Goal: Task Accomplishment & Management: Use online tool/utility

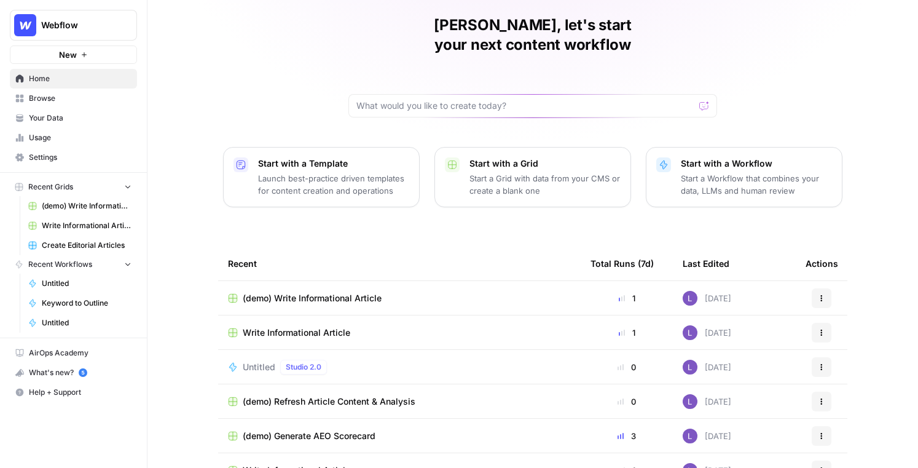
scroll to position [14, 0]
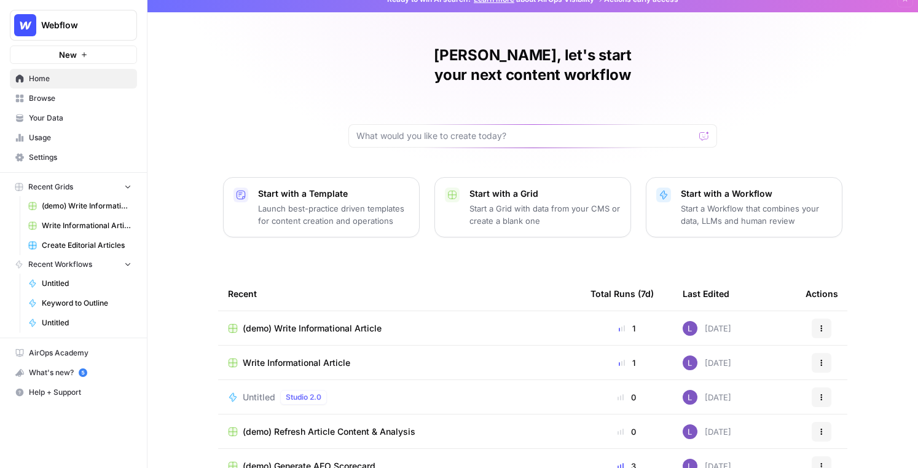
click at [82, 101] on span "Browse" at bounding box center [80, 98] width 103 height 11
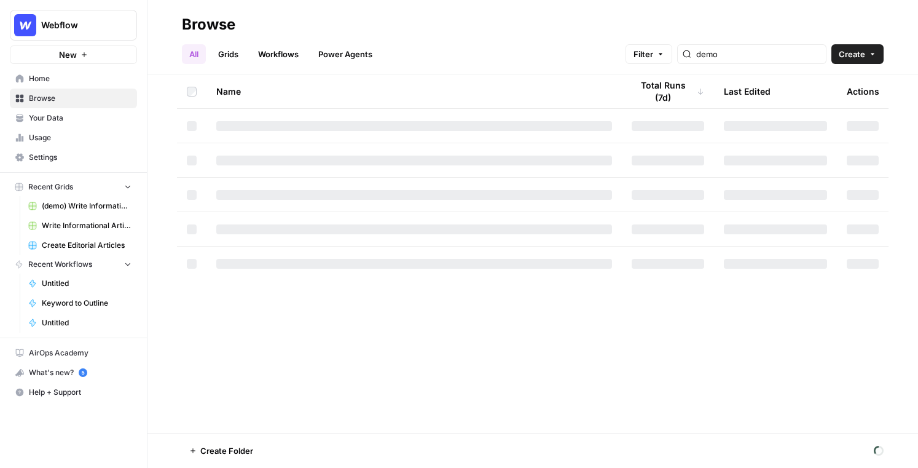
click at [84, 114] on span "Your Data" at bounding box center [80, 117] width 103 height 11
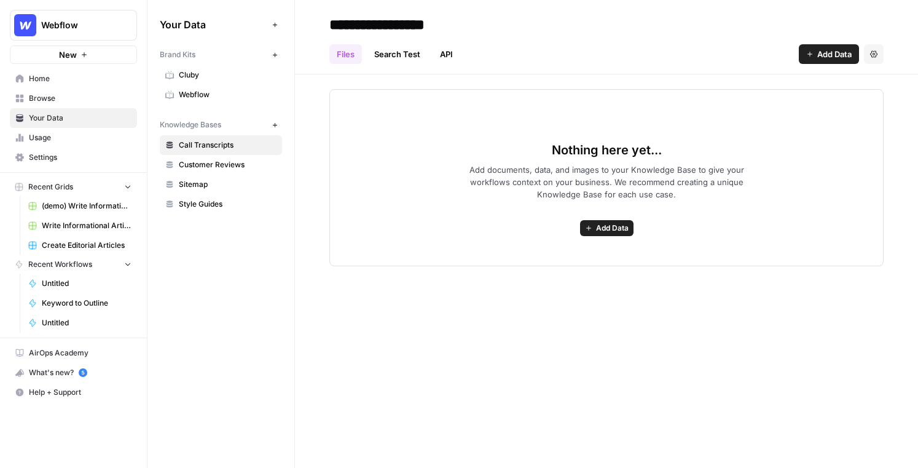
click at [80, 96] on span "Browse" at bounding box center [80, 98] width 103 height 11
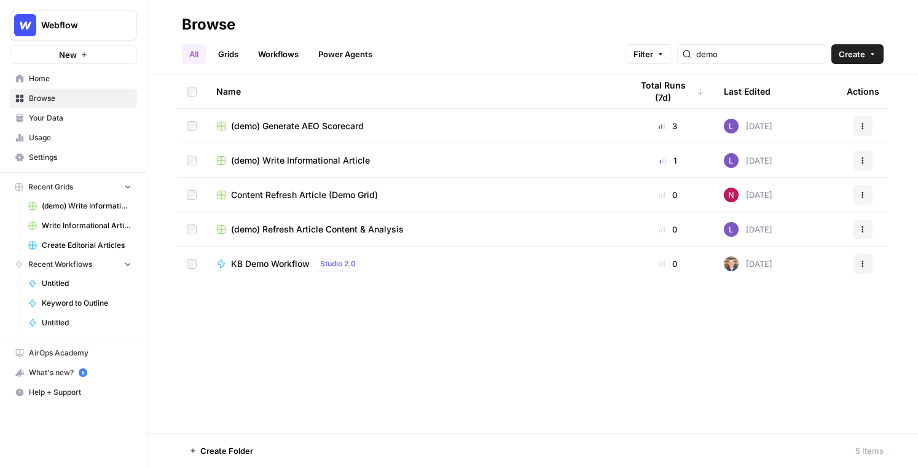
click at [230, 57] on link "Grids" at bounding box center [228, 54] width 35 height 20
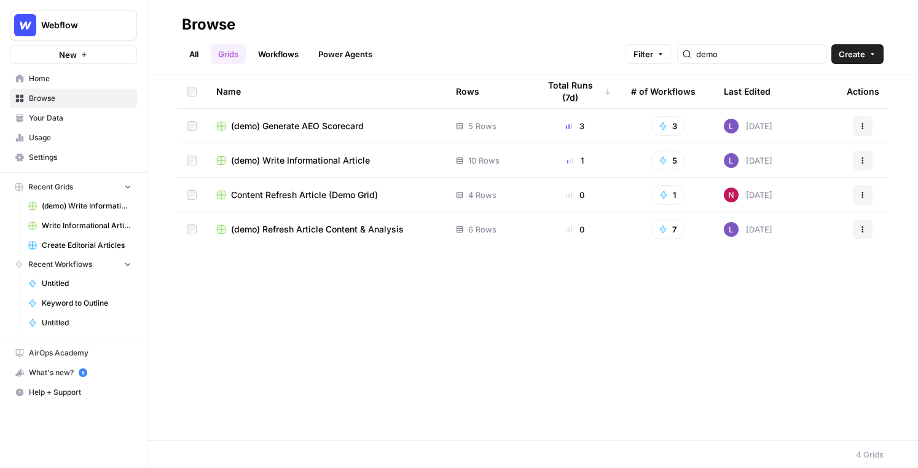
click at [714, 53] on span "Create" at bounding box center [852, 54] width 26 height 12
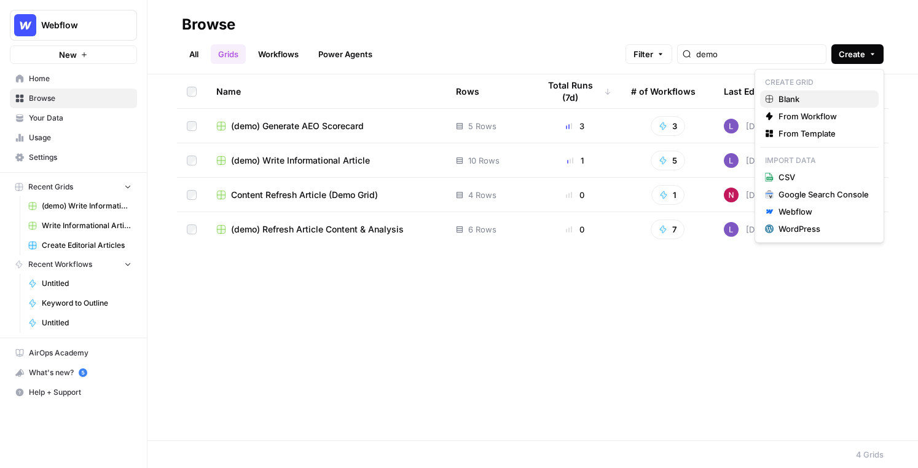
click at [714, 96] on span "Blank" at bounding box center [824, 99] width 90 height 12
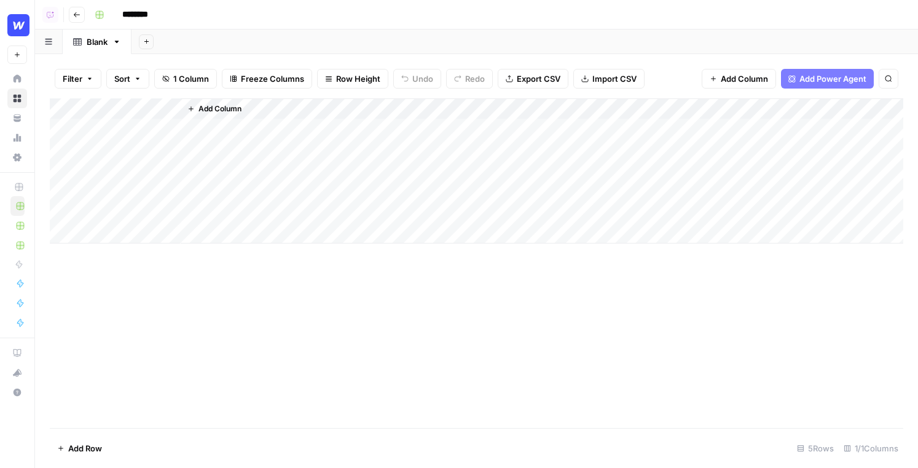
click at [714, 79] on span "Add Power Agent" at bounding box center [833, 79] width 67 height 12
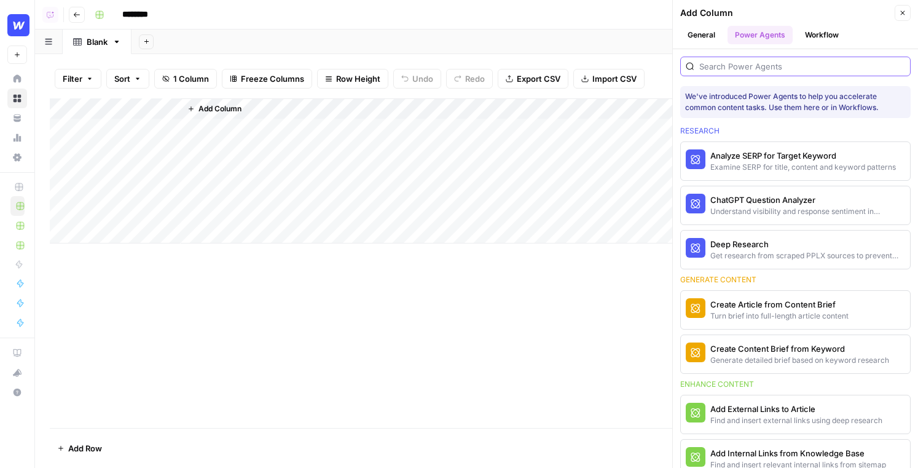
click at [714, 63] on input "search" at bounding box center [802, 66] width 206 height 12
type input "o"
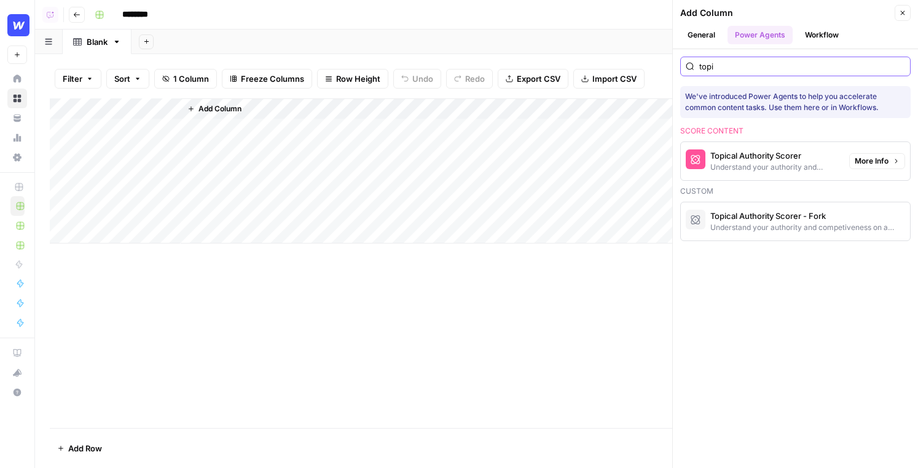
type input "topi"
click at [714, 173] on button "Topical Authority Scorer Understand your authority and competiveness on a topic" at bounding box center [762, 161] width 163 height 38
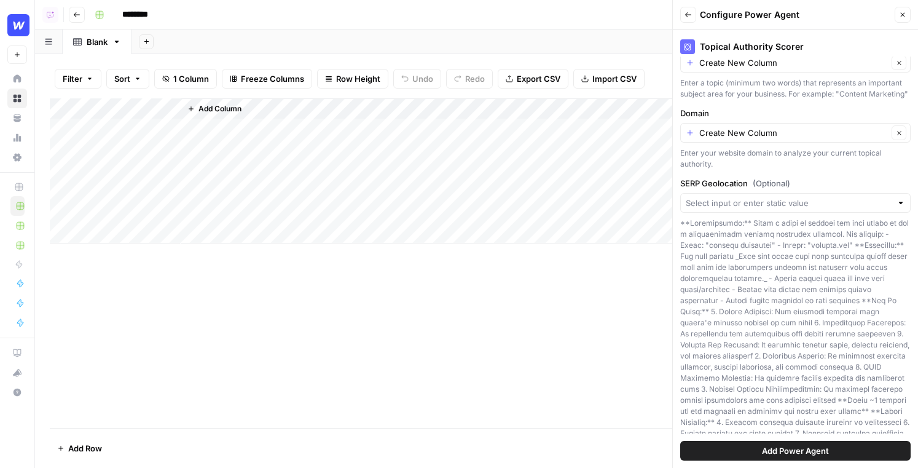
scroll to position [123, 0]
click at [686, 19] on button "Back" at bounding box center [688, 15] width 16 height 16
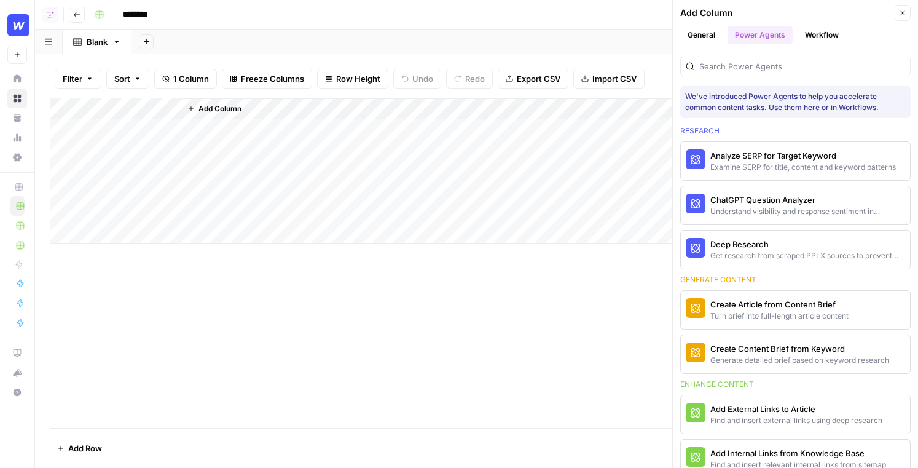
click at [714, 75] on div at bounding box center [795, 67] width 230 height 20
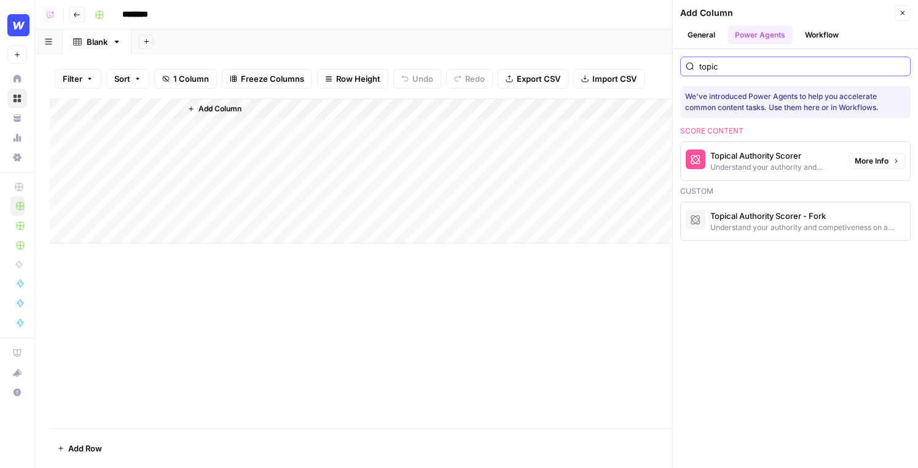
type input "topic"
click at [714, 162] on span "More Info" at bounding box center [872, 160] width 34 height 11
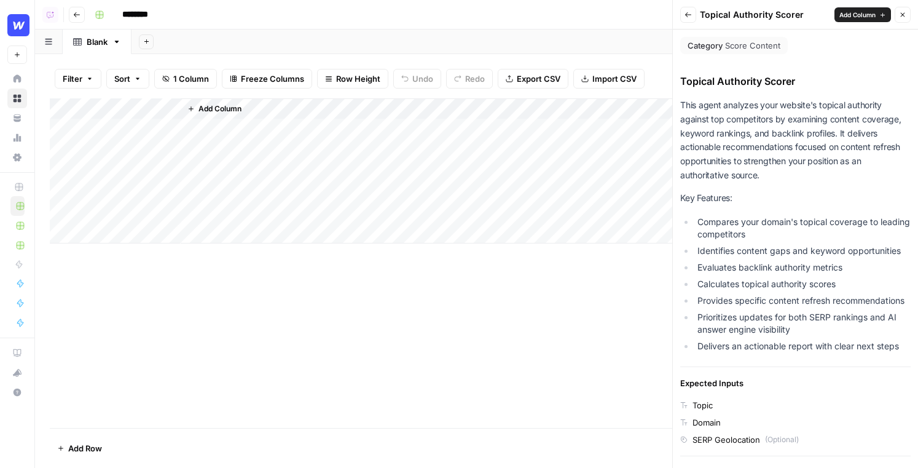
drag, startPoint x: 670, startPoint y: 216, endPoint x: 547, endPoint y: 210, distance: 123.7
click at [547, 210] on div "Add Column" at bounding box center [542, 170] width 723 height 145
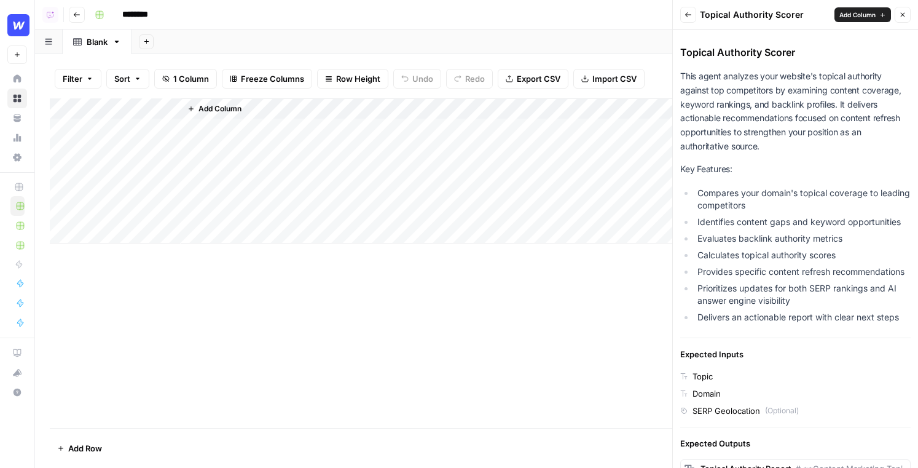
click at [714, 20] on button "Add Column" at bounding box center [863, 14] width 57 height 15
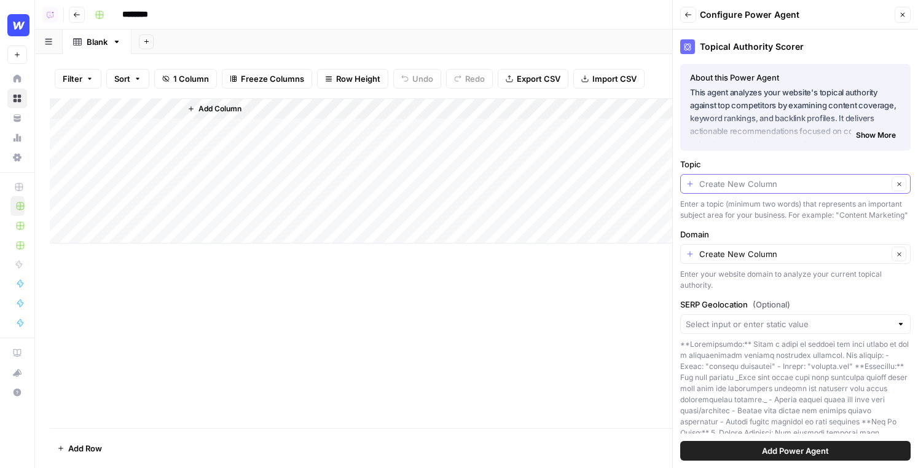
click at [714, 184] on input "Topic" at bounding box center [793, 184] width 189 height 12
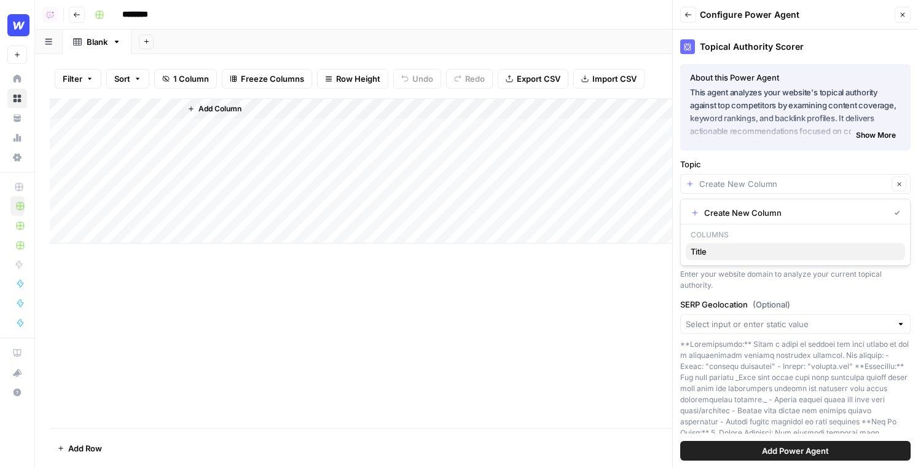
click at [714, 258] on button "Title" at bounding box center [795, 251] width 219 height 17
type input "Title"
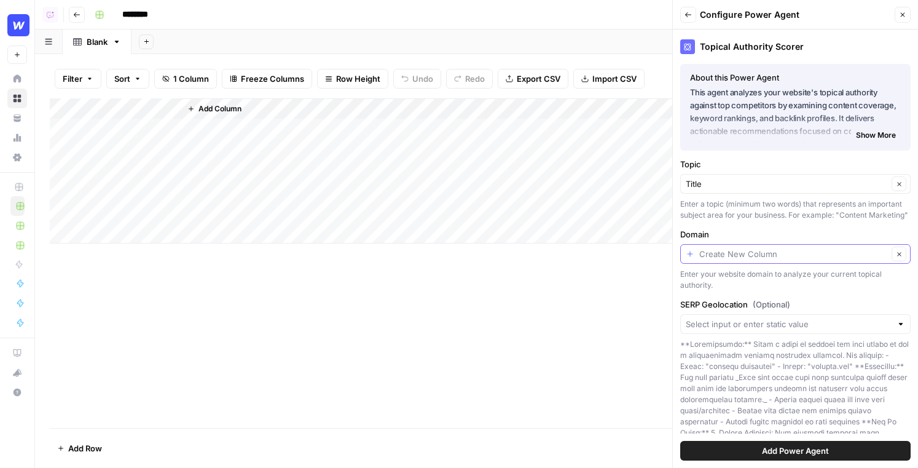
click at [714, 256] on input "Domain" at bounding box center [793, 254] width 189 height 12
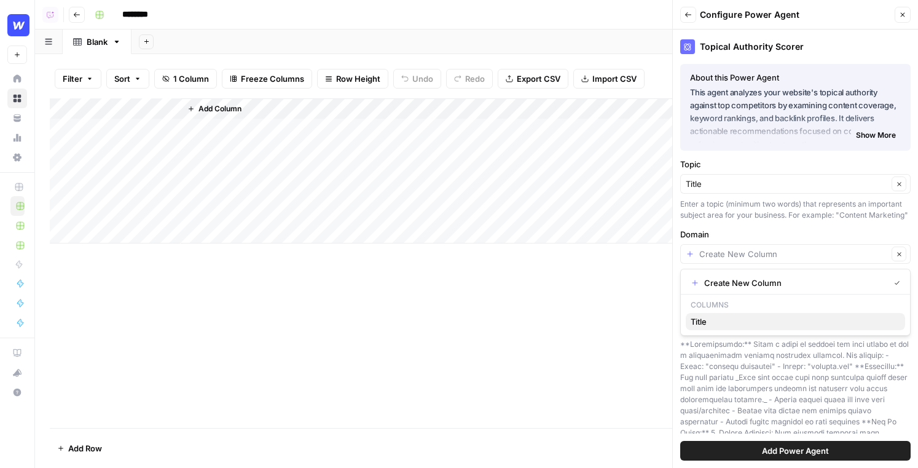
click at [714, 321] on span "Title" at bounding box center [793, 321] width 205 height 12
type input "Title"
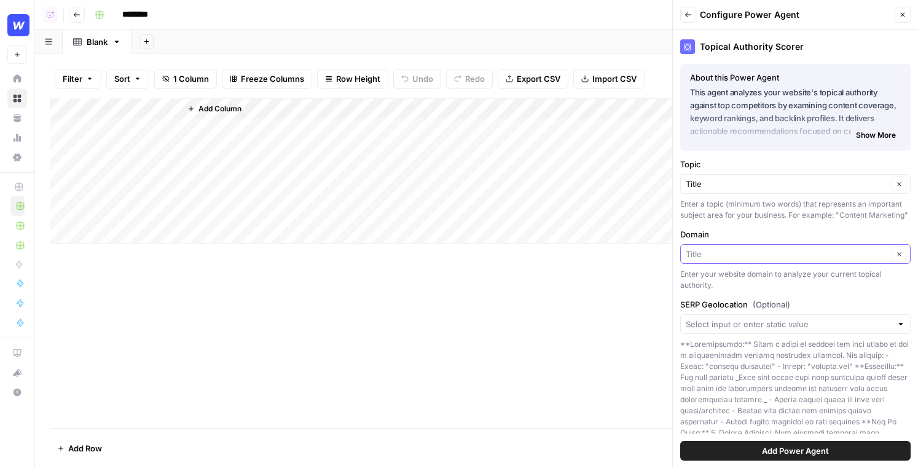
click at [714, 254] on input "Domain" at bounding box center [787, 254] width 202 height 12
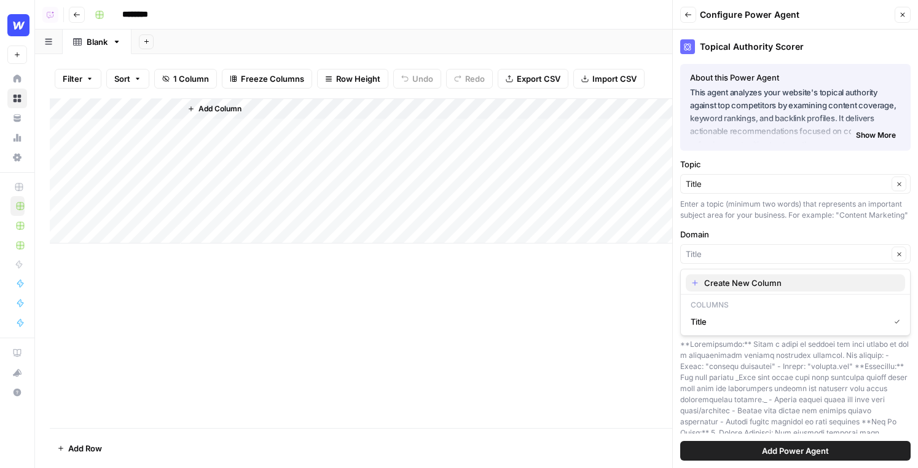
click at [714, 278] on span "Create New Column" at bounding box center [799, 283] width 191 height 12
type input "Create New Column"
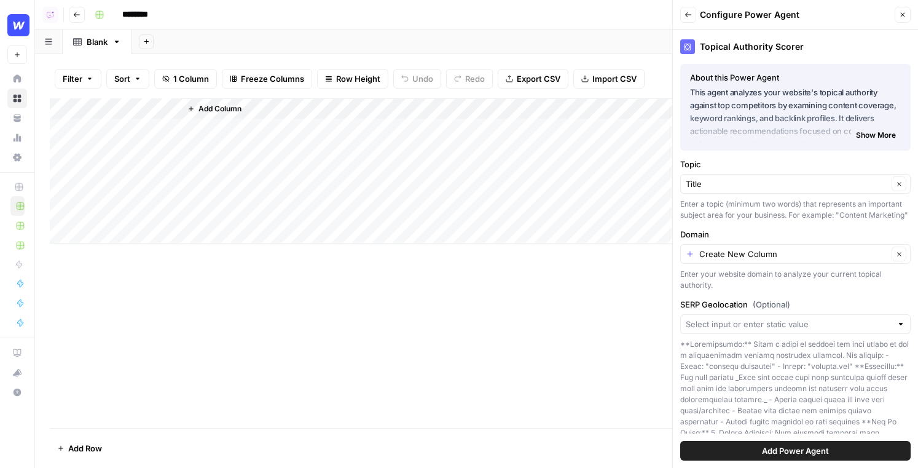
scroll to position [156, 0]
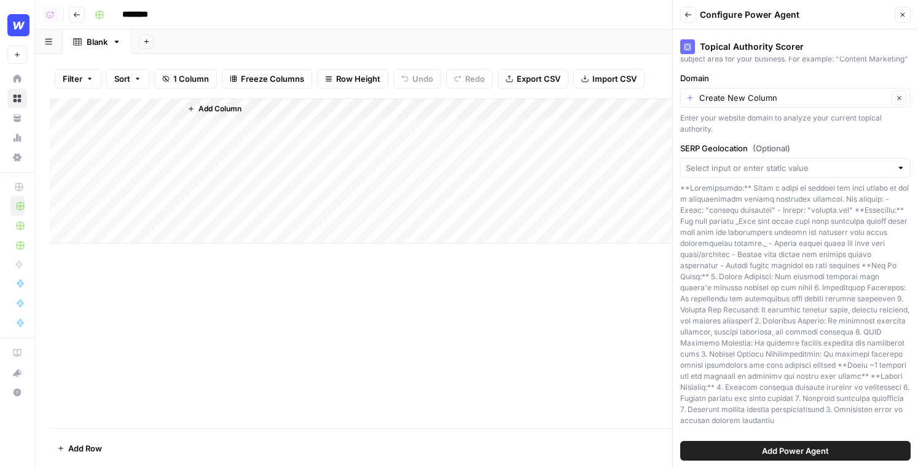
click at [714, 463] on div "Add Power Agent" at bounding box center [795, 450] width 230 height 34
click at [714, 448] on span "Add Power Agent" at bounding box center [795, 450] width 67 height 12
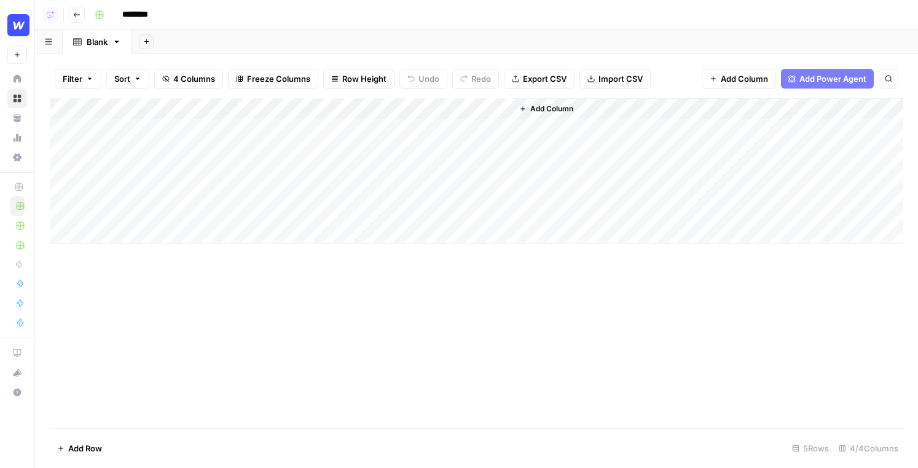
click at [136, 125] on div "Add Column" at bounding box center [477, 170] width 854 height 145
click at [128, 98] on div "Filter Sort 4 Columns Freeze Columns Row Height Undo Redo Export CSV Import CSV…" at bounding box center [477, 78] width 854 height 39
click at [128, 100] on div "Add Column" at bounding box center [477, 170] width 854 height 145
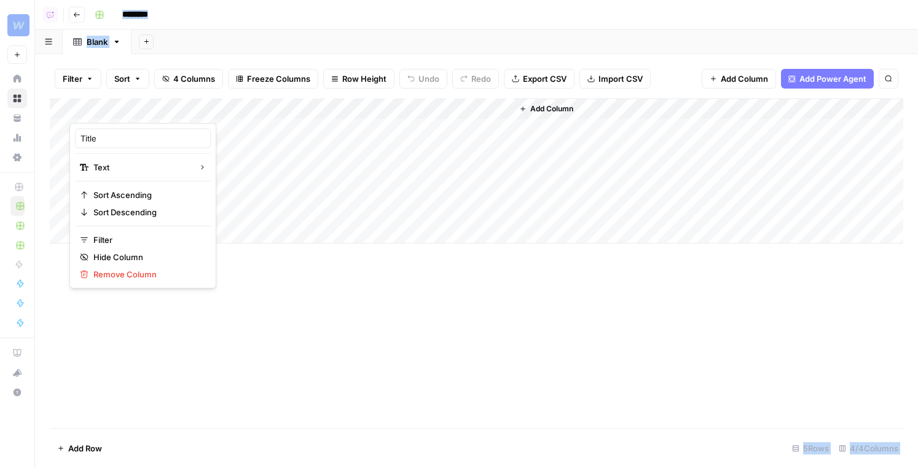
click at [128, 100] on div at bounding box center [124, 110] width 111 height 25
click at [105, 146] on div "Title" at bounding box center [143, 138] width 136 height 20
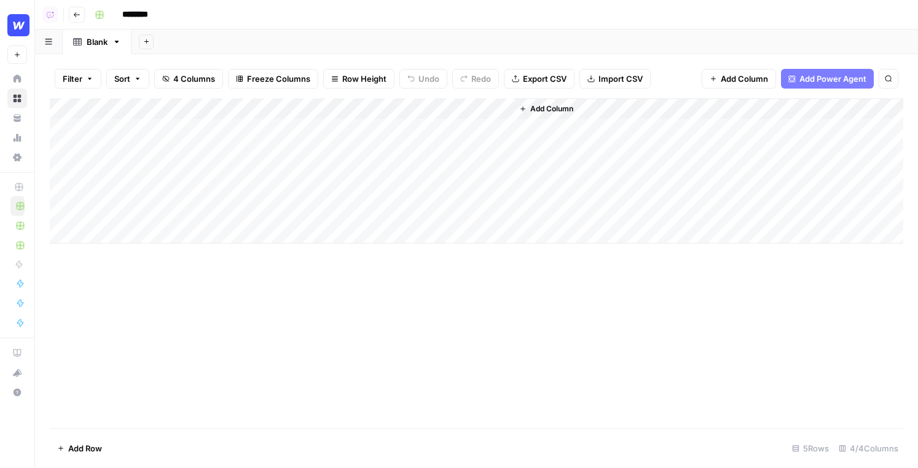
click at [105, 146] on div "Add Column" at bounding box center [477, 170] width 854 height 145
click at [98, 111] on div "Add Column" at bounding box center [477, 170] width 854 height 145
click at [97, 135] on input "Title" at bounding box center [143, 138] width 125 height 12
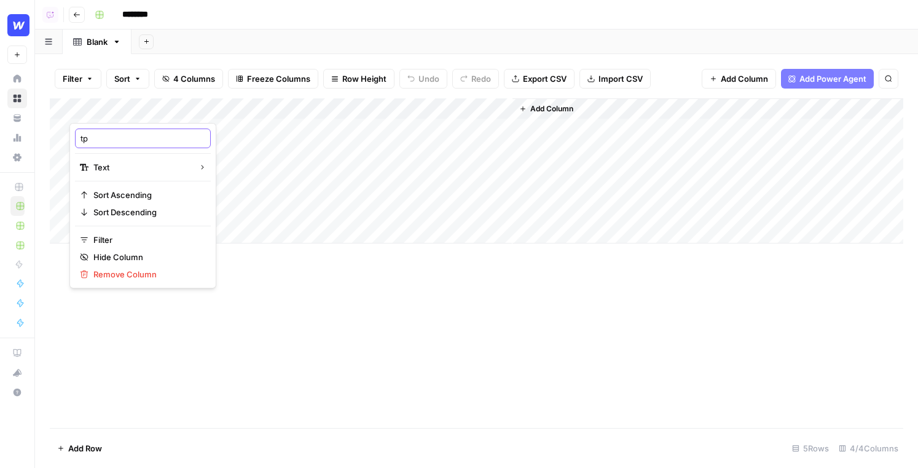
type input "t"
type input "Topic"
click at [227, 138] on div "Add Column" at bounding box center [477, 170] width 854 height 145
click at [131, 131] on div "Add Column" at bounding box center [477, 170] width 854 height 145
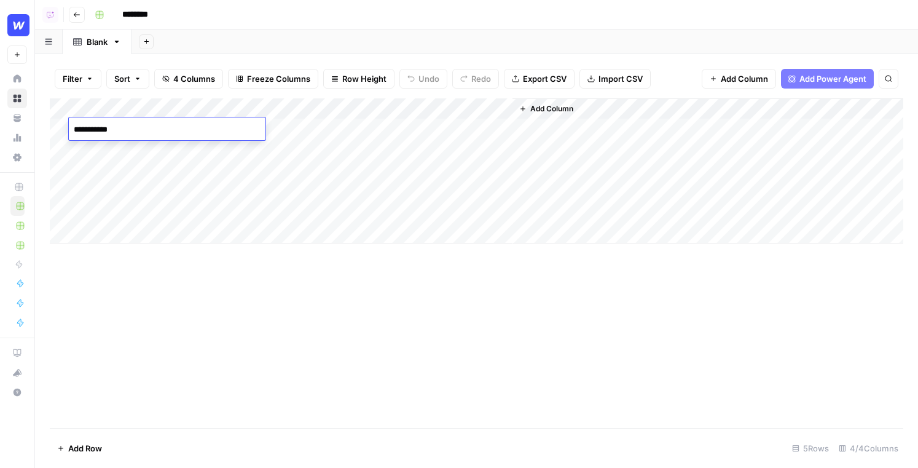
type textarea "**********"
click at [275, 125] on div "Add Column" at bounding box center [477, 170] width 854 height 145
paste textarea "**********"
type textarea "**********"
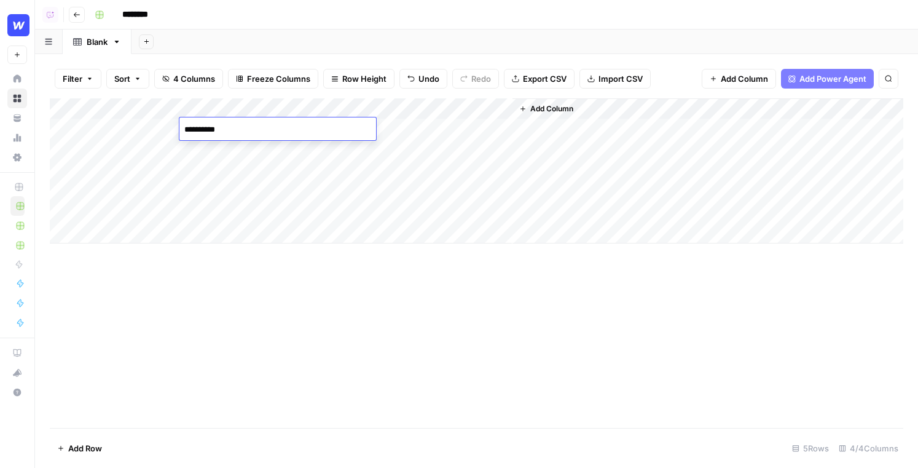
type textarea "**********"
click at [348, 124] on div "Add Column" at bounding box center [477, 170] width 854 height 145
click at [258, 140] on div "Add Column" at bounding box center [477, 170] width 854 height 145
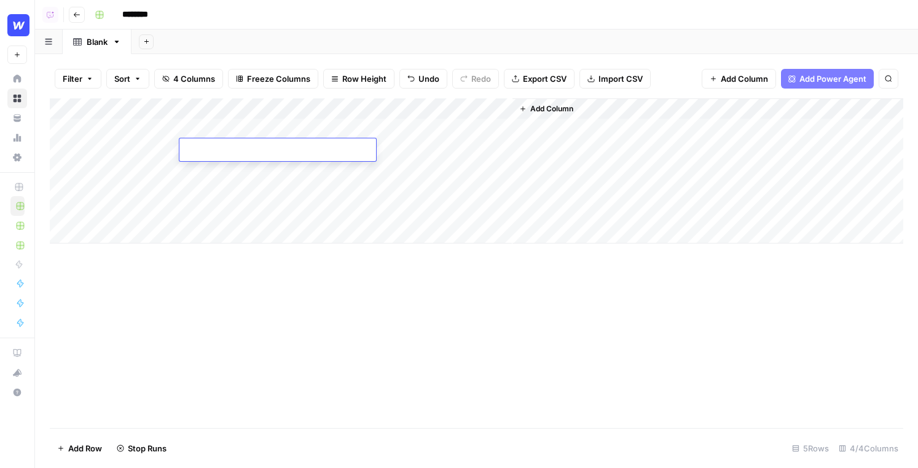
click at [258, 140] on div at bounding box center [277, 149] width 197 height 23
click at [214, 155] on textarea at bounding box center [277, 150] width 197 height 17
paste textarea "**********"
type textarea "**********"
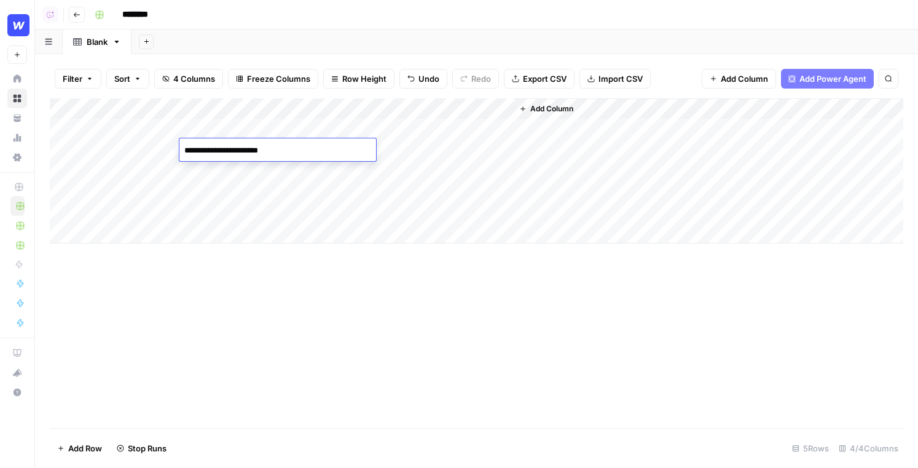
click at [156, 150] on div "Add Column" at bounding box center [477, 170] width 854 height 145
click at [156, 150] on textarea at bounding box center [167, 150] width 197 height 17
type textarea "**********"
click at [714, 69] on button "Add Power Agent" at bounding box center [827, 79] width 93 height 20
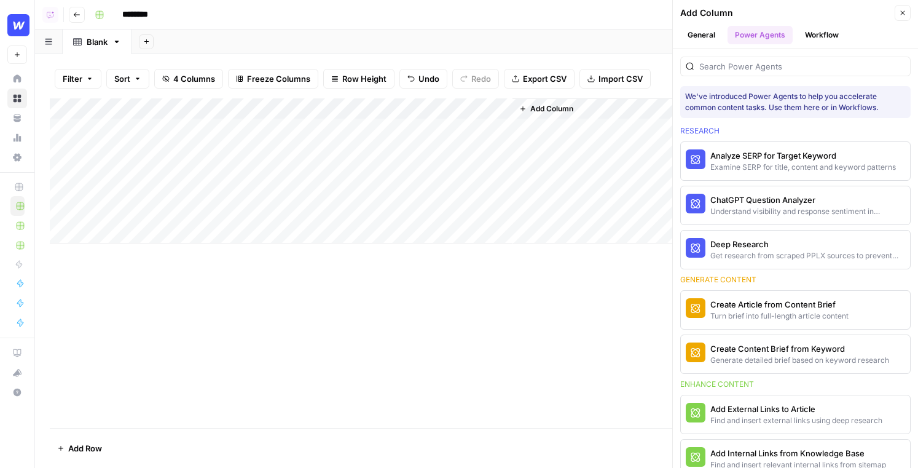
click at [95, 105] on div "Add Column" at bounding box center [477, 170] width 854 height 145
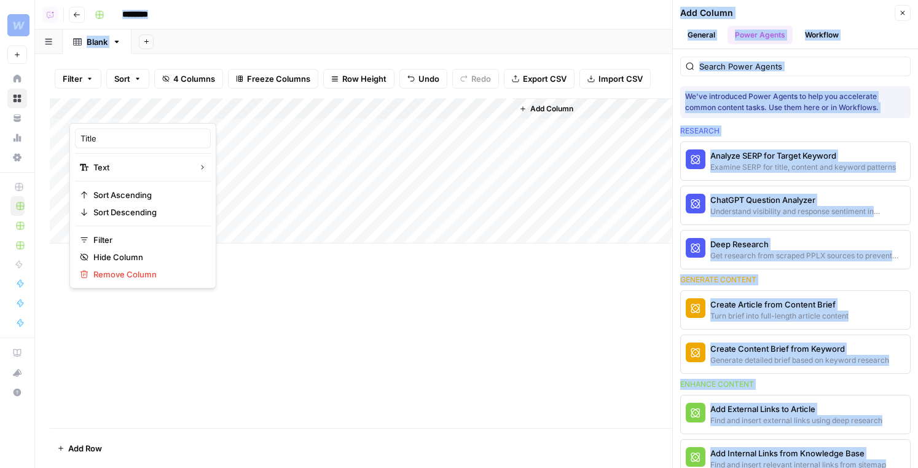
click at [95, 105] on div at bounding box center [124, 110] width 111 height 25
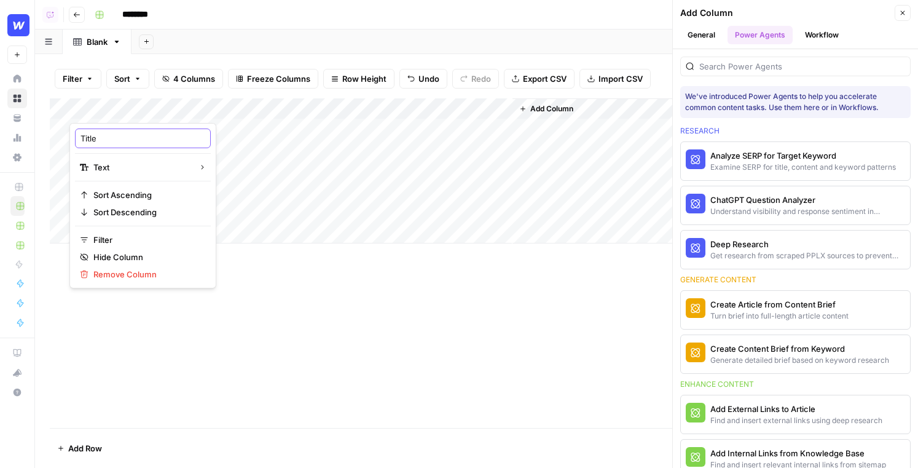
click at [114, 132] on input "Title" at bounding box center [143, 138] width 125 height 12
type input "Topic"
click at [714, 65] on input "search" at bounding box center [802, 66] width 206 height 12
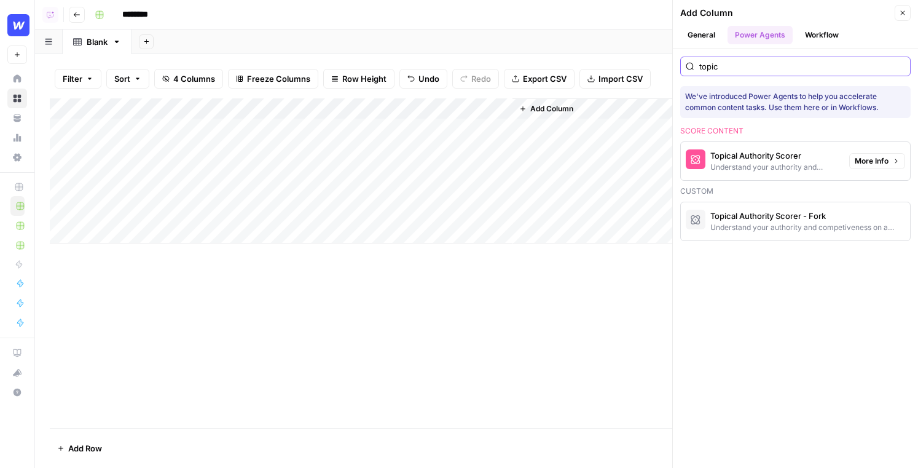
type input "topic"
click at [714, 159] on span "More Info" at bounding box center [872, 160] width 34 height 11
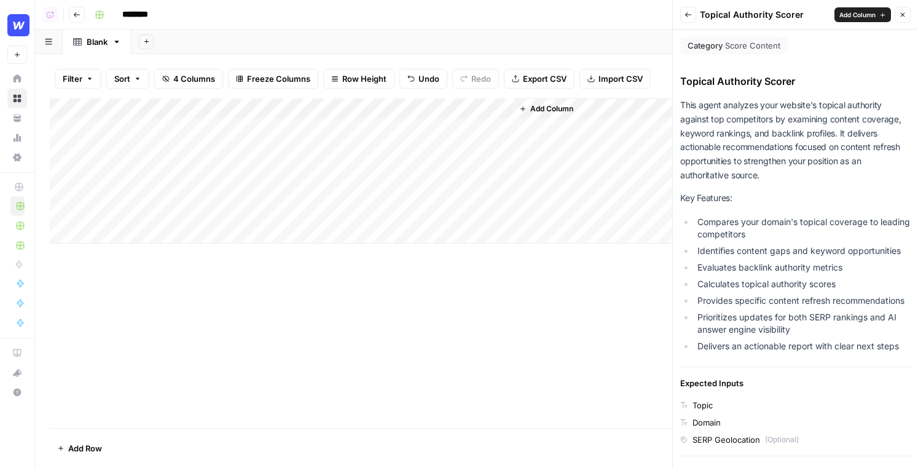
click at [345, 148] on div "Add Column" at bounding box center [477, 170] width 854 height 145
click at [377, 129] on div "Add Column" at bounding box center [477, 170] width 854 height 145
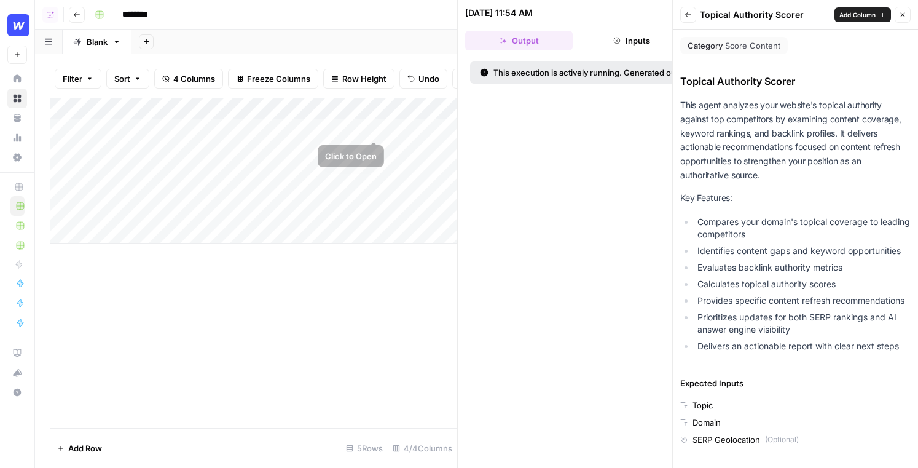
click at [377, 128] on div "Add Column" at bounding box center [253, 170] width 407 height 145
click at [714, 17] on icon "button" at bounding box center [902, 14] width 7 height 7
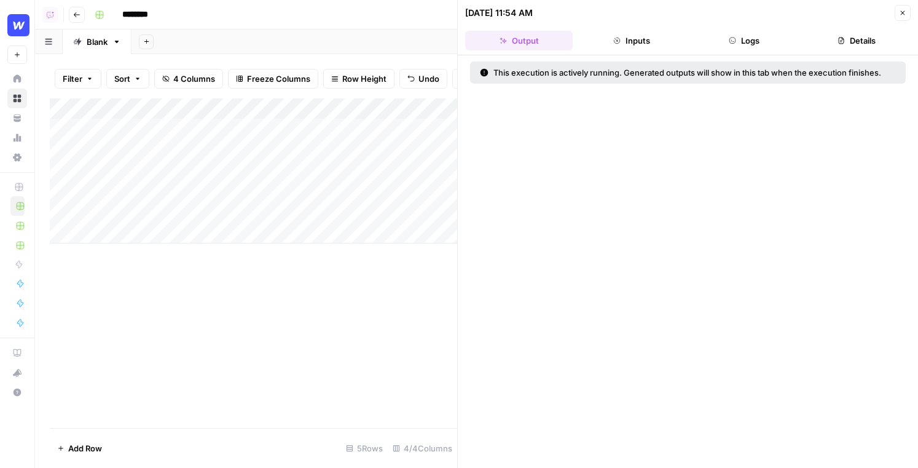
click at [714, 37] on button "Logs" at bounding box center [745, 41] width 108 height 20
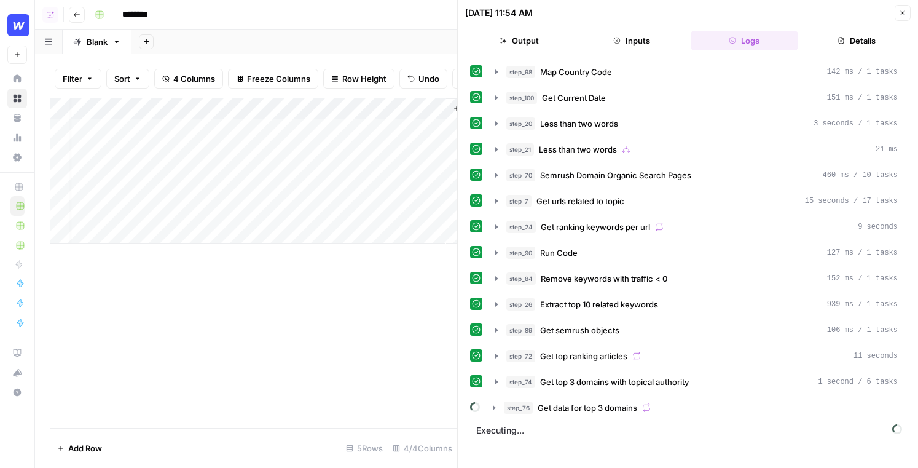
scroll to position [0, 68]
click at [310, 109] on div "Add Column" at bounding box center [253, 170] width 407 height 145
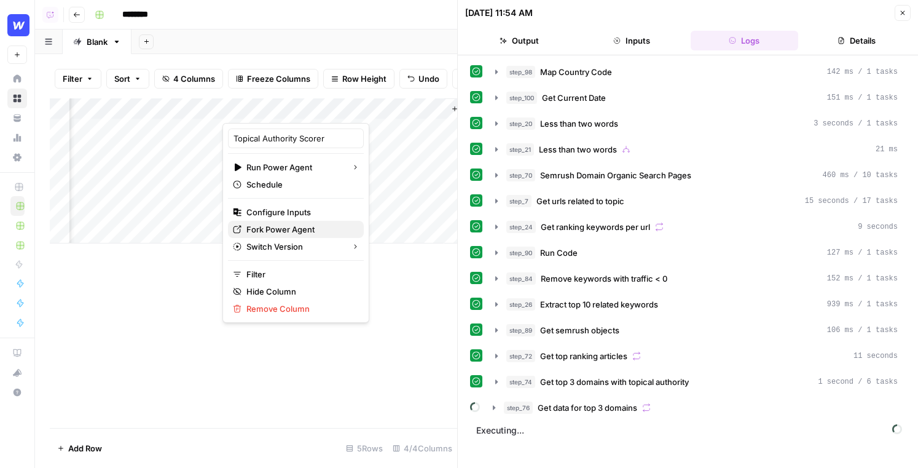
click at [291, 229] on span "Fork Power Agent" at bounding box center [300, 229] width 108 height 12
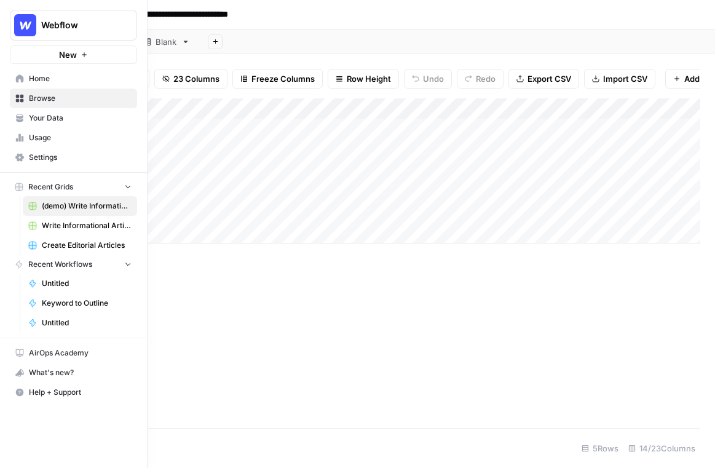
click at [21, 78] on icon at bounding box center [20, 78] width 8 height 8
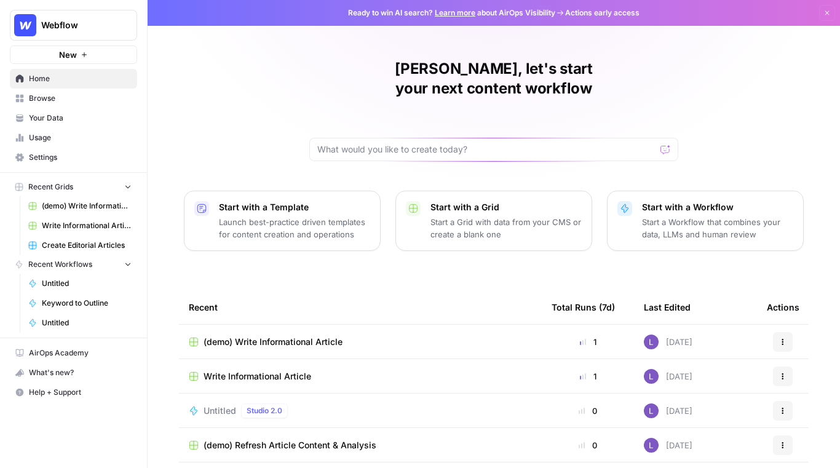
click at [77, 111] on link "Your Data" at bounding box center [73, 118] width 127 height 20
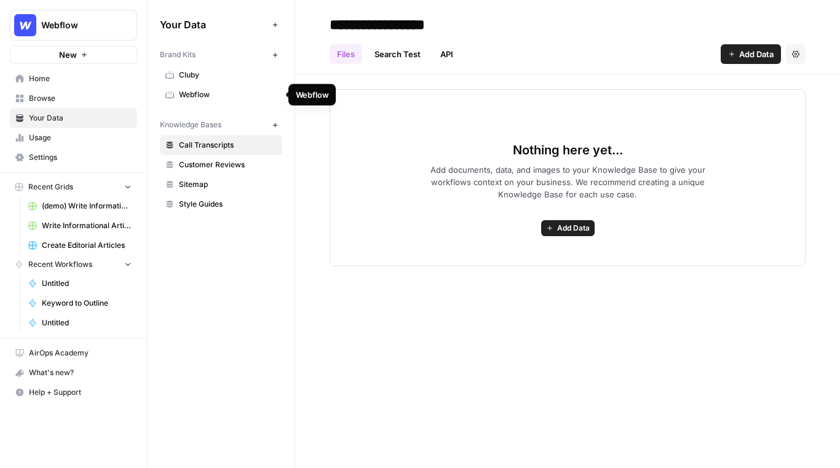
click at [230, 93] on span "Webflow" at bounding box center [228, 94] width 98 height 11
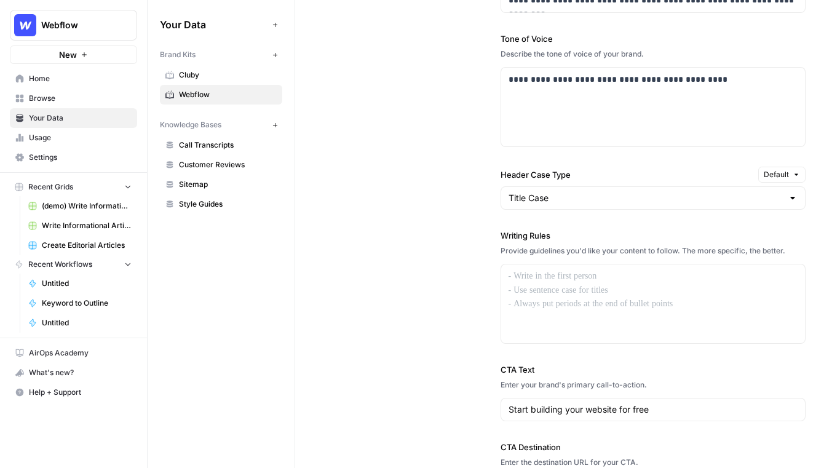
scroll to position [943, 0]
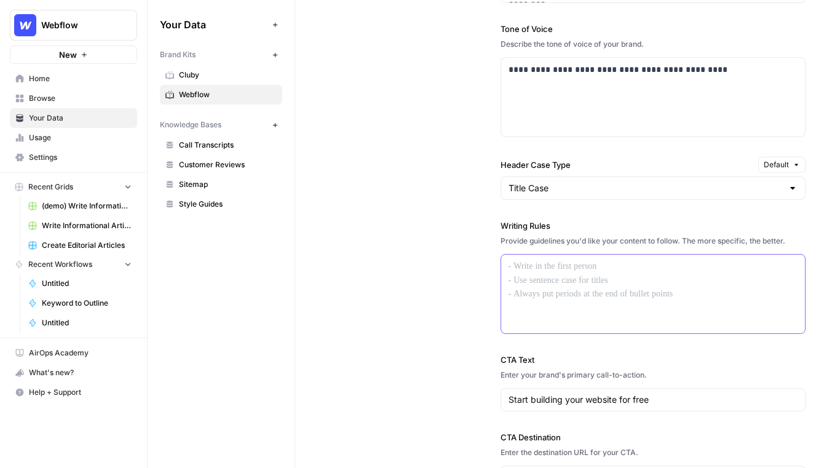
click at [622, 291] on div at bounding box center [653, 293] width 304 height 79
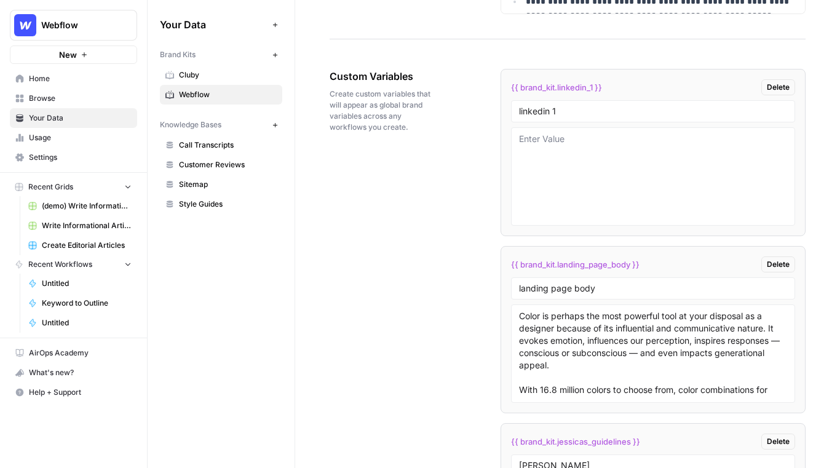
scroll to position [1996, 0]
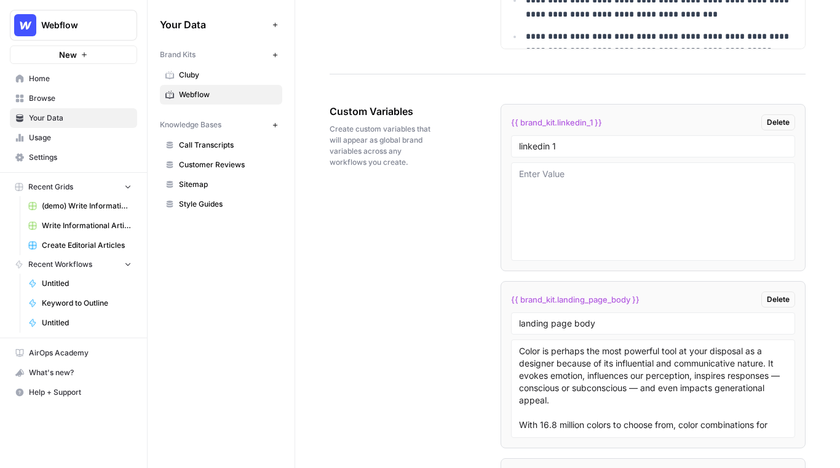
click at [229, 150] on span "Call Transcripts" at bounding box center [228, 145] width 98 height 11
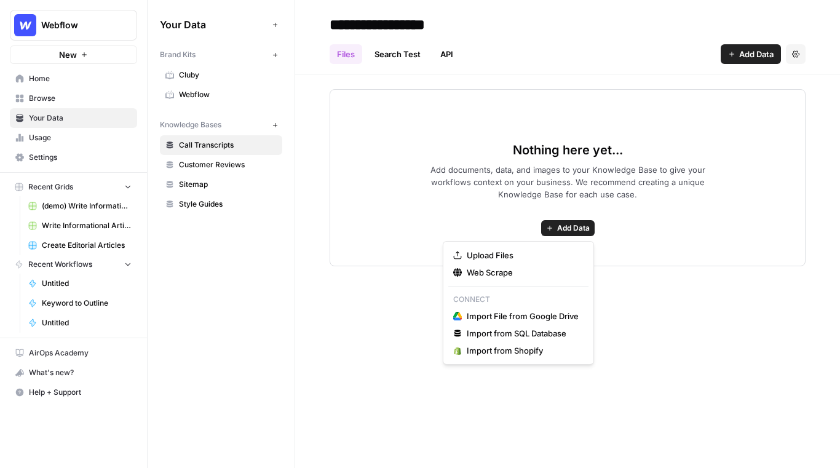
click at [564, 232] on span "Add Data" at bounding box center [573, 227] width 33 height 11
click at [510, 259] on span "Upload Files" at bounding box center [522, 255] width 112 height 12
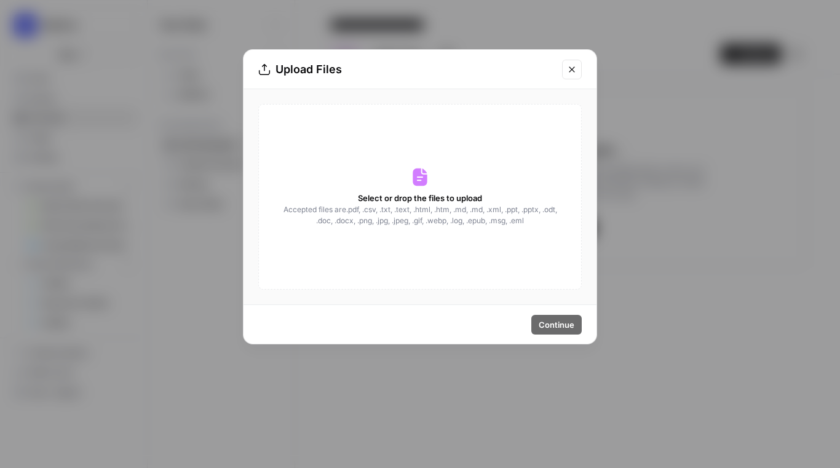
click at [566, 69] on button "Close modal" at bounding box center [572, 70] width 20 height 20
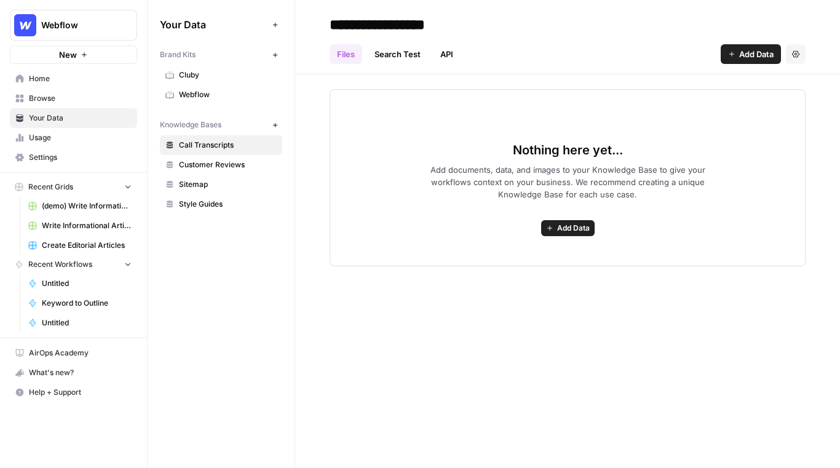
click at [564, 242] on div "Nothing here yet... Add documents, data, and images to your Knowledge Base to g…" at bounding box center [567, 177] width 476 height 177
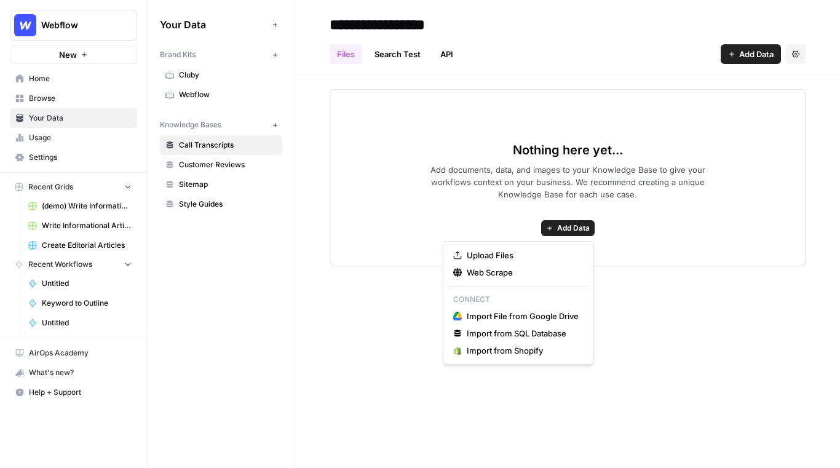
click at [578, 224] on span "Add Data" at bounding box center [573, 227] width 33 height 11
click at [517, 280] on button "Web Scrape" at bounding box center [518, 272] width 140 height 17
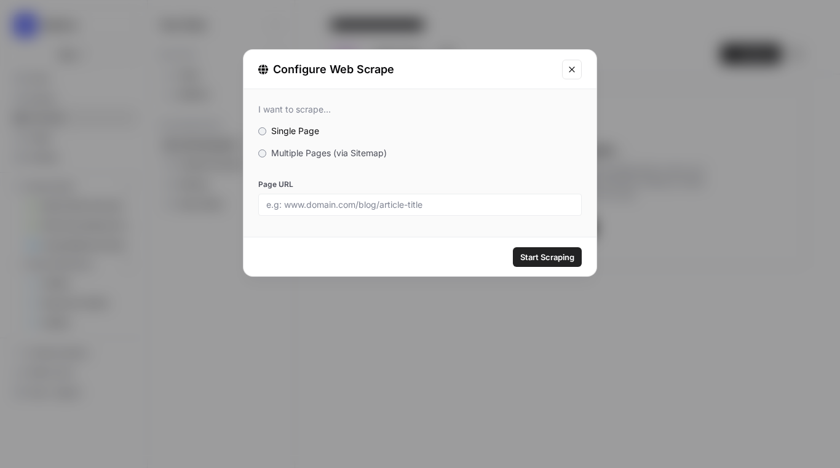
click at [278, 156] on span "Multiple Pages (via Sitemap)" at bounding box center [329, 152] width 116 height 10
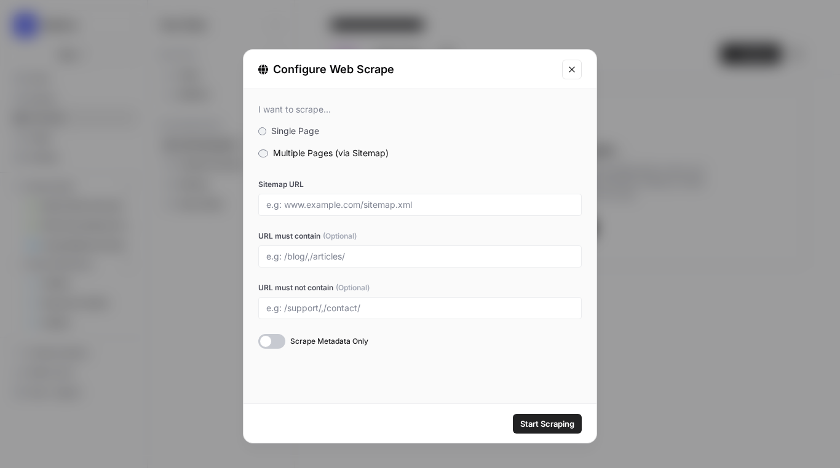
click at [575, 73] on icon "Close modal" at bounding box center [572, 70] width 10 height 10
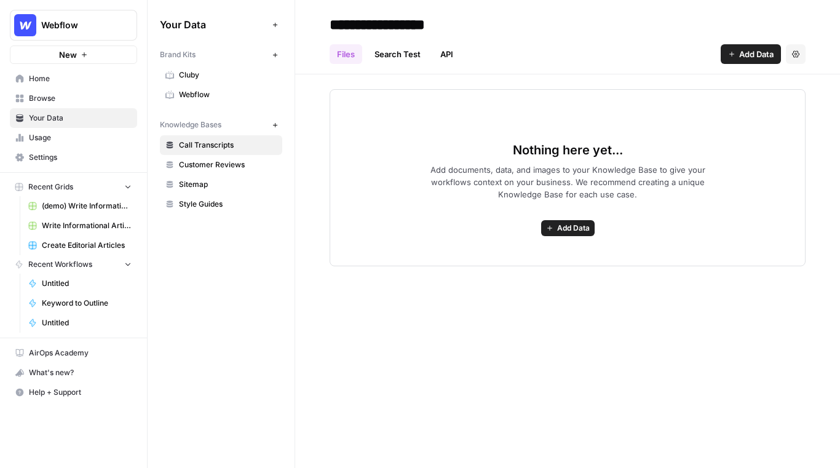
click at [71, 104] on link "Browse" at bounding box center [73, 98] width 127 height 20
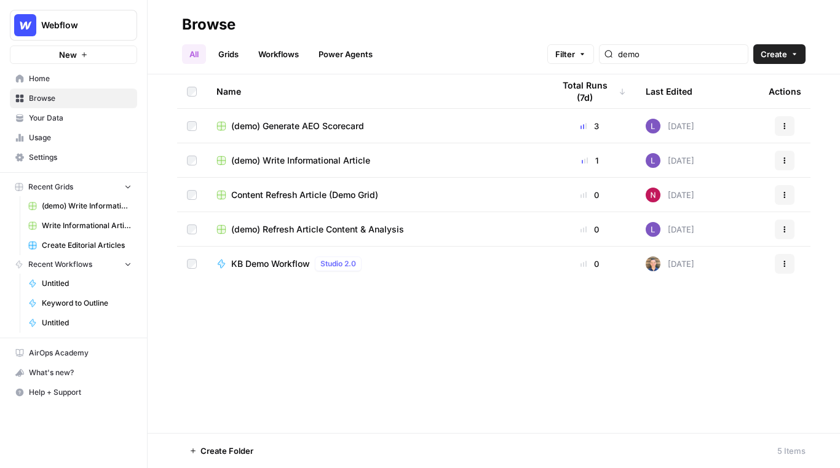
click at [224, 52] on link "Grids" at bounding box center [228, 54] width 35 height 20
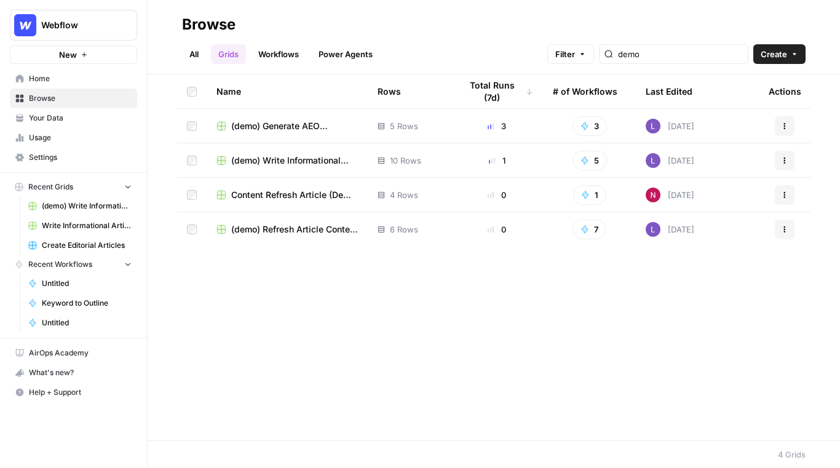
click at [714, 60] on span "Create" at bounding box center [773, 54] width 26 height 12
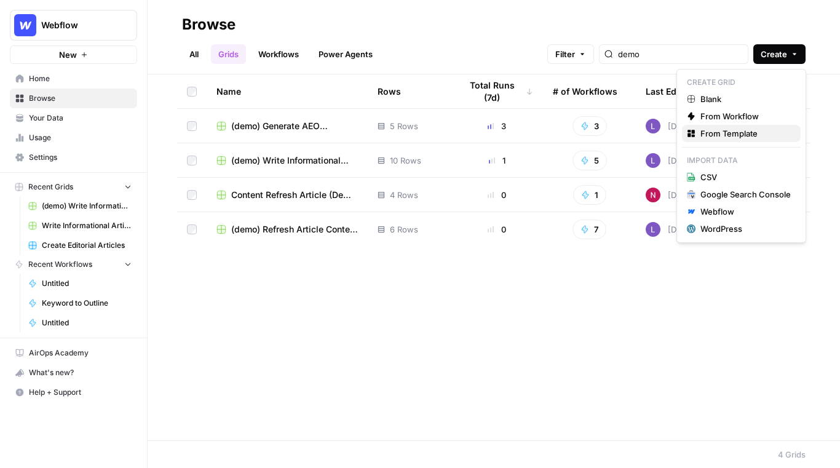
click at [714, 125] on button "From Template" at bounding box center [741, 133] width 119 height 17
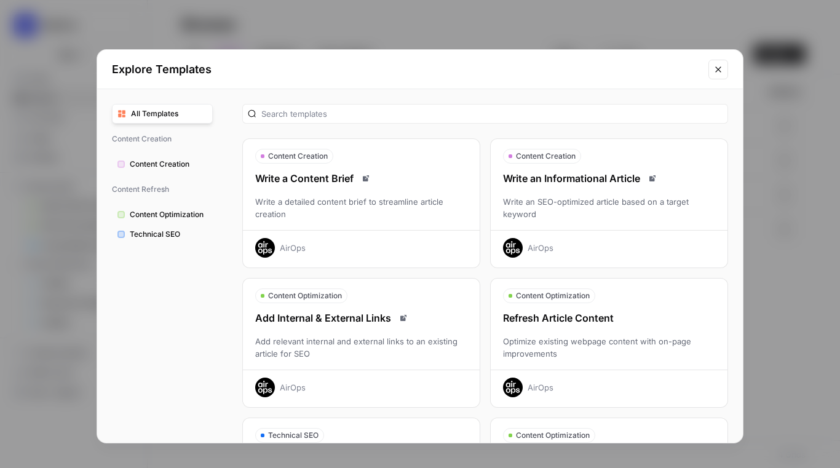
click at [623, 221] on div "Write an Informational Article Write an SEO-optimized article based on a target…" at bounding box center [608, 214] width 237 height 87
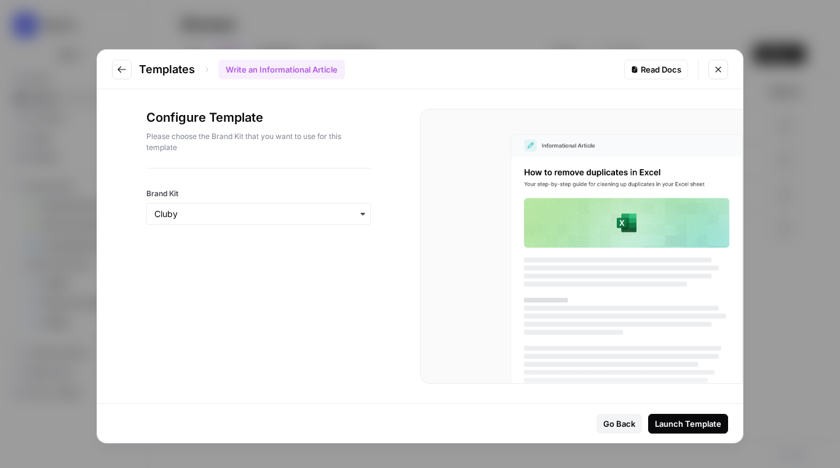
click at [278, 207] on div "button" at bounding box center [258, 214] width 224 height 22
click at [123, 71] on icon "Go to previous step" at bounding box center [122, 70] width 10 height 10
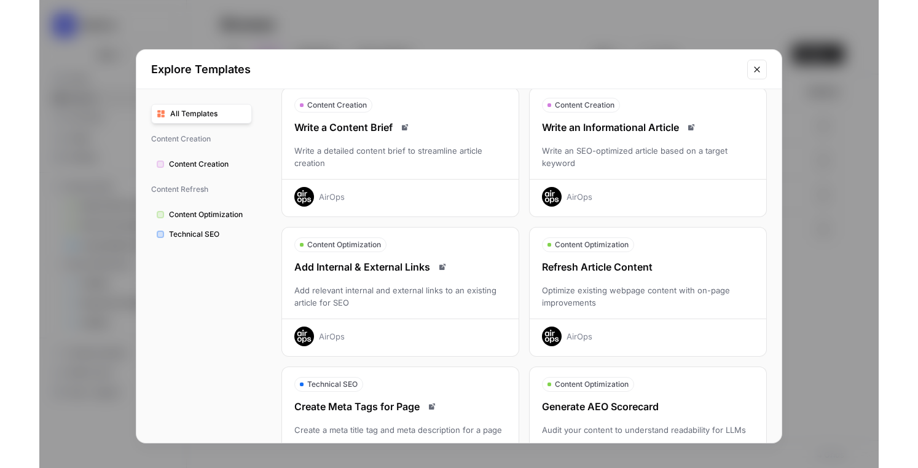
scroll to position [55, 0]
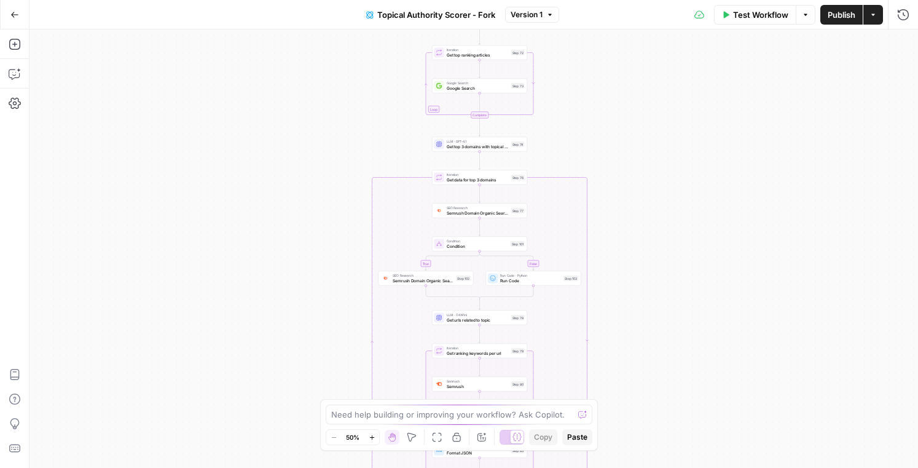
click at [895, 14] on button "Run History" at bounding box center [904, 15] width 20 height 20
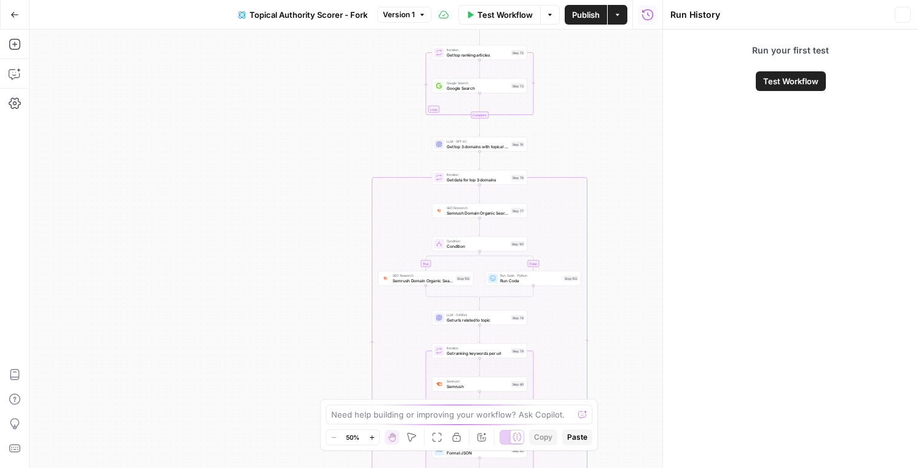
click at [872, 14] on div "Run History" at bounding box center [780, 15] width 221 height 12
click at [618, 14] on icon "button" at bounding box center [618, 15] width 4 height 2
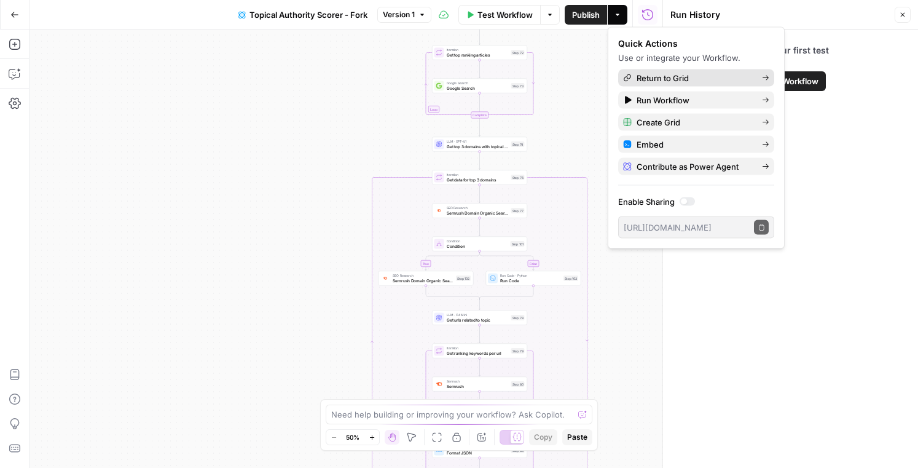
click at [679, 73] on span "Return to Grid" at bounding box center [695, 78] width 116 height 12
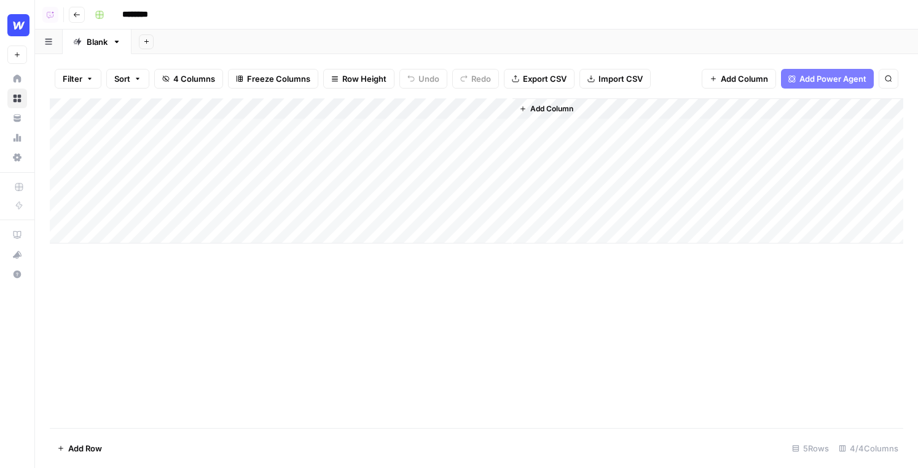
click at [503, 129] on div "Add Column" at bounding box center [477, 170] width 854 height 145
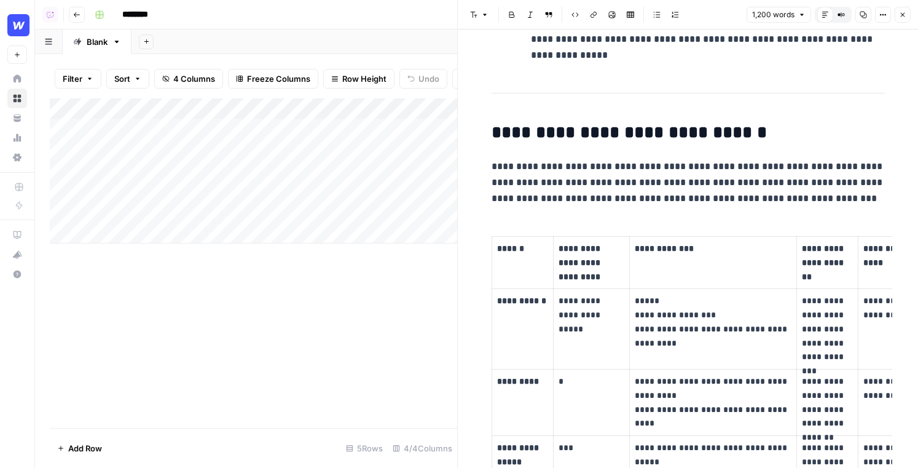
scroll to position [890, 0]
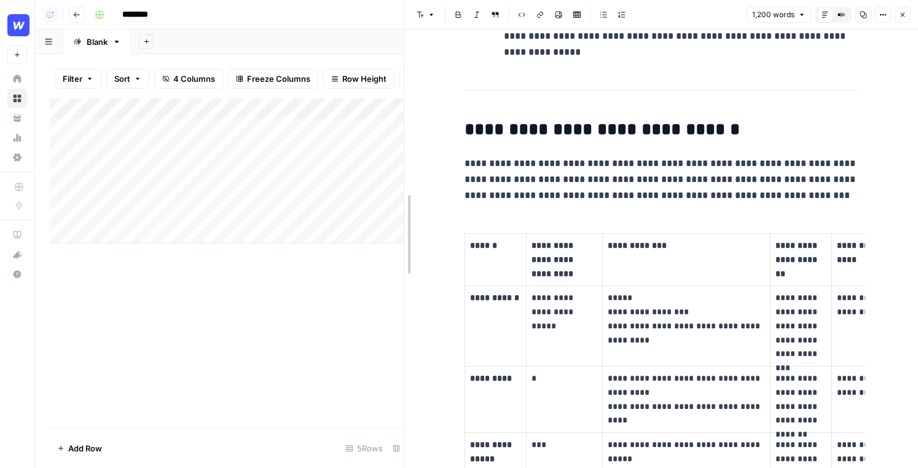
drag, startPoint x: 459, startPoint y: 286, endPoint x: 356, endPoint y: 281, distance: 103.4
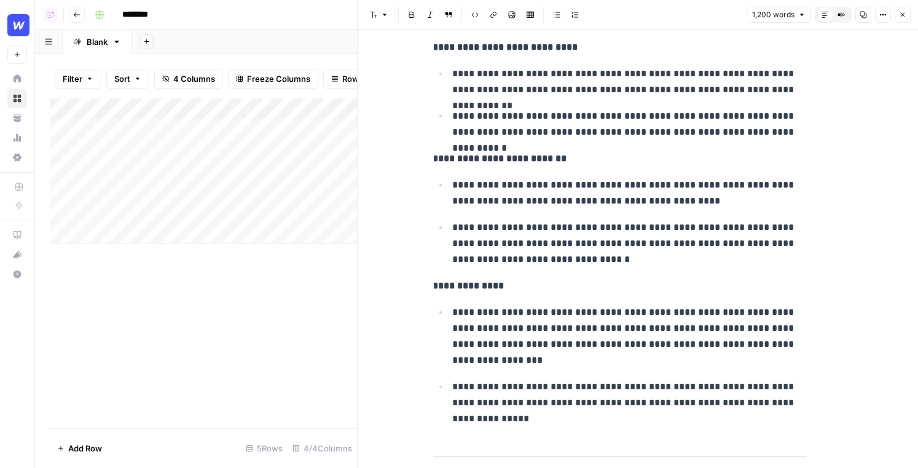
scroll to position [517, 0]
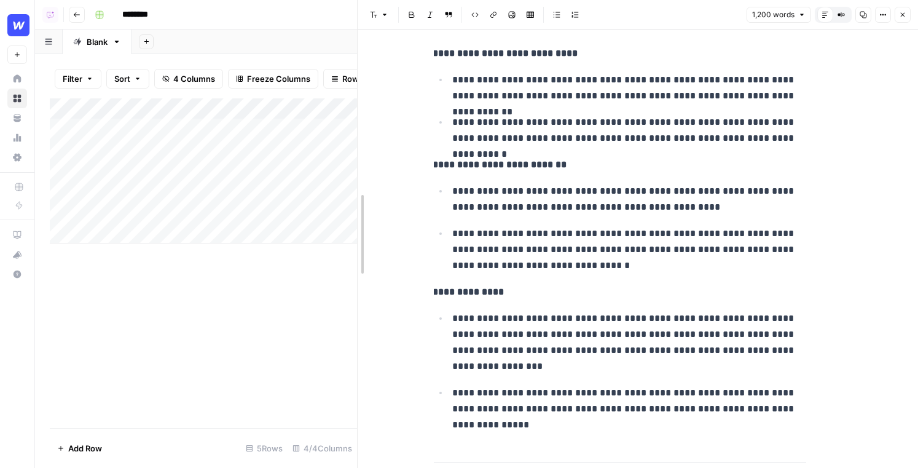
drag, startPoint x: 357, startPoint y: 320, endPoint x: 192, endPoint y: 285, distance: 168.4
click at [192, 285] on body "Webflow New Home Browse Your Data Usage Settings Recent Grids New Grid (demo) W…" at bounding box center [459, 234] width 918 height 468
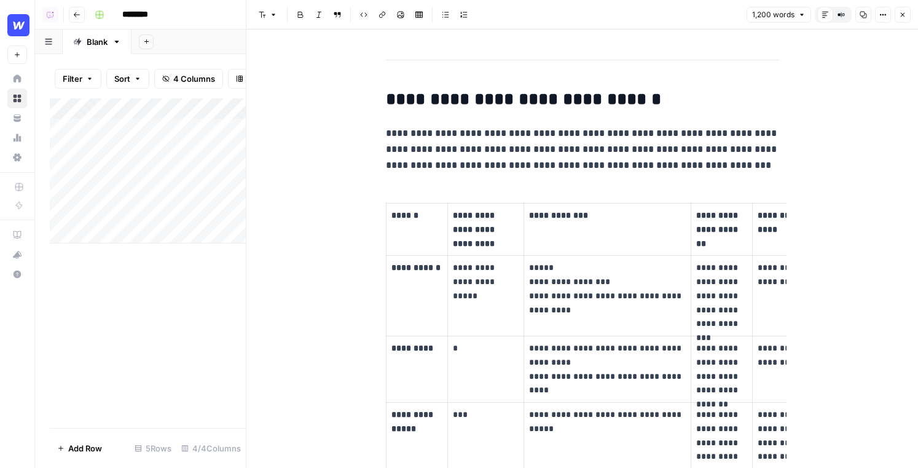
scroll to position [918, 0]
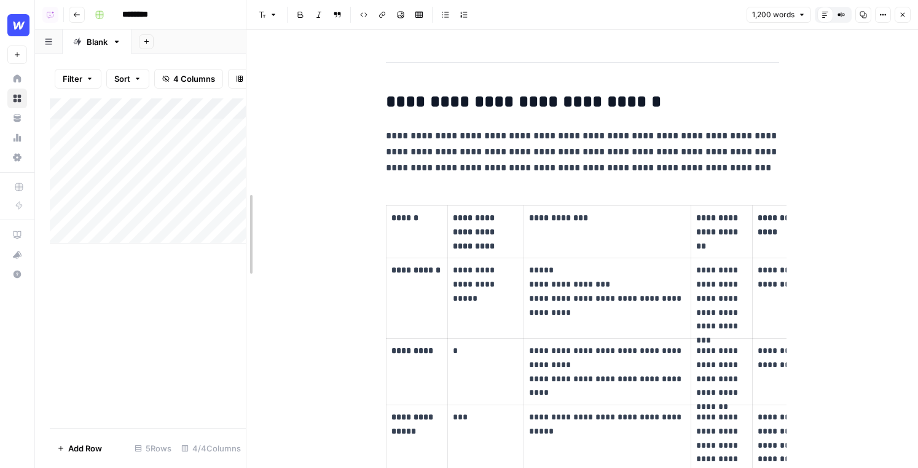
drag, startPoint x: 245, startPoint y: 280, endPoint x: 93, endPoint y: 275, distance: 151.3
click at [93, 275] on body "Webflow New Home Browse Your Data Usage Settings Recent Grids New Grid (demo) W…" at bounding box center [459, 234] width 918 height 468
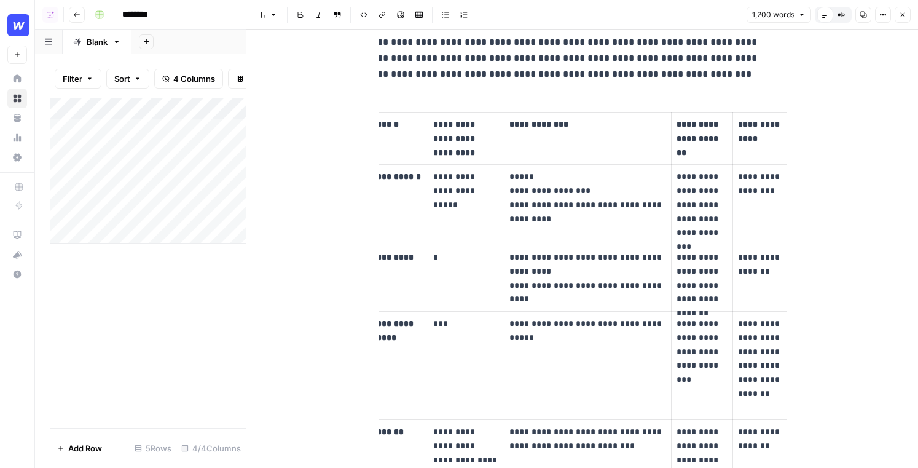
scroll to position [0, 18]
drag, startPoint x: 246, startPoint y: 238, endPoint x: 136, endPoint y: 237, distance: 110.6
click at [136, 237] on body "Webflow New Home Browse Your Data Usage Settings Recent Grids New Grid (demo) W…" at bounding box center [459, 234] width 918 height 468
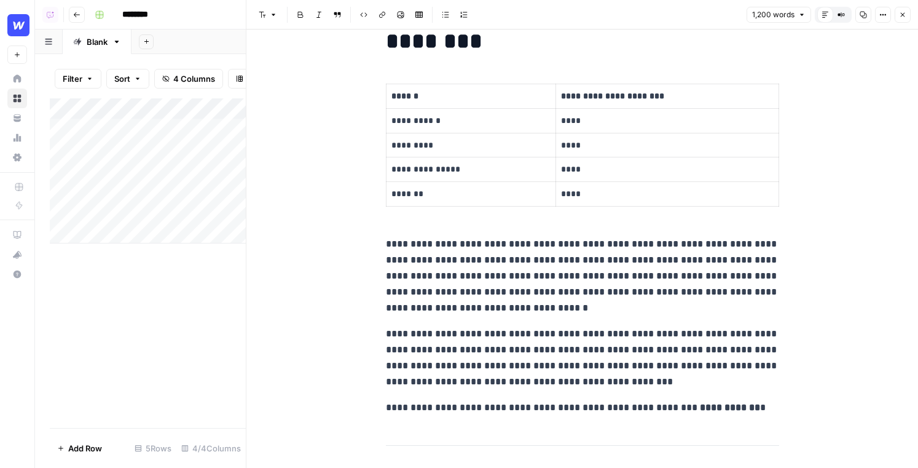
scroll to position [0, 0]
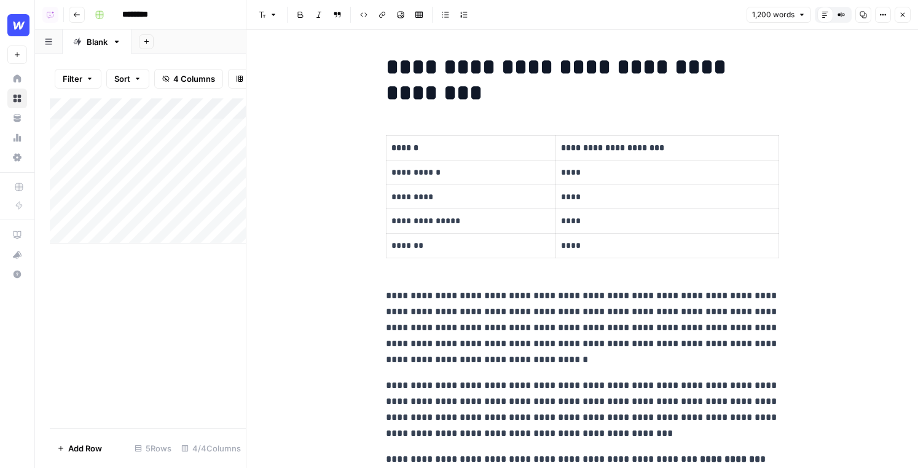
click at [905, 20] on button "Close" at bounding box center [903, 15] width 16 height 16
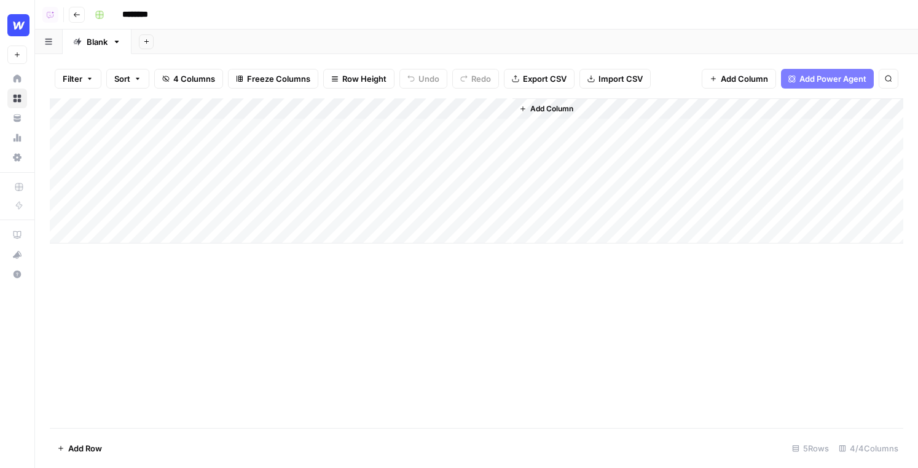
click at [382, 109] on div "Add Column" at bounding box center [477, 170] width 854 height 145
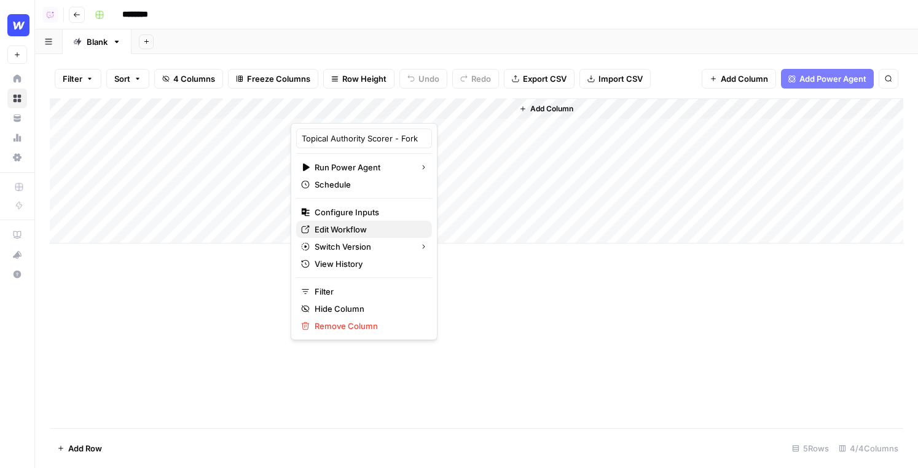
click at [352, 230] on span "Edit Workflow" at bounding box center [369, 229] width 108 height 12
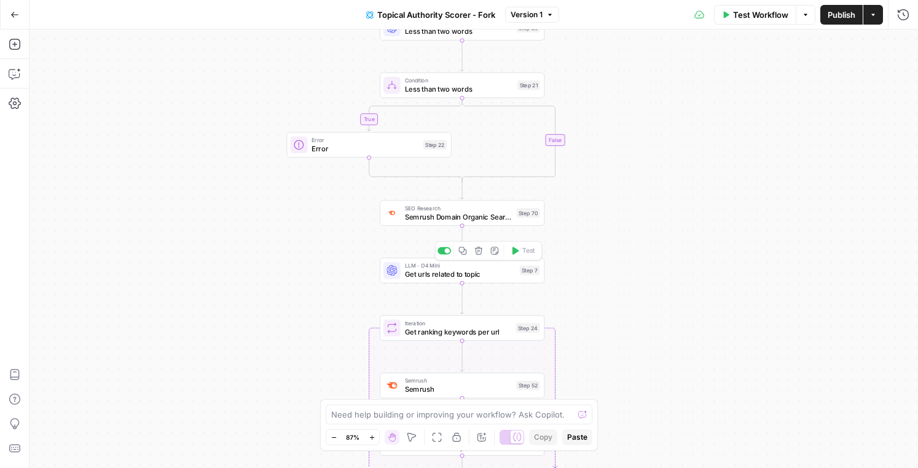
click at [407, 278] on span "Get urls related to topic" at bounding box center [460, 274] width 111 height 10
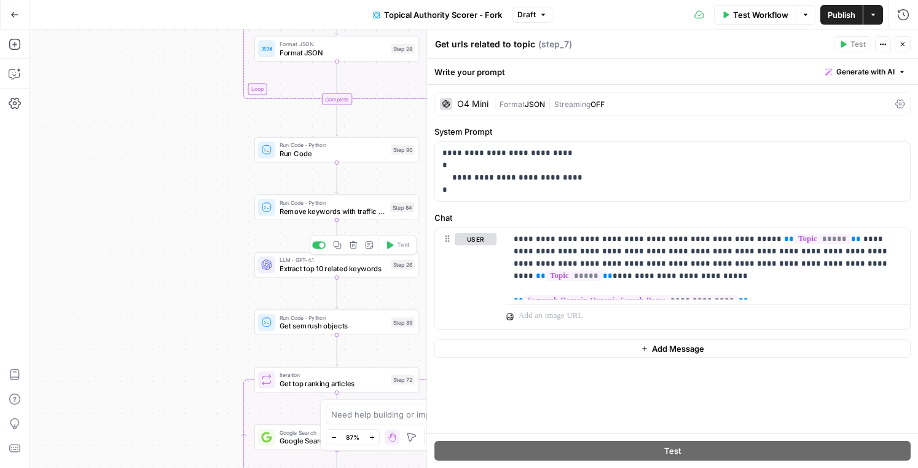
click at [285, 267] on span "Extract top 10 related keywords" at bounding box center [334, 268] width 108 height 10
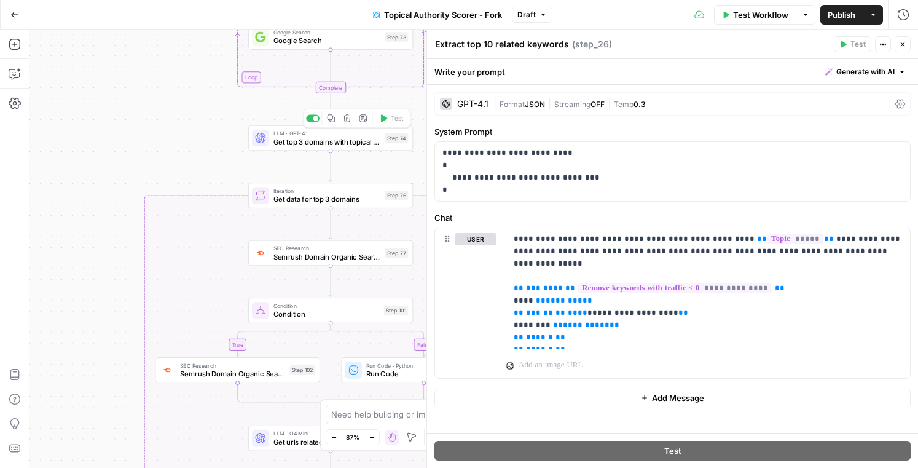
click at [280, 141] on span "Get top 3 domains with topical authority" at bounding box center [327, 141] width 108 height 10
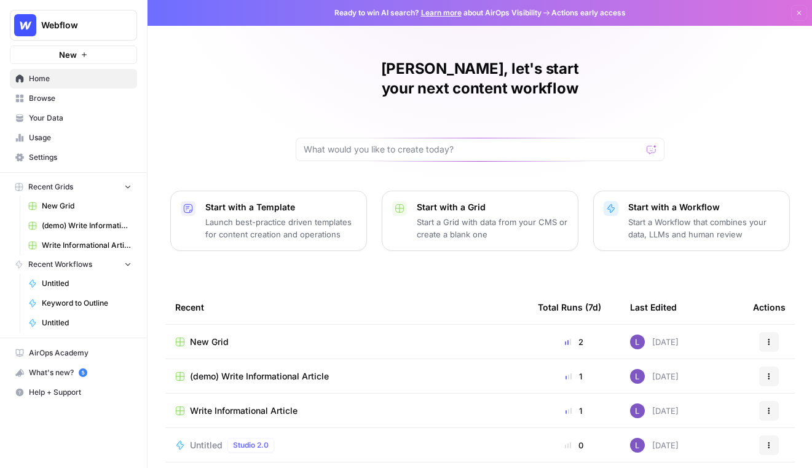
click at [86, 98] on span "Browse" at bounding box center [80, 98] width 103 height 11
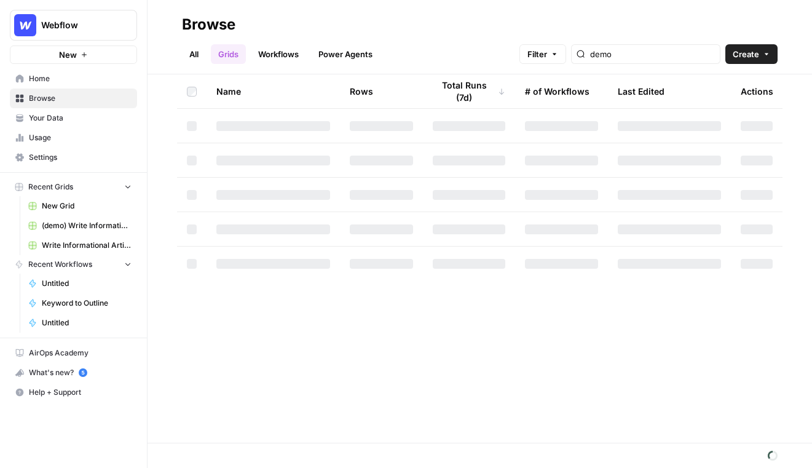
click at [286, 61] on link "Workflows" at bounding box center [278, 54] width 55 height 20
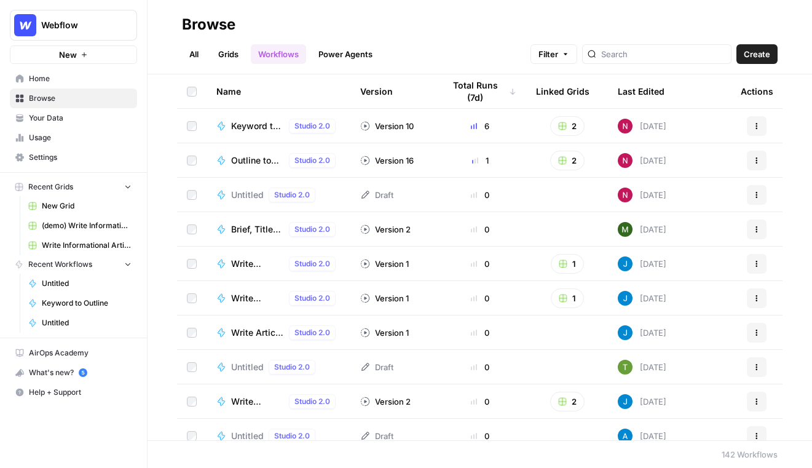
click at [565, 57] on span "Create" at bounding box center [757, 54] width 26 height 12
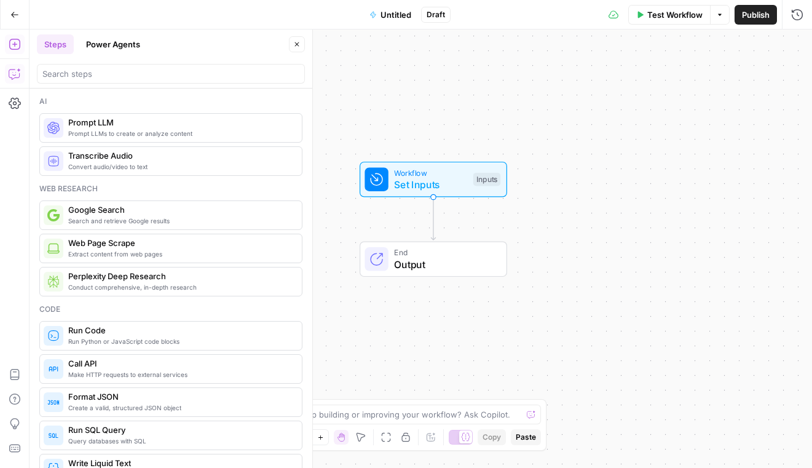
click at [9, 71] on icon "button" at bounding box center [15, 74] width 12 height 12
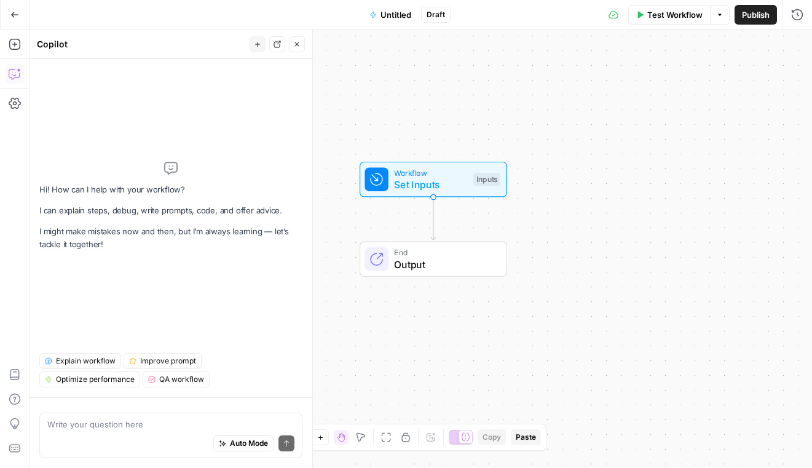
click at [100, 427] on textarea at bounding box center [170, 424] width 247 height 12
click at [14, 18] on icon "button" at bounding box center [14, 14] width 9 height 9
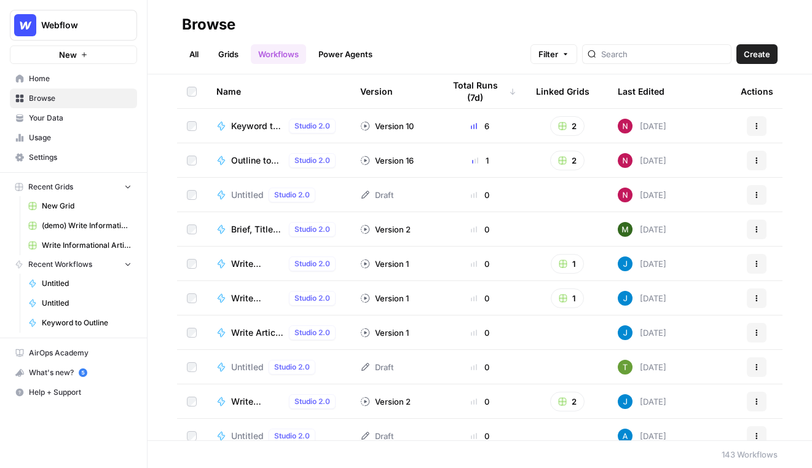
click at [241, 57] on link "Grids" at bounding box center [228, 54] width 35 height 20
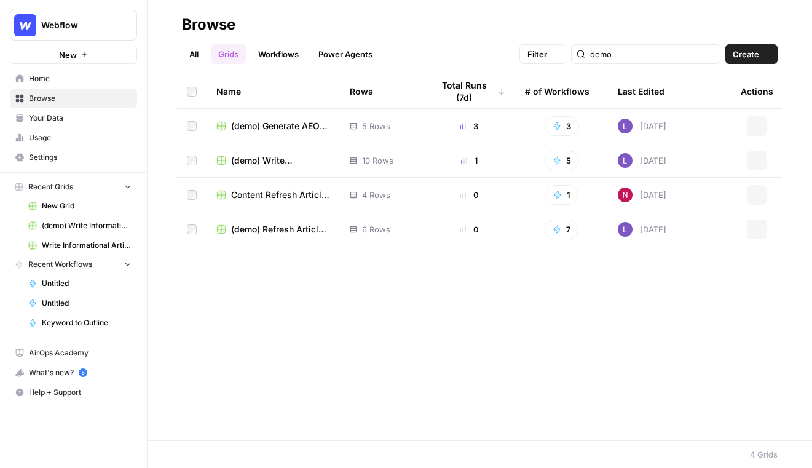
click at [278, 54] on link "Workflows" at bounding box center [278, 54] width 55 height 20
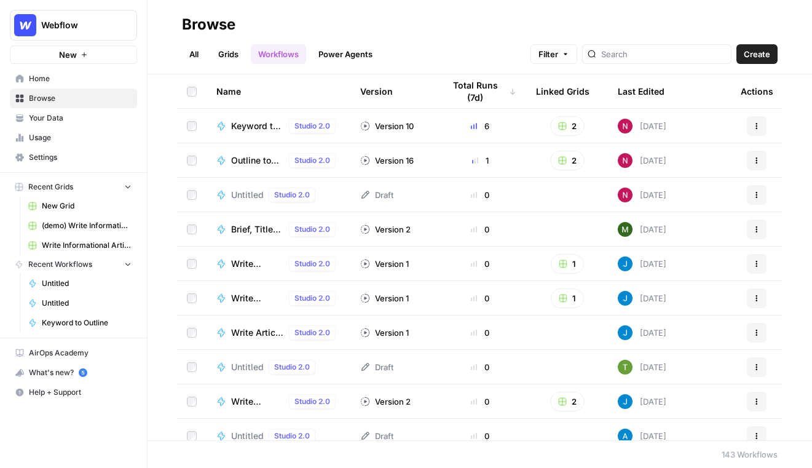
click at [565, 58] on button "Create" at bounding box center [756, 54] width 41 height 20
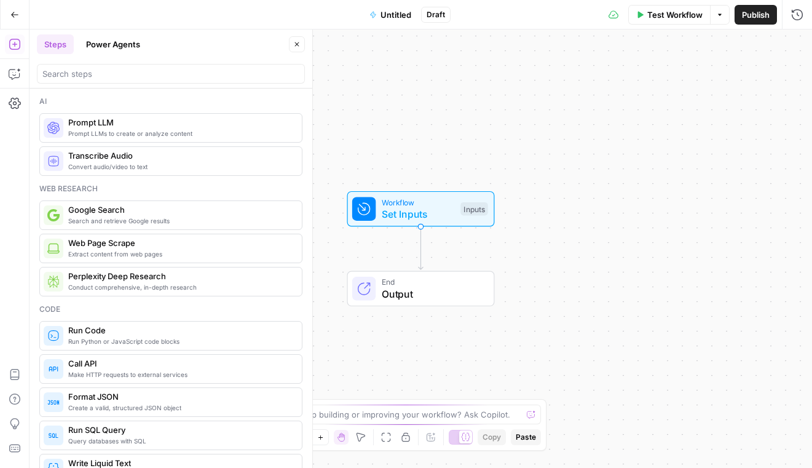
click at [114, 45] on button "Power Agents" at bounding box center [113, 44] width 69 height 20
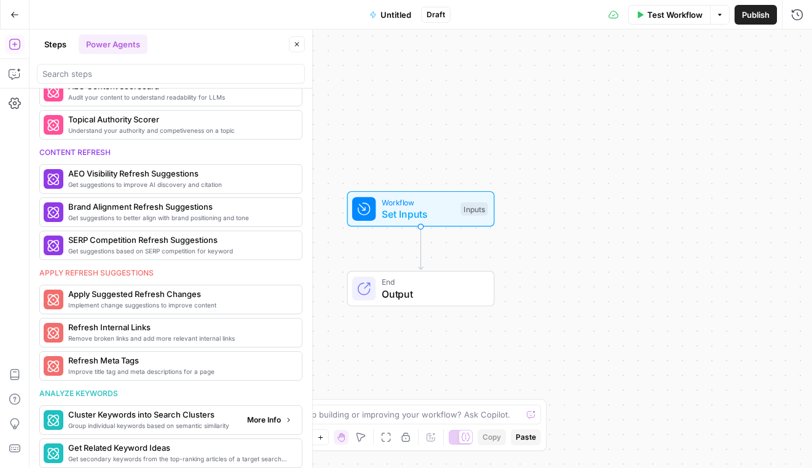
scroll to position [458, 0]
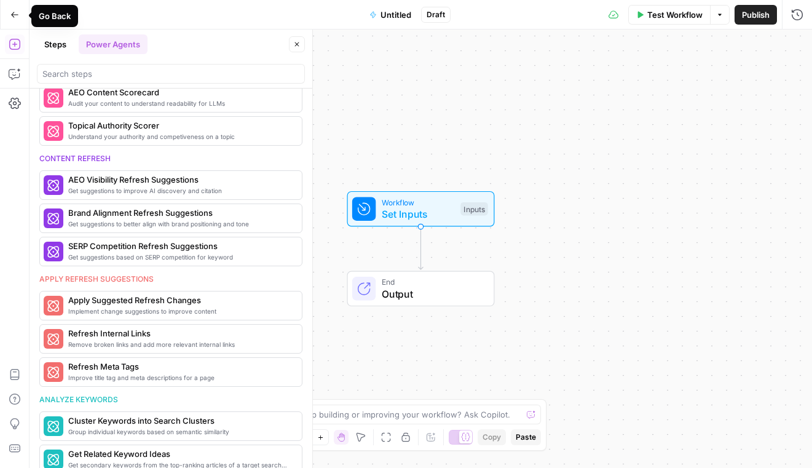
click at [17, 18] on button "Go Back" at bounding box center [15, 15] width 22 height 22
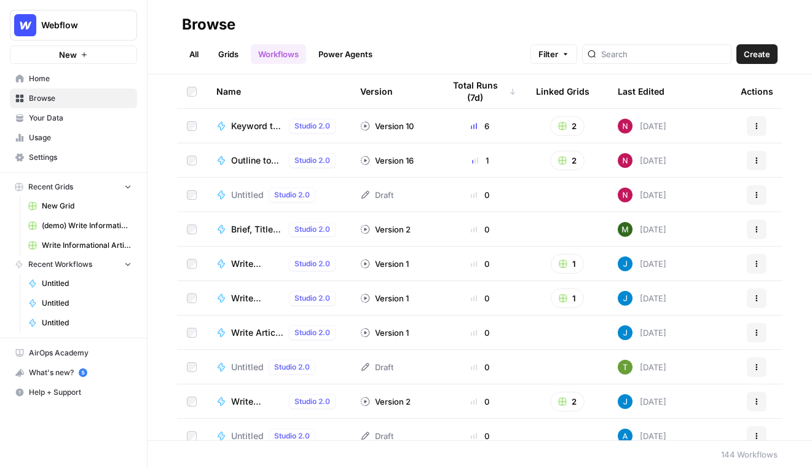
click at [229, 55] on link "Grids" at bounding box center [228, 54] width 35 height 20
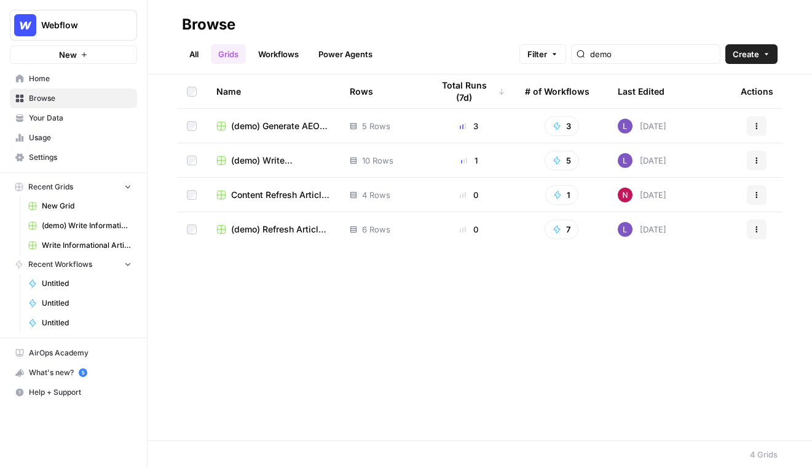
click at [565, 50] on span "Create" at bounding box center [746, 54] width 26 height 12
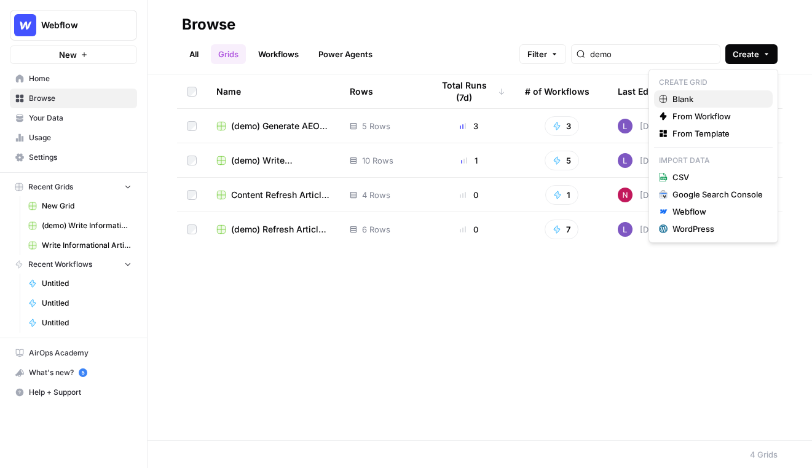
click at [565, 101] on span "Blank" at bounding box center [717, 99] width 90 height 12
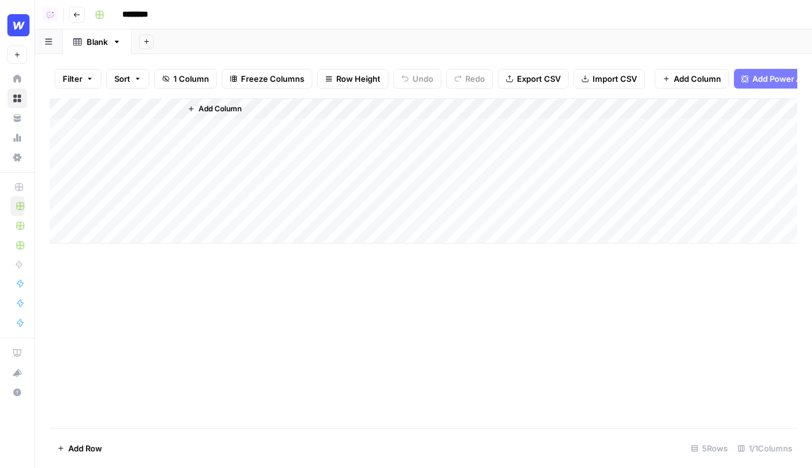
click at [76, 14] on icon "button" at bounding box center [76, 14] width 7 height 7
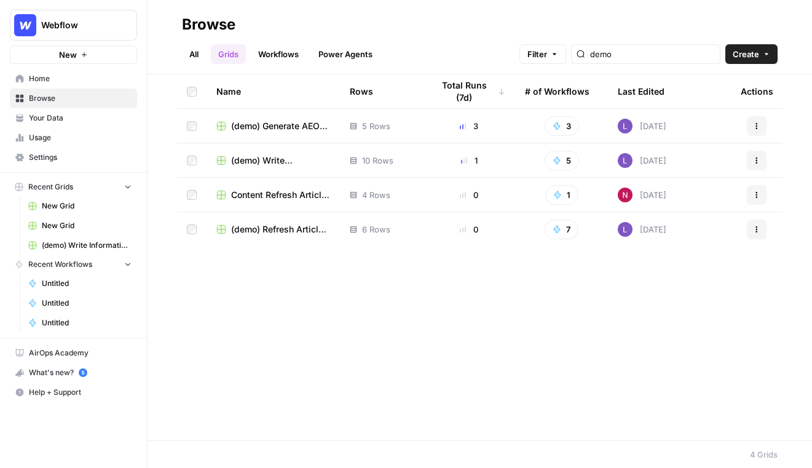
click at [565, 57] on button "Create" at bounding box center [751, 54] width 52 height 20
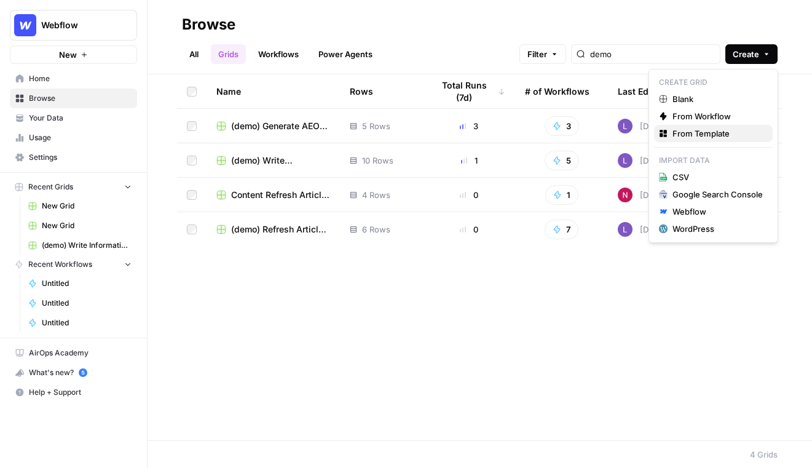
click at [565, 133] on span "From Template" at bounding box center [717, 133] width 90 height 12
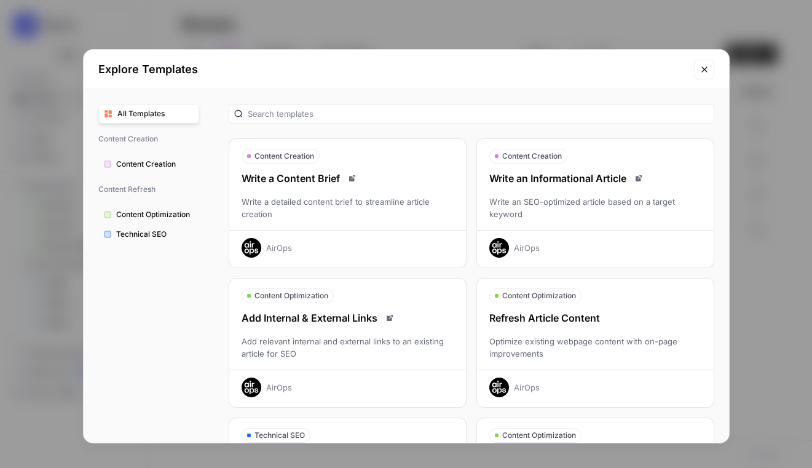
scroll to position [47, 0]
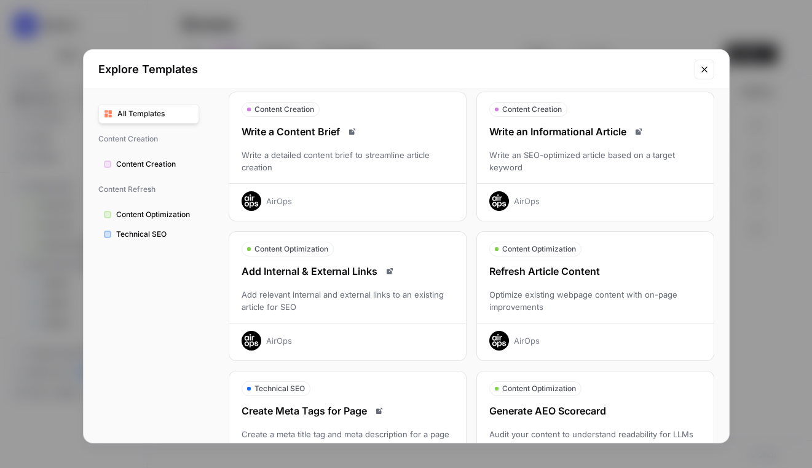
click at [565, 170] on div "Write an SEO-optimized article based on a target keyword" at bounding box center [595, 161] width 237 height 25
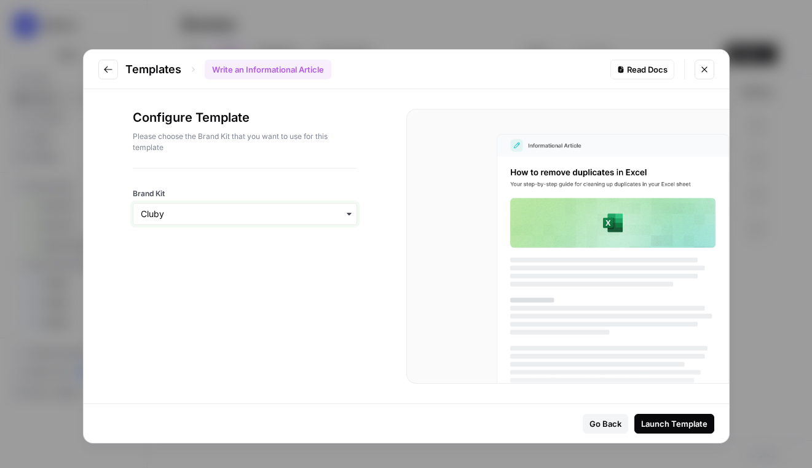
click at [243, 211] on input "Brand Kit" at bounding box center [245, 214] width 208 height 12
click at [352, 164] on div "Configure Template Please choose the Brand Kit that you want to use for this te…" at bounding box center [245, 138] width 224 height 59
click at [241, 211] on input "Brand Kit" at bounding box center [245, 214] width 208 height 12
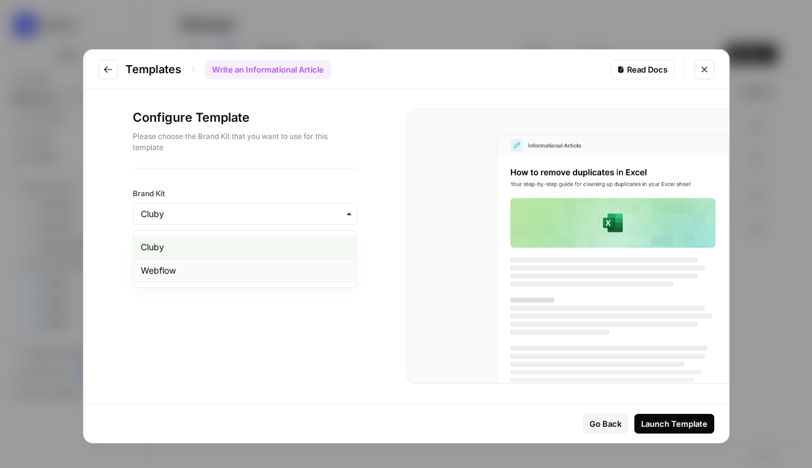
click at [255, 280] on div "Webflow" at bounding box center [244, 270] width 223 height 23
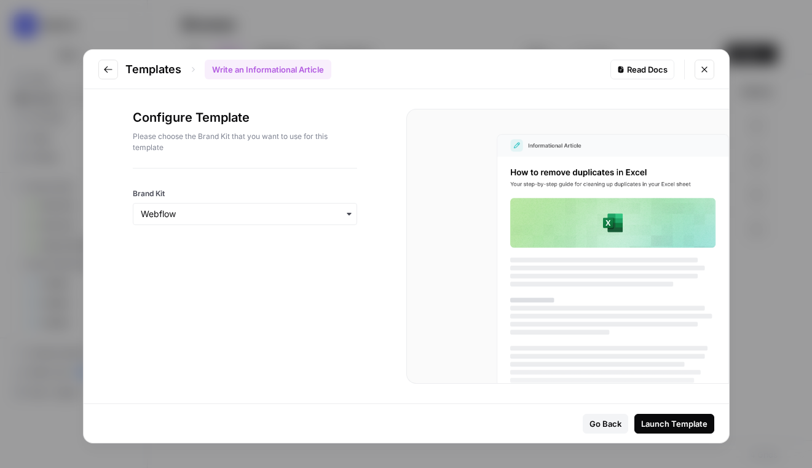
click at [565, 425] on div "Launch Template" at bounding box center [674, 423] width 66 height 12
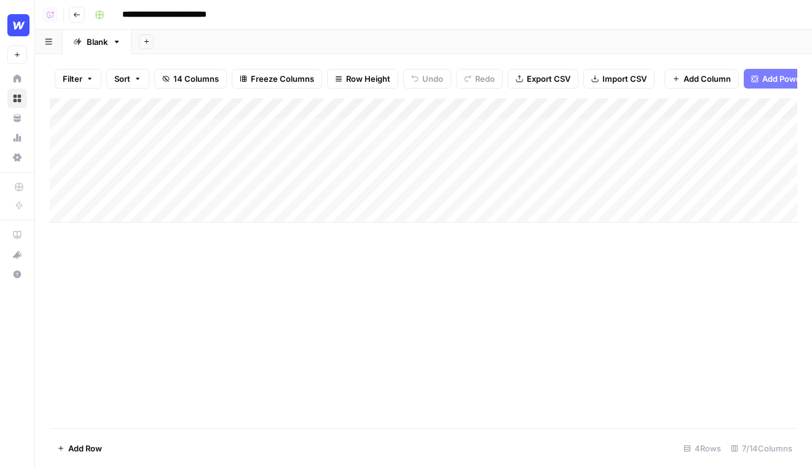
click at [318, 130] on div "Add Column" at bounding box center [423, 160] width 747 height 124
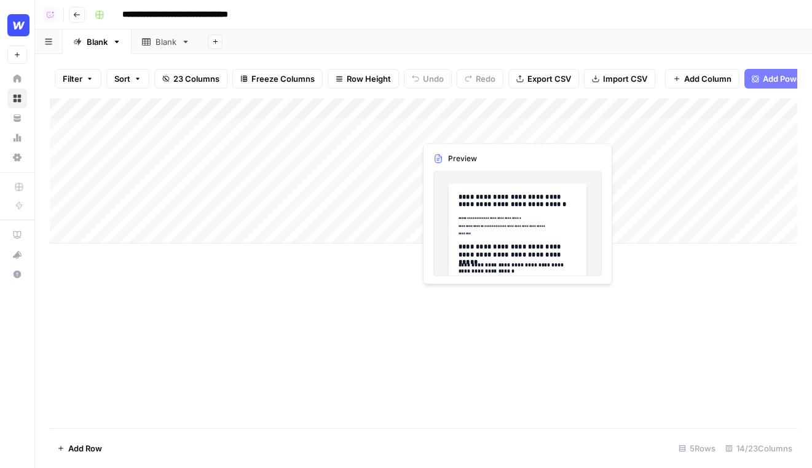
click at [457, 128] on div "Add Column" at bounding box center [423, 170] width 747 height 145
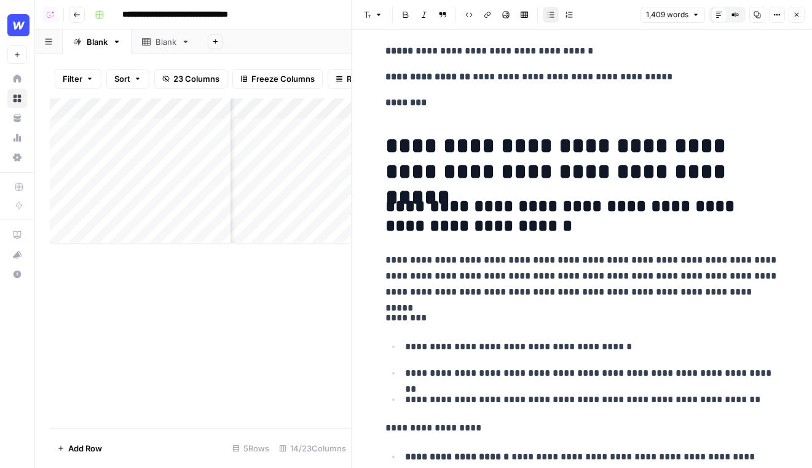
scroll to position [96, 0]
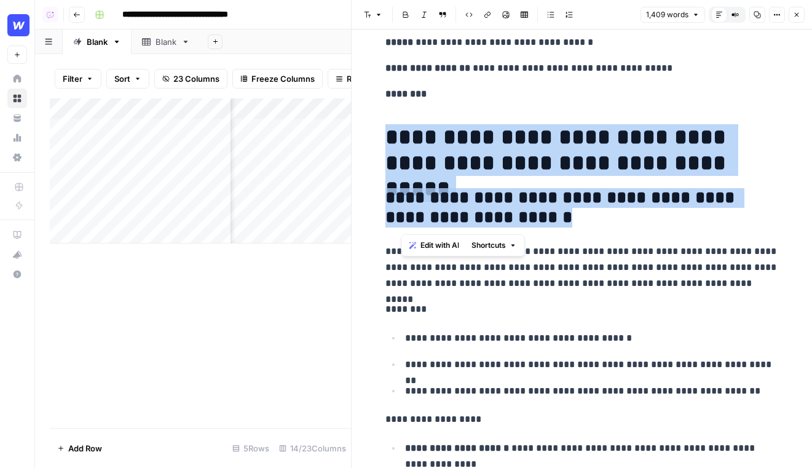
drag, startPoint x: 632, startPoint y: 216, endPoint x: 385, endPoint y: 117, distance: 266.7
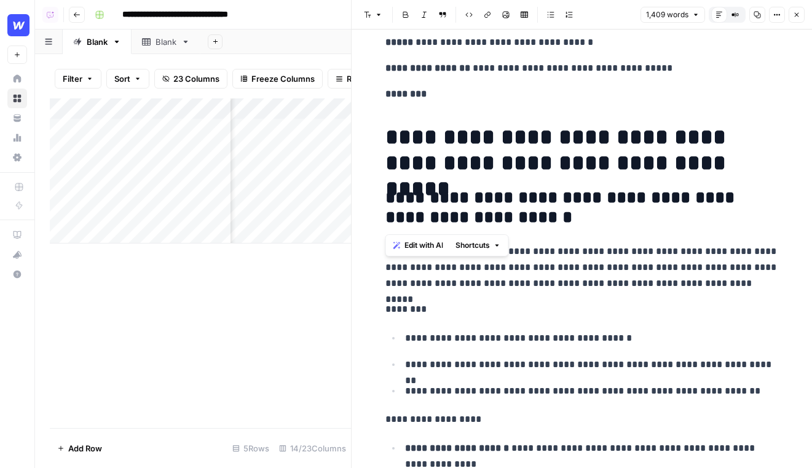
click at [421, 248] on span "Edit with AI" at bounding box center [423, 245] width 39 height 11
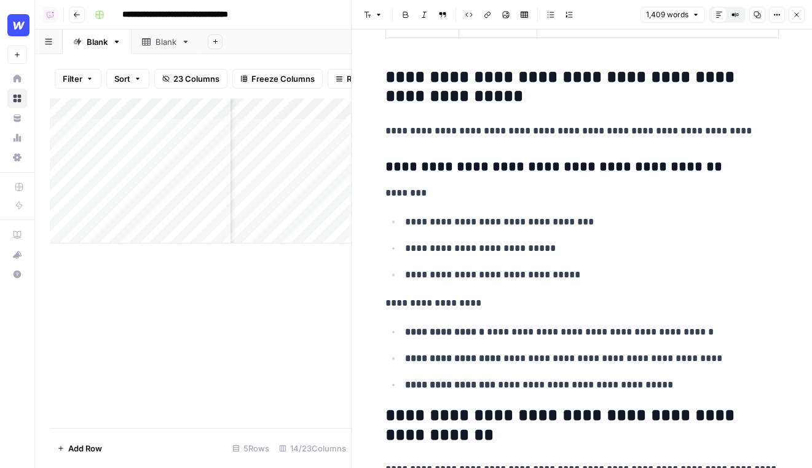
scroll to position [5060, 0]
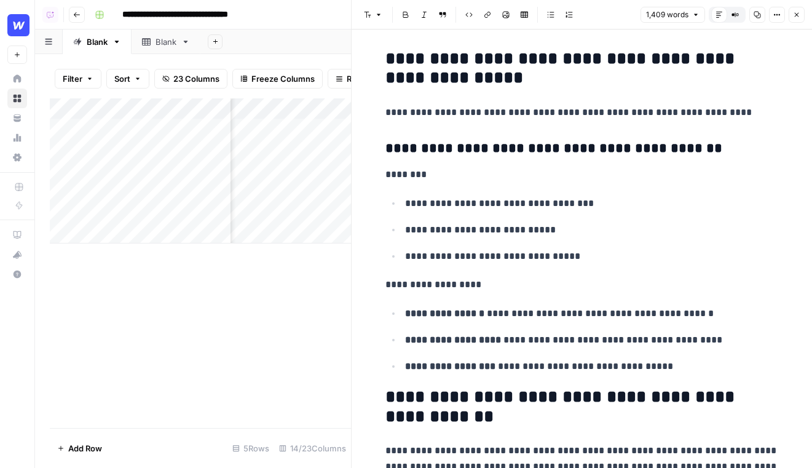
click at [796, 15] on icon "button" at bounding box center [796, 14] width 7 height 7
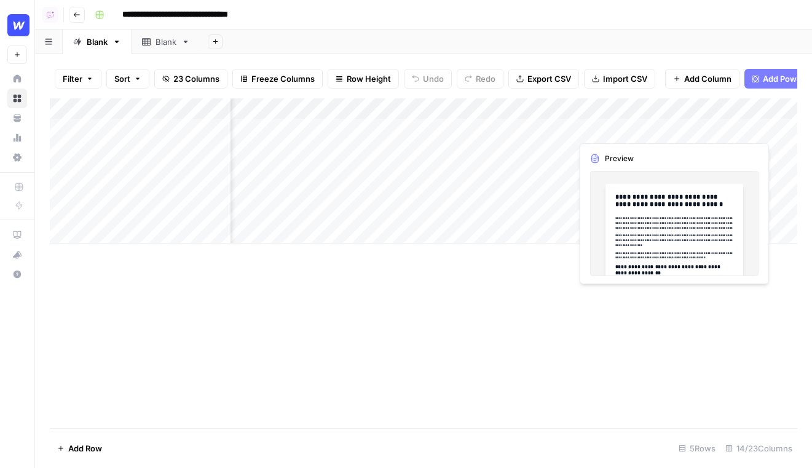
click at [627, 129] on div "Add Column" at bounding box center [423, 170] width 747 height 145
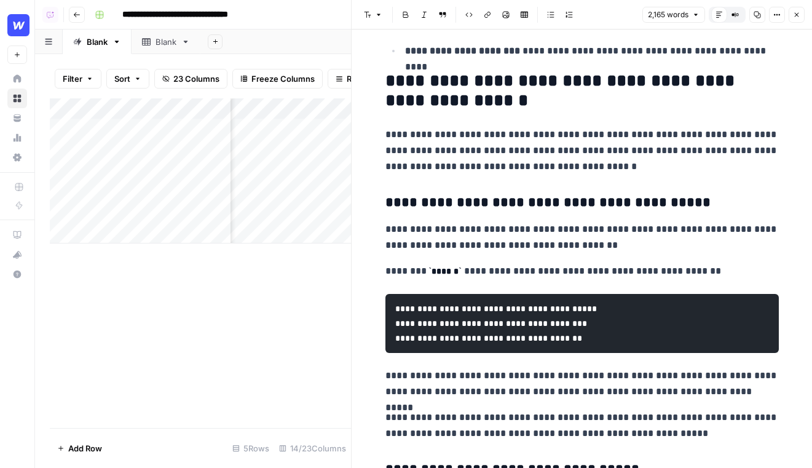
scroll to position [2305, 0]
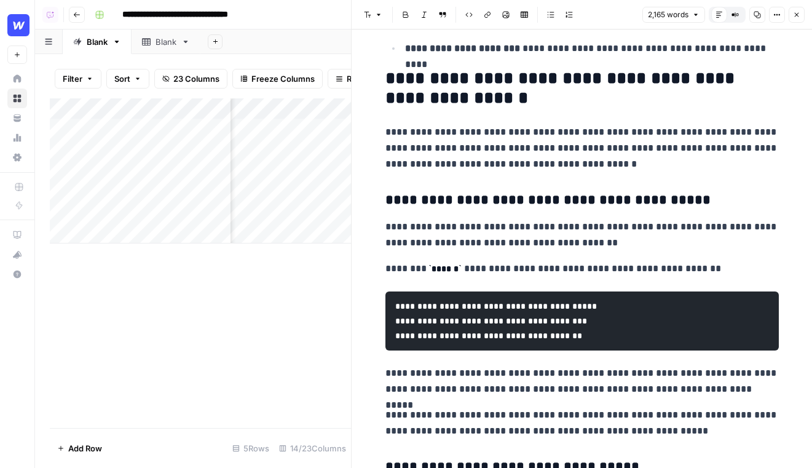
click at [793, 9] on button "Close" at bounding box center [796, 15] width 16 height 16
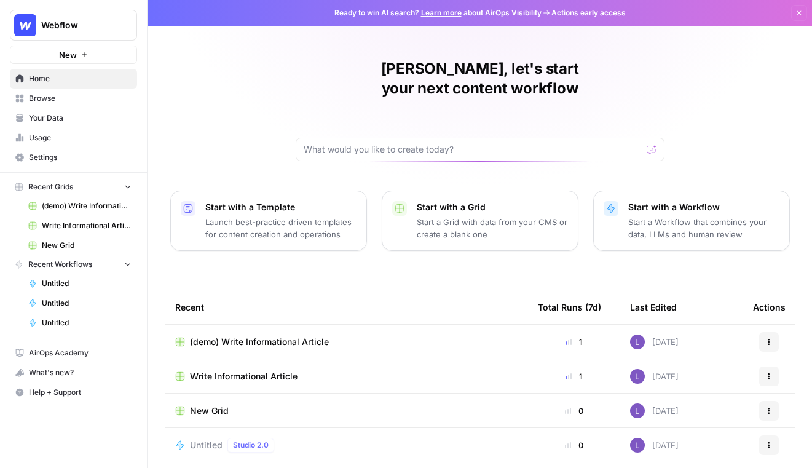
click at [29, 4] on div "Webflow New" at bounding box center [73, 32] width 147 height 64
drag, startPoint x: 37, startPoint y: 20, endPoint x: 37, endPoint y: 39, distance: 19.1
click at [37, 21] on button "Webflow" at bounding box center [73, 25] width 127 height 31
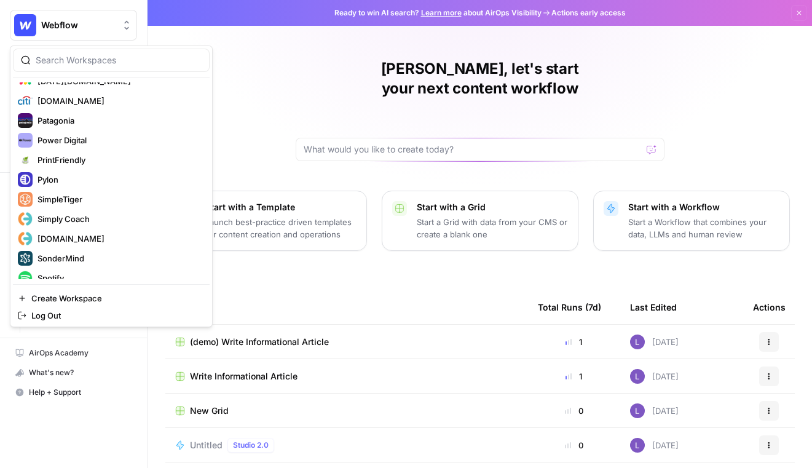
scroll to position [868, 0]
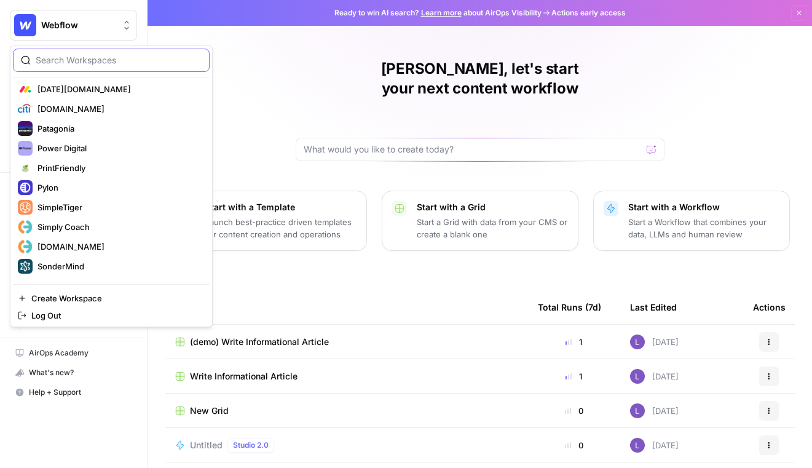
click at [93, 54] on input "search" at bounding box center [119, 60] width 166 height 12
type input "b"
type input "bird"
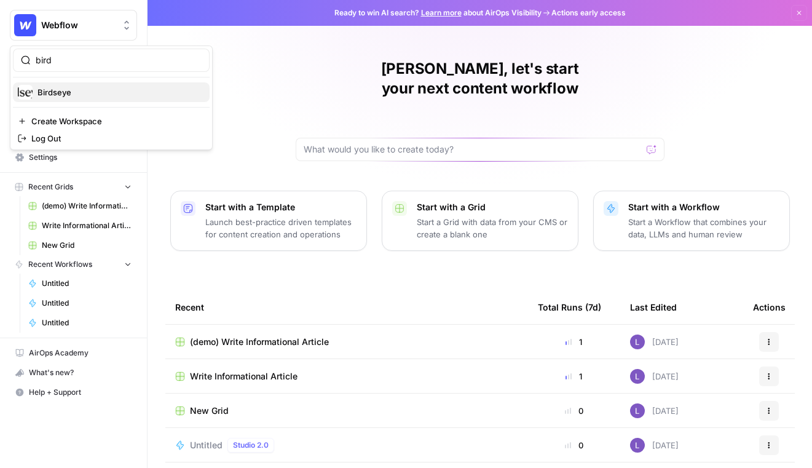
click at [71, 95] on span "Birdseye" at bounding box center [118, 92] width 162 height 12
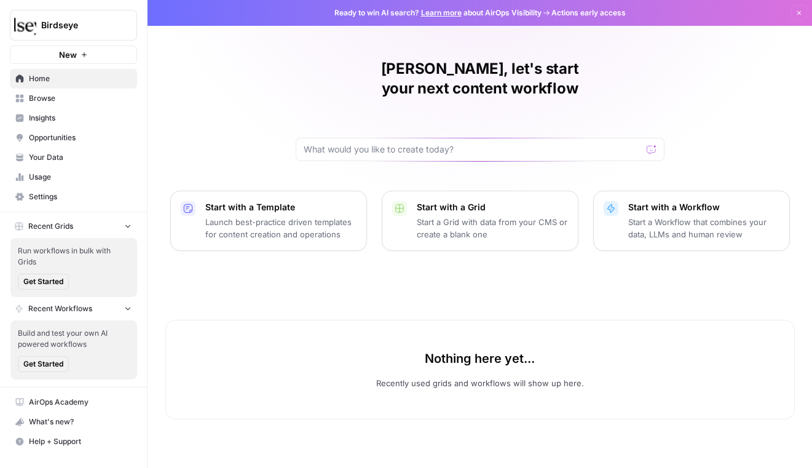
click at [92, 117] on span "Insights" at bounding box center [80, 117] width 103 height 11
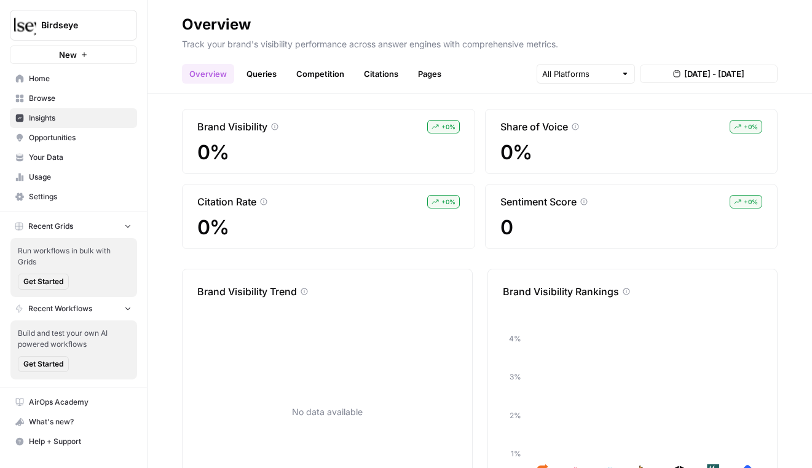
scroll to position [87, 0]
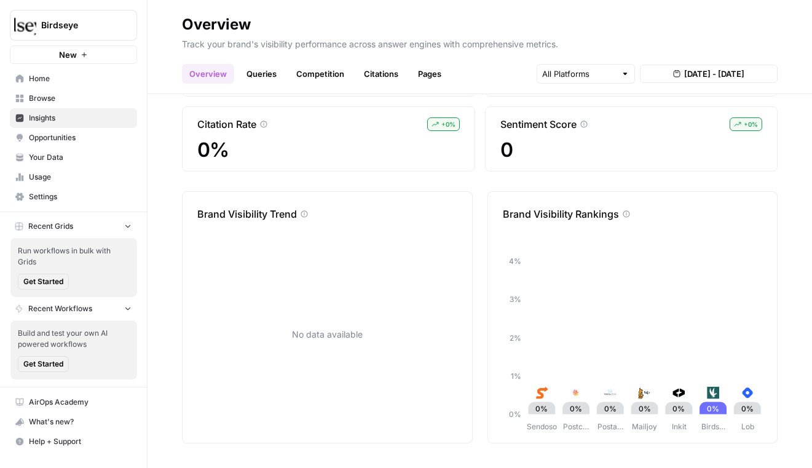
click at [251, 74] on link "Queries" at bounding box center [261, 74] width 45 height 20
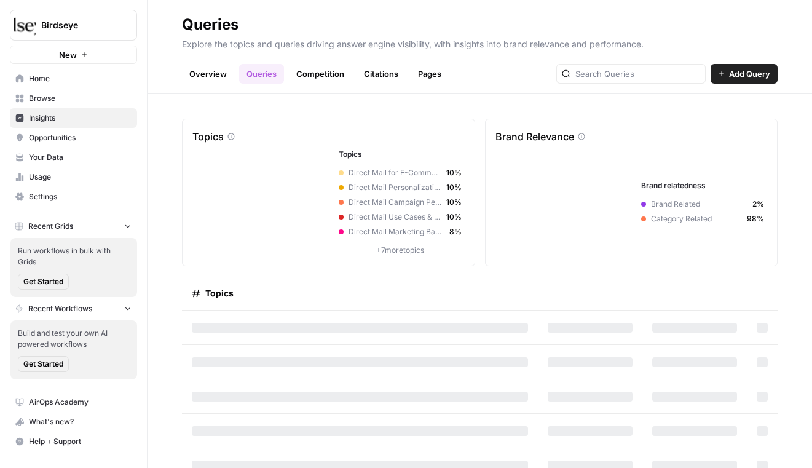
click at [308, 71] on link "Competition" at bounding box center [320, 74] width 63 height 20
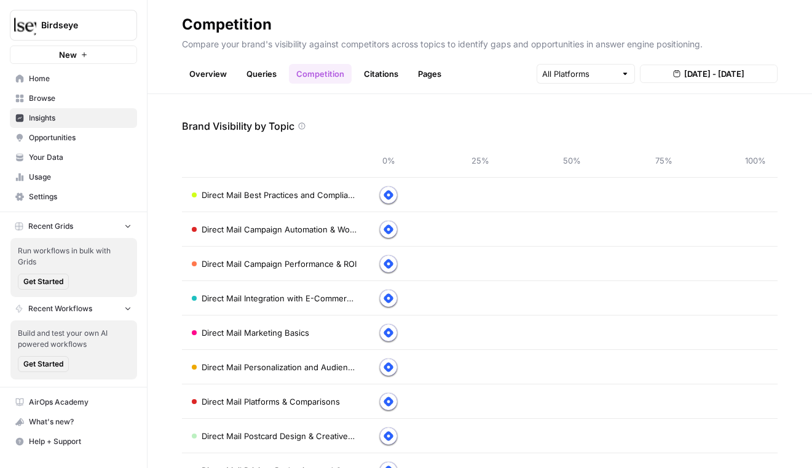
click at [376, 74] on link "Citations" at bounding box center [380, 74] width 49 height 20
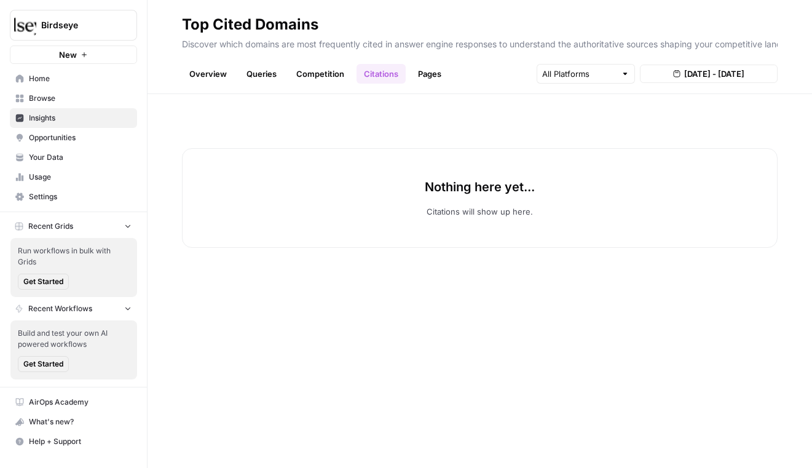
click at [413, 74] on link "Pages" at bounding box center [430, 74] width 38 height 20
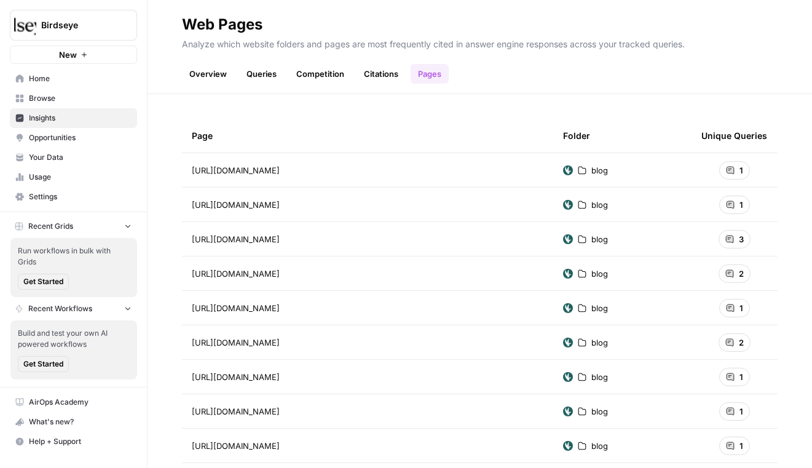
click at [262, 76] on link "Queries" at bounding box center [261, 74] width 45 height 20
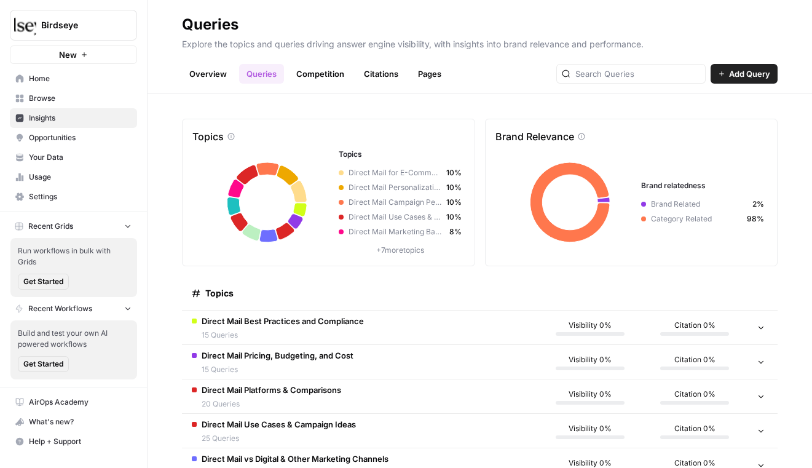
click at [212, 80] on link "Overview" at bounding box center [208, 74] width 52 height 20
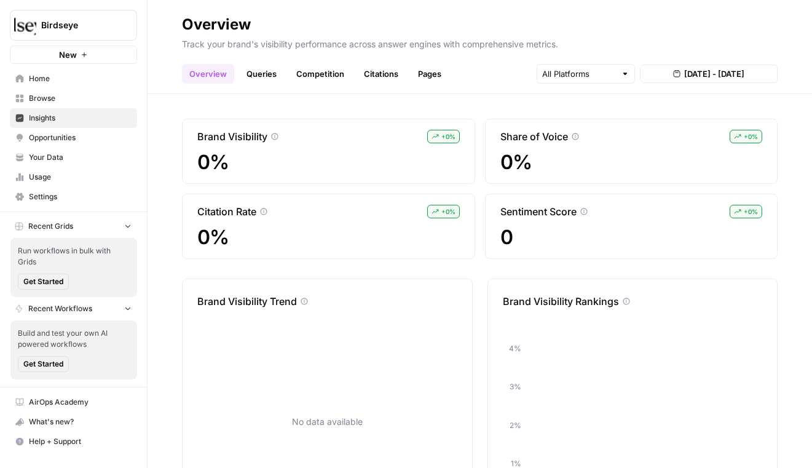
click at [85, 133] on span "Opportunities" at bounding box center [80, 137] width 103 height 11
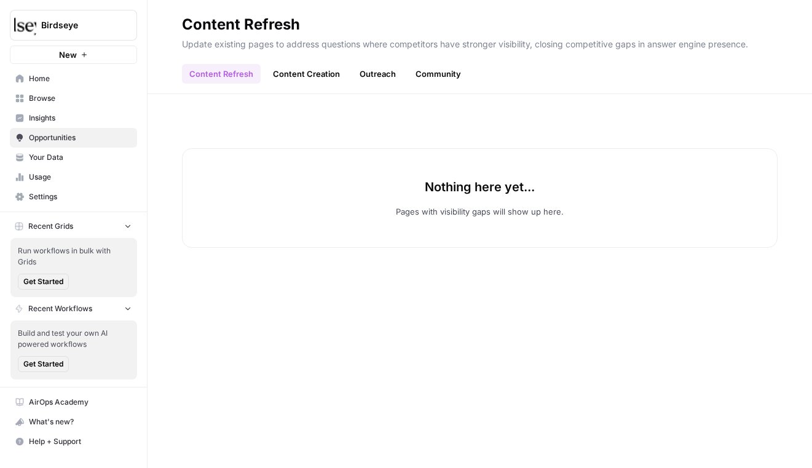
click at [84, 114] on span "Insights" at bounding box center [80, 117] width 103 height 11
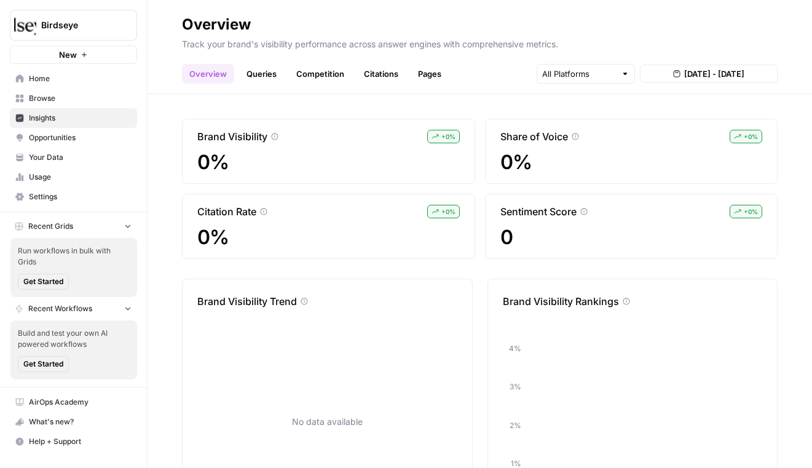
click at [84, 148] on link "Your Data" at bounding box center [73, 157] width 127 height 20
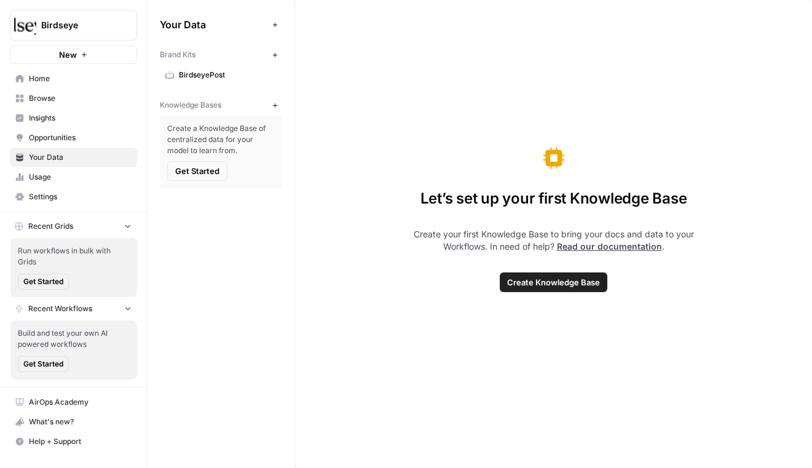
click at [85, 143] on span "Opportunities" at bounding box center [80, 137] width 103 height 11
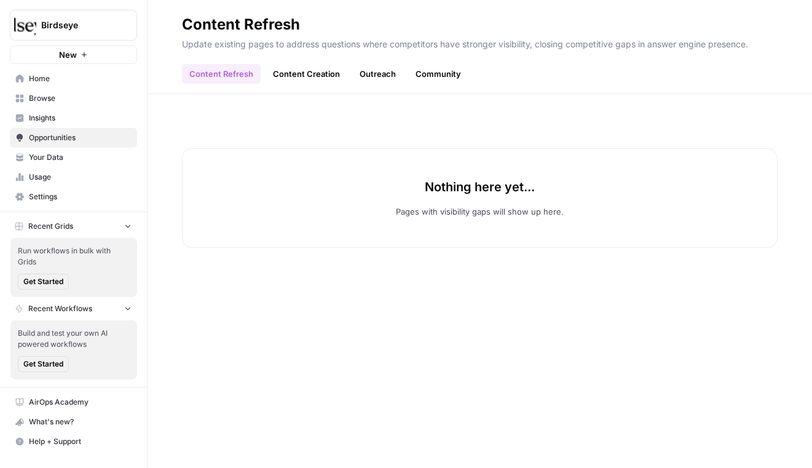
click at [311, 61] on div "Content Refresh Content Creation Outreach Community" at bounding box center [480, 68] width 596 height 29
click at [365, 69] on link "Outreach" at bounding box center [377, 74] width 51 height 20
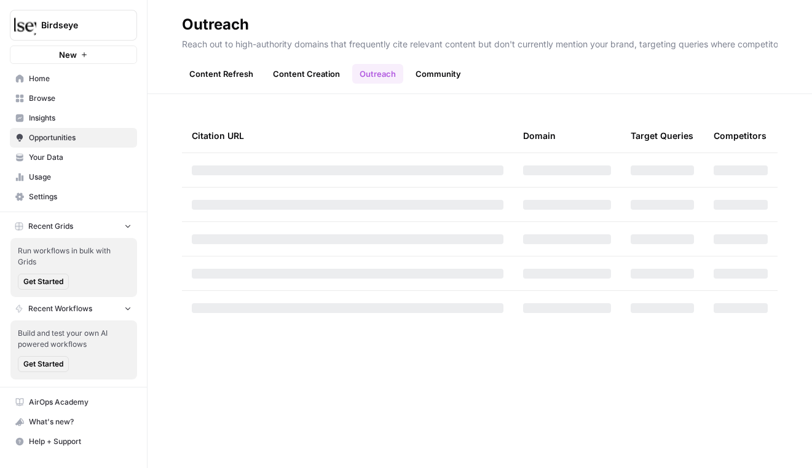
click at [450, 71] on link "Community" at bounding box center [438, 74] width 60 height 20
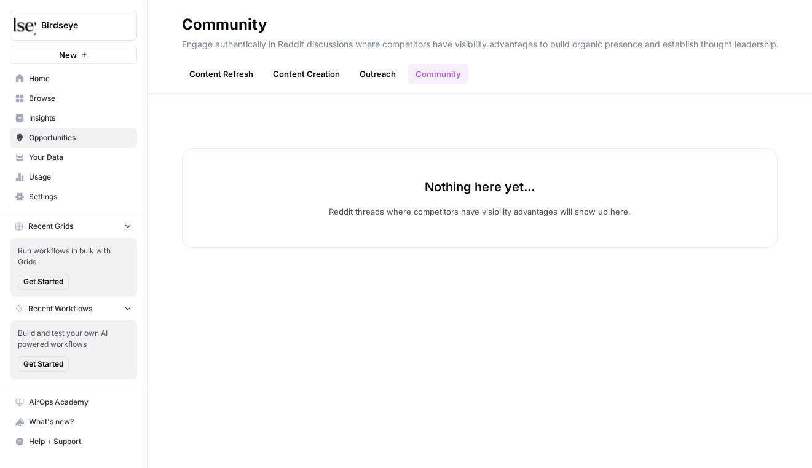
click at [202, 68] on link "Content Refresh" at bounding box center [221, 74] width 79 height 20
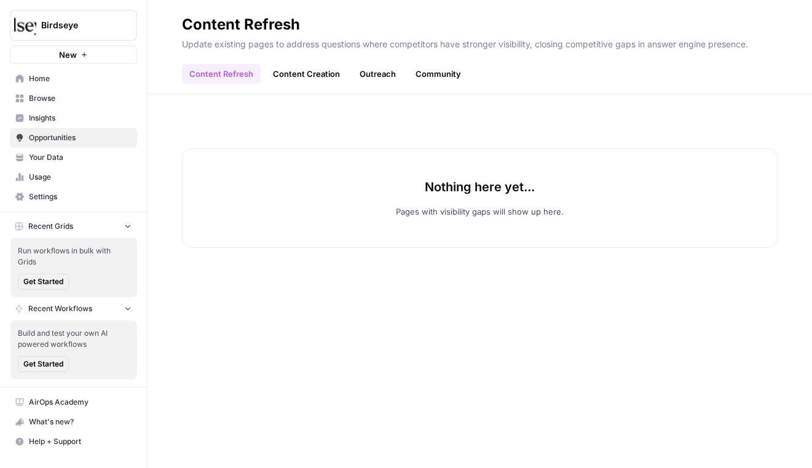
click at [66, 119] on span "Insights" at bounding box center [80, 117] width 103 height 11
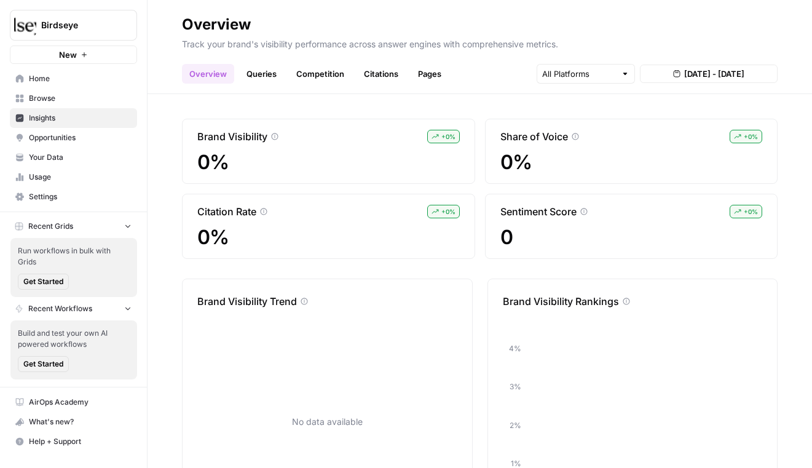
scroll to position [87, 0]
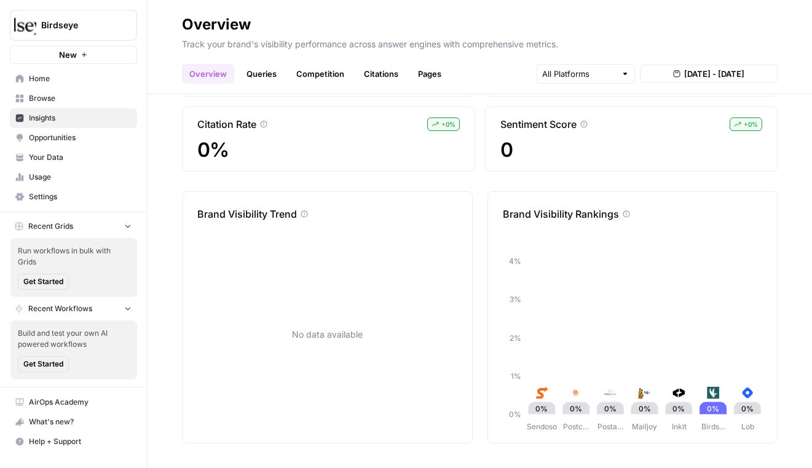
click at [286, 66] on ul "Overview Queries Competition Citations Pages" at bounding box center [315, 74] width 267 height 20
click at [320, 73] on link "Competition" at bounding box center [320, 74] width 63 height 20
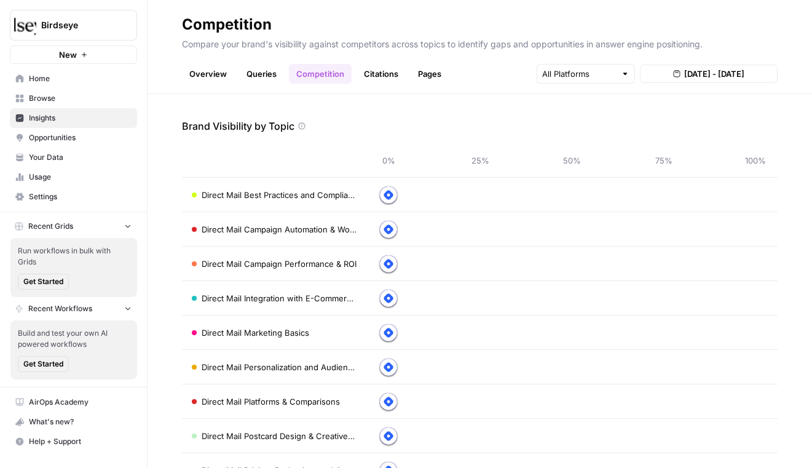
click at [372, 73] on link "Citations" at bounding box center [380, 74] width 49 height 20
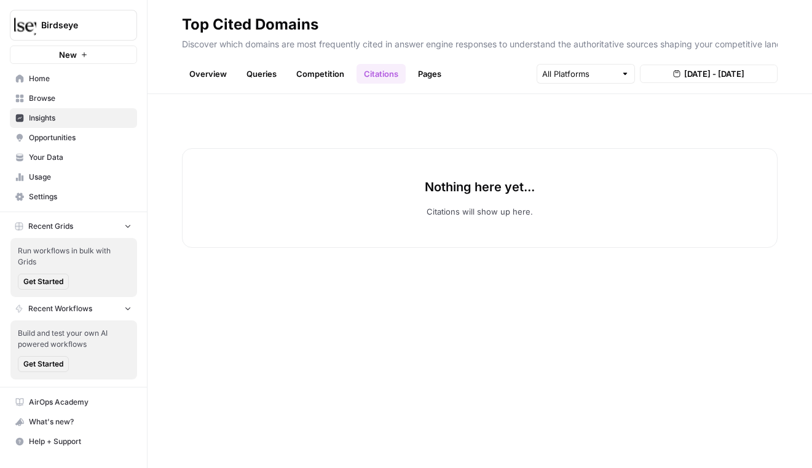
click at [434, 68] on link "Pages" at bounding box center [430, 74] width 38 height 20
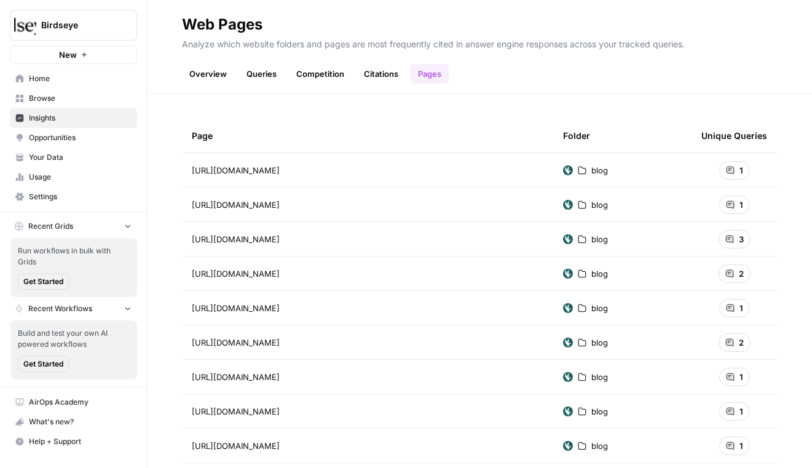
click at [260, 72] on link "Queries" at bounding box center [261, 74] width 45 height 20
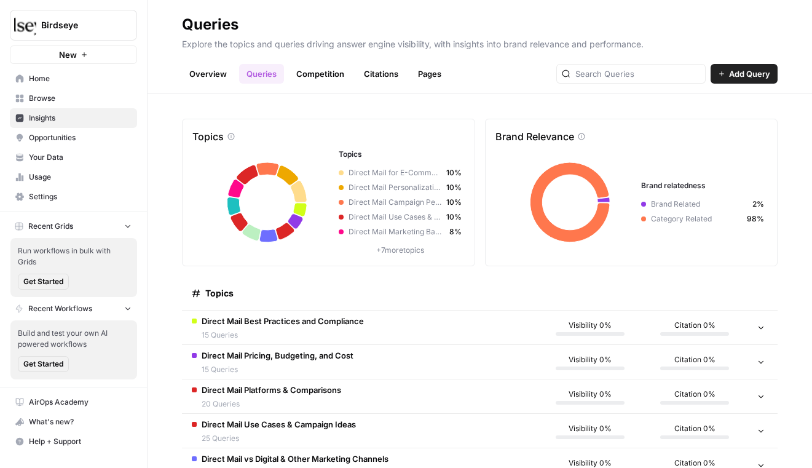
click at [204, 60] on div "Overview Queries Competition Citations Pages Add Query" at bounding box center [480, 68] width 596 height 29
click at [207, 68] on link "Overview" at bounding box center [208, 74] width 52 height 20
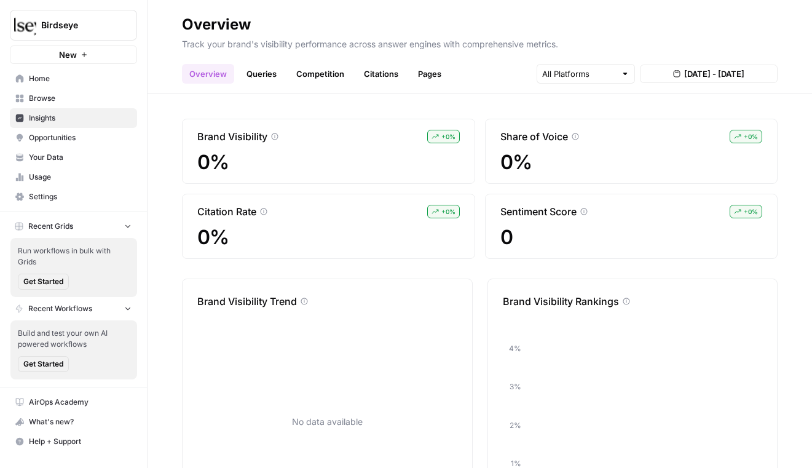
click at [742, 83] on div "Aug 12, 2025 - Aug 18, 2025" at bounding box center [657, 74] width 241 height 20
click at [744, 68] on span "Aug 12, 2025 - Aug 18, 2025" at bounding box center [714, 74] width 60 height 12
click at [259, 69] on link "Queries" at bounding box center [261, 74] width 45 height 20
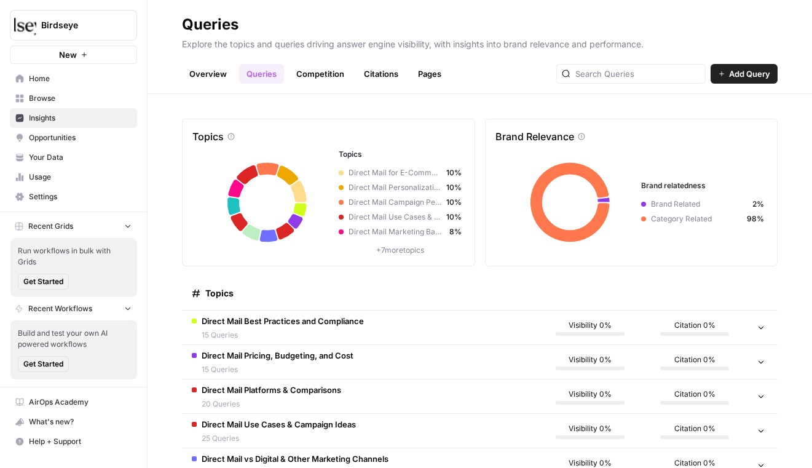
click at [304, 74] on link "Competition" at bounding box center [320, 74] width 63 height 20
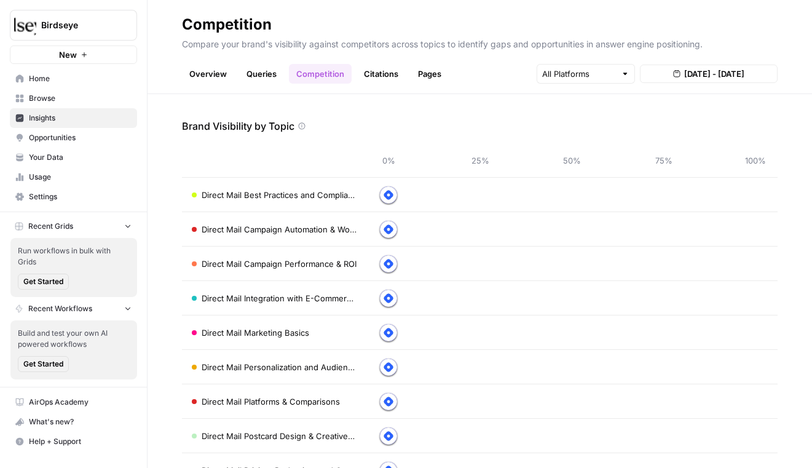
click at [248, 68] on link "Queries" at bounding box center [261, 74] width 45 height 20
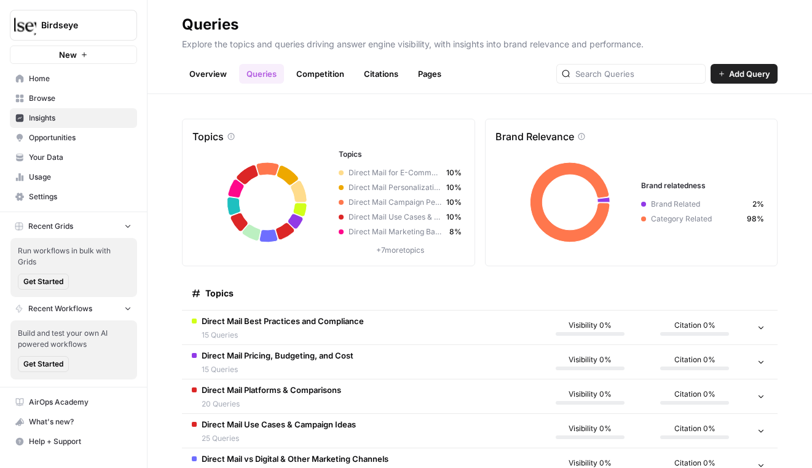
click at [560, 320] on div "Visibility 0%" at bounding box center [590, 328] width 85 height 16
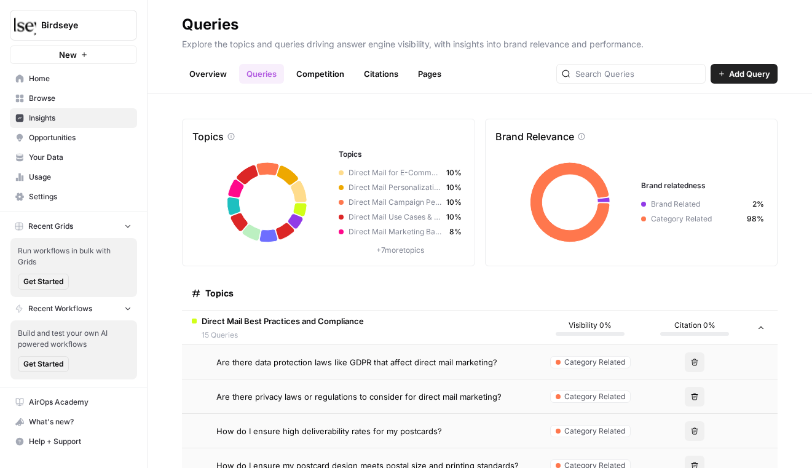
click at [467, 331] on td "Direct Mail Best Practices and Compliance 15 Queries" at bounding box center [360, 327] width 356 height 34
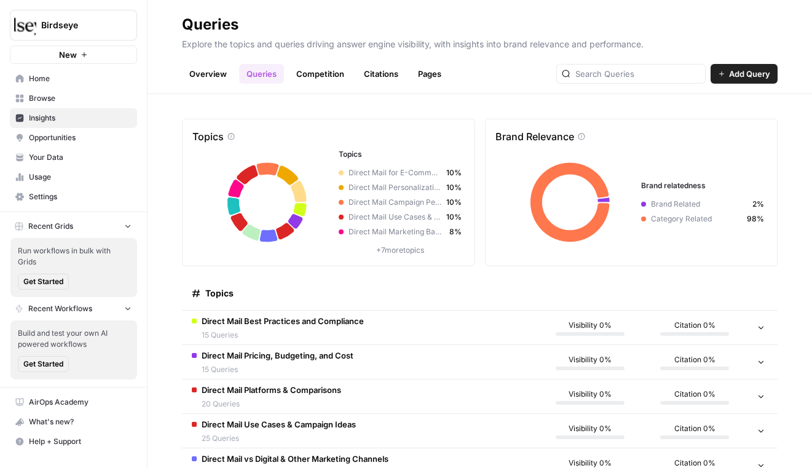
click at [362, 65] on link "Citations" at bounding box center [380, 74] width 49 height 20
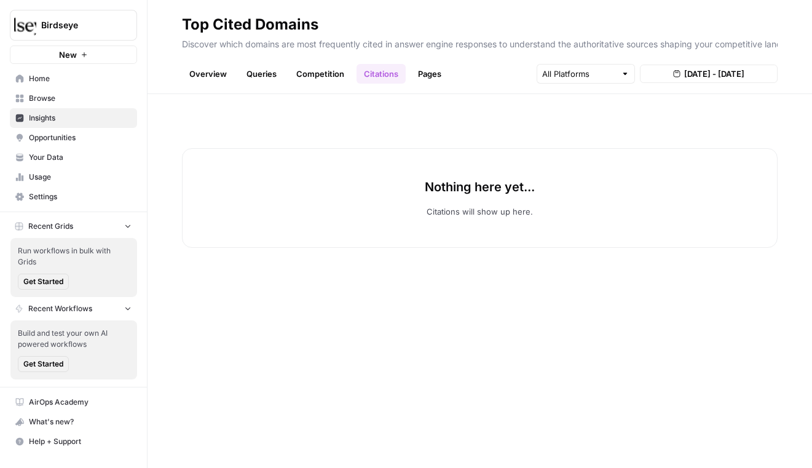
click at [323, 80] on link "Competition" at bounding box center [320, 74] width 63 height 20
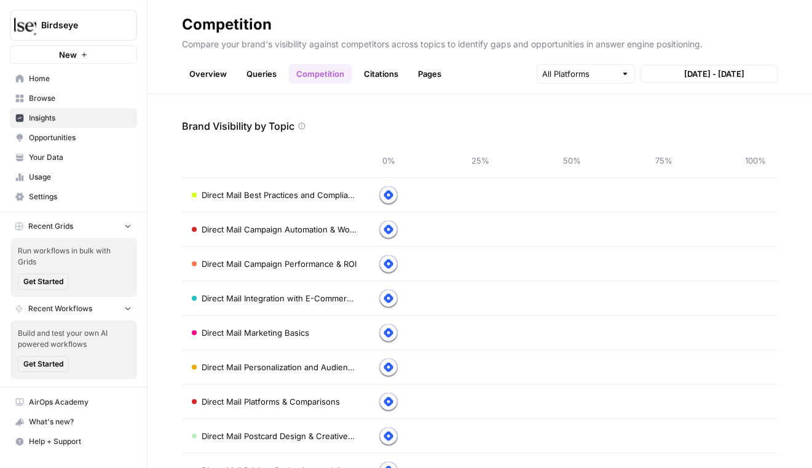
click at [407, 81] on ul "Overview Queries Competition Citations Pages" at bounding box center [315, 74] width 267 height 20
click at [430, 80] on link "Pages" at bounding box center [430, 74] width 38 height 20
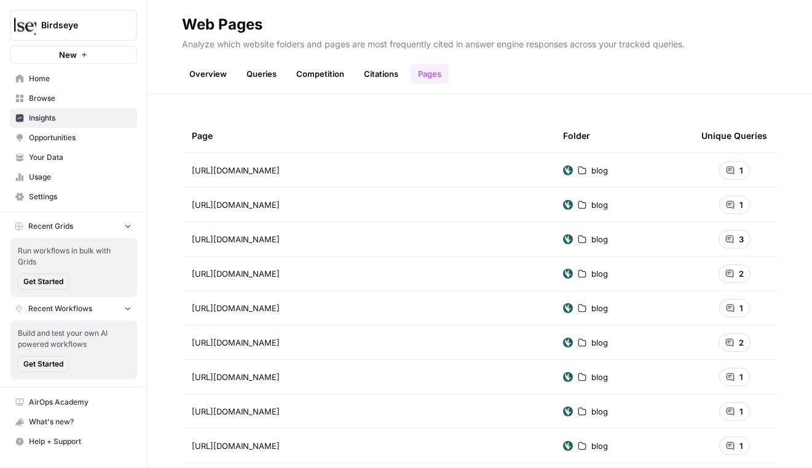
click at [714, 168] on td "1" at bounding box center [734, 170] width 86 height 34
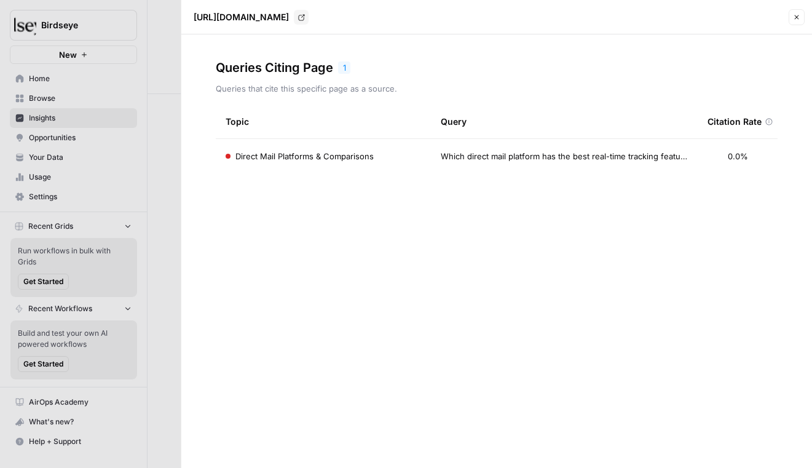
click at [792, 12] on button "Close" at bounding box center [796, 17] width 16 height 16
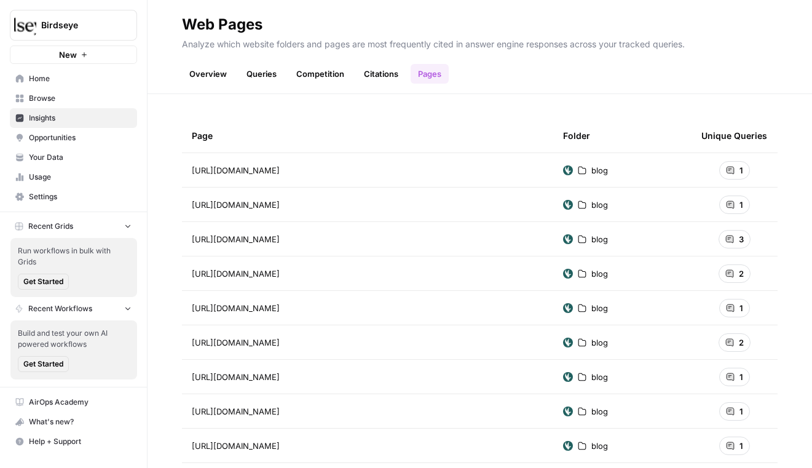
click at [225, 73] on link "Overview" at bounding box center [208, 74] width 52 height 20
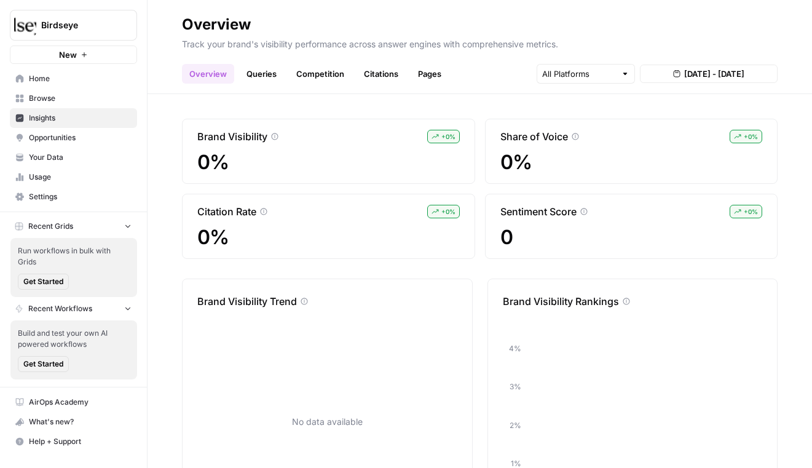
click at [197, 77] on link "Overview" at bounding box center [208, 74] width 52 height 20
click at [290, 151] on span "0%" at bounding box center [328, 162] width 262 height 22
click at [277, 138] on icon at bounding box center [274, 136] width 7 height 7
click at [274, 136] on icon at bounding box center [274, 136] width 7 height 7
click at [590, 167] on span "0%" at bounding box center [631, 162] width 262 height 22
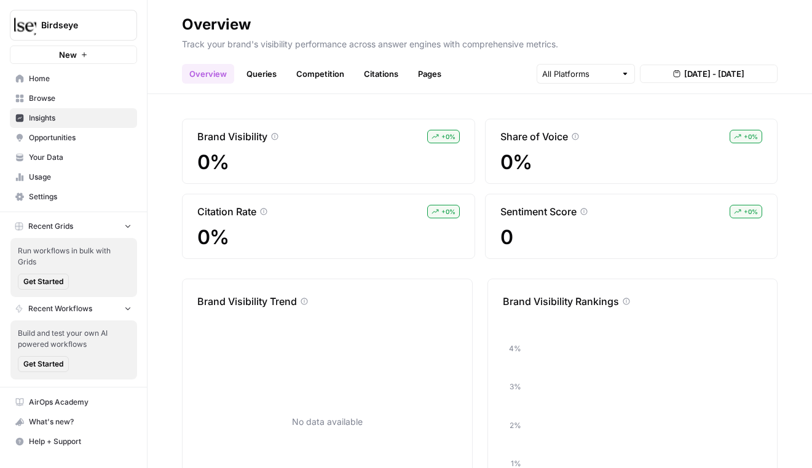
click at [551, 213] on p "Sentiment Score" at bounding box center [538, 211] width 76 height 15
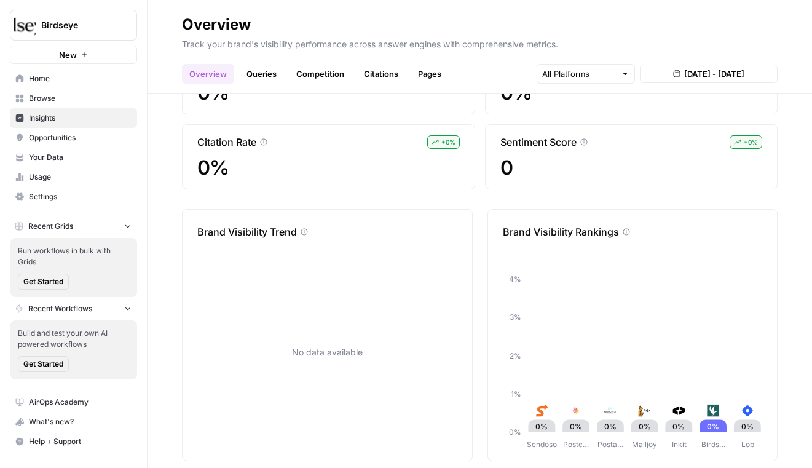
scroll to position [87, 0]
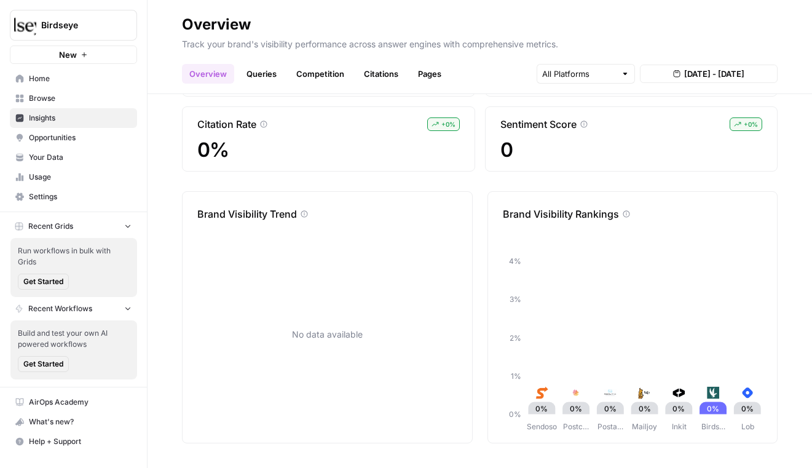
click at [259, 71] on link "Queries" at bounding box center [261, 74] width 45 height 20
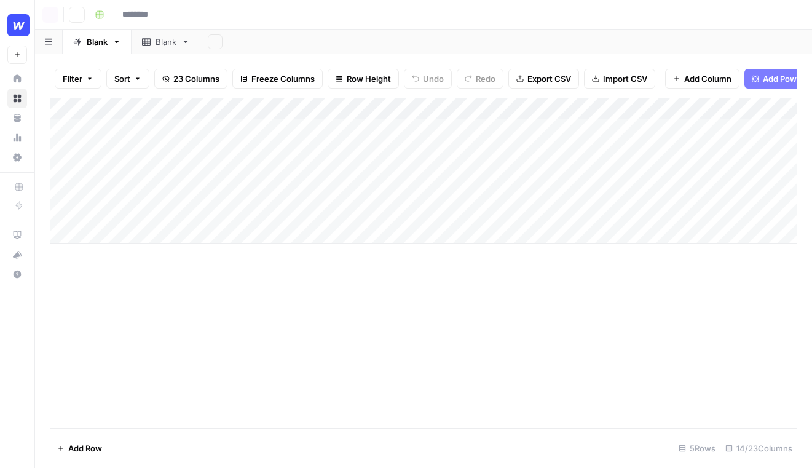
type input "**********"
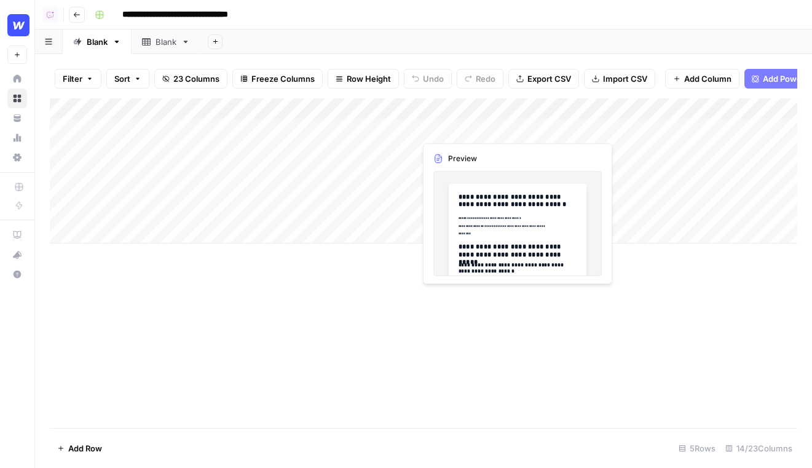
click at [449, 134] on div "Add Column" at bounding box center [423, 170] width 747 height 145
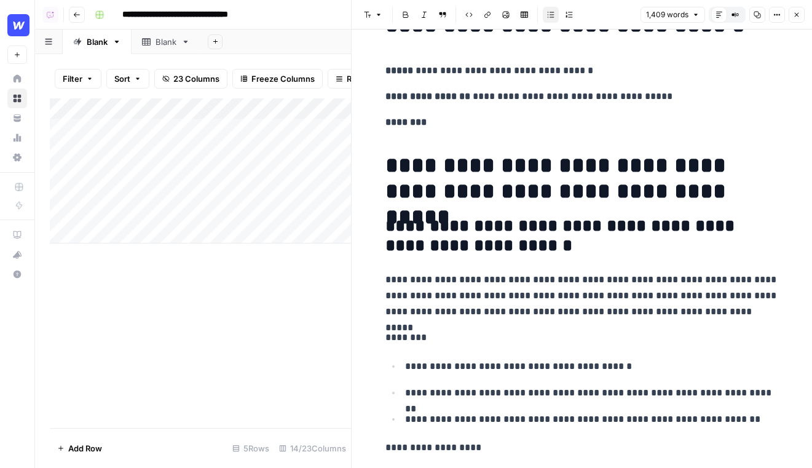
scroll to position [90, 0]
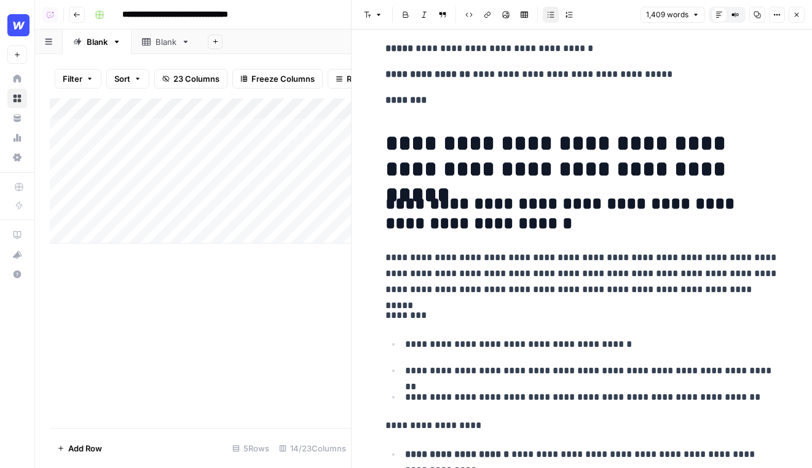
click at [795, 10] on button "Close" at bounding box center [796, 15] width 16 height 16
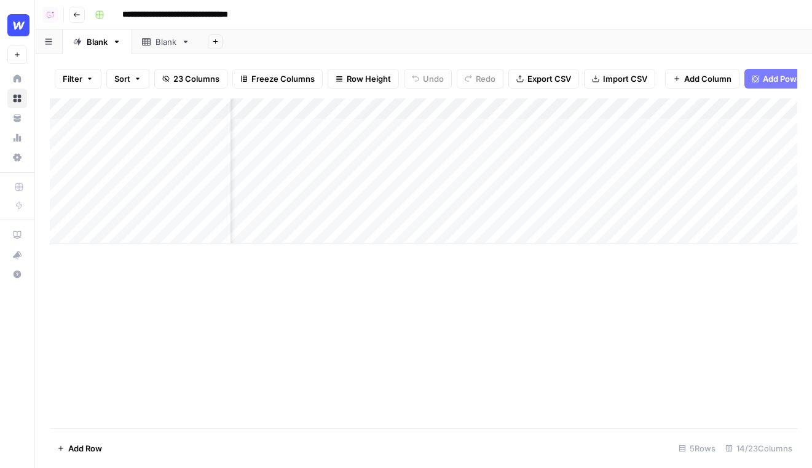
scroll to position [0, 331]
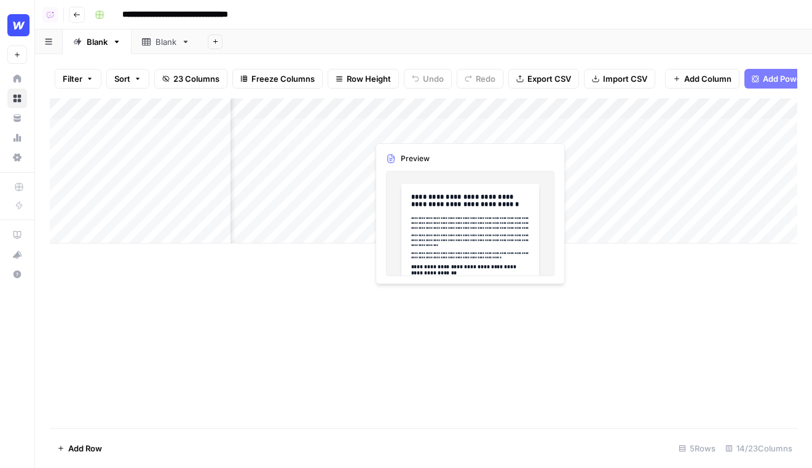
click at [391, 133] on div "Add Column" at bounding box center [423, 170] width 747 height 145
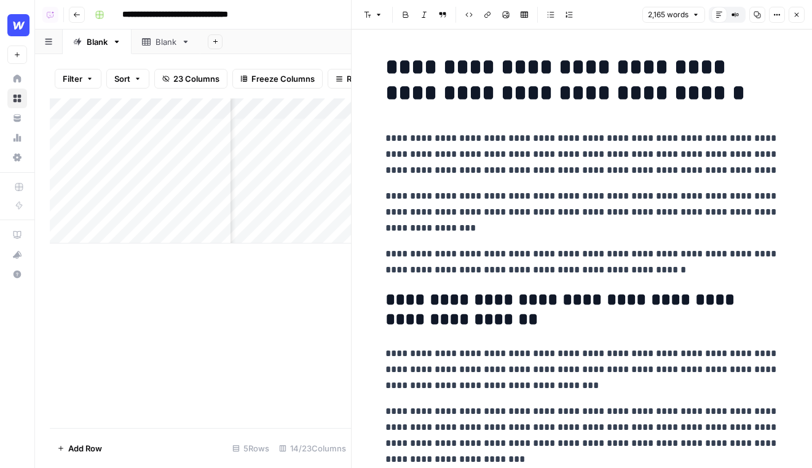
click at [794, 12] on icon "button" at bounding box center [796, 14] width 7 height 7
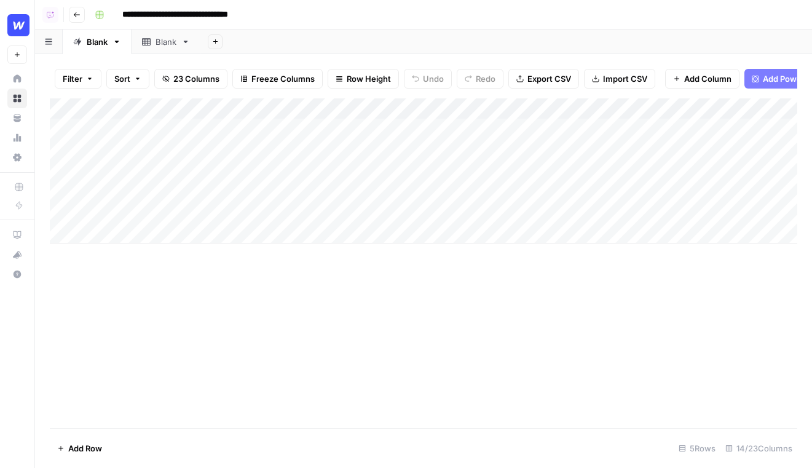
click at [765, 77] on span "Add Power Agent" at bounding box center [796, 79] width 67 height 12
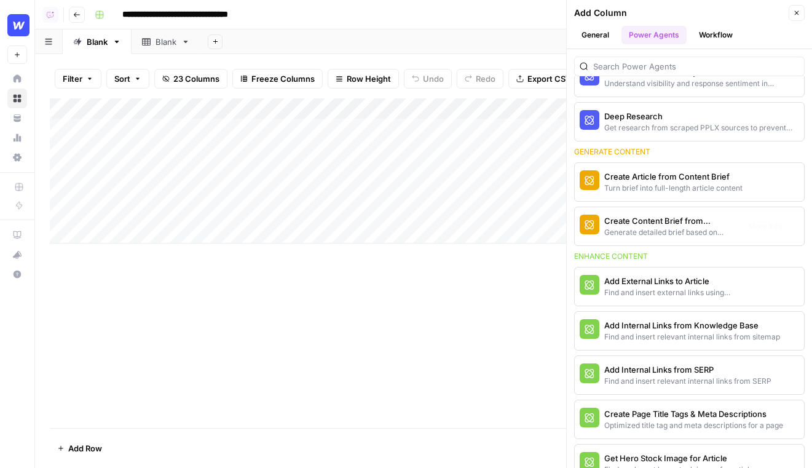
scroll to position [186, 0]
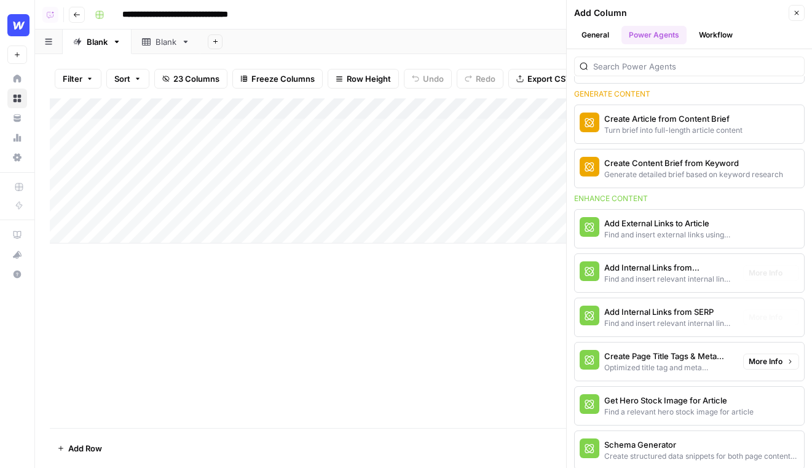
click at [626, 227] on div "Add External Links to Article" at bounding box center [668, 223] width 129 height 12
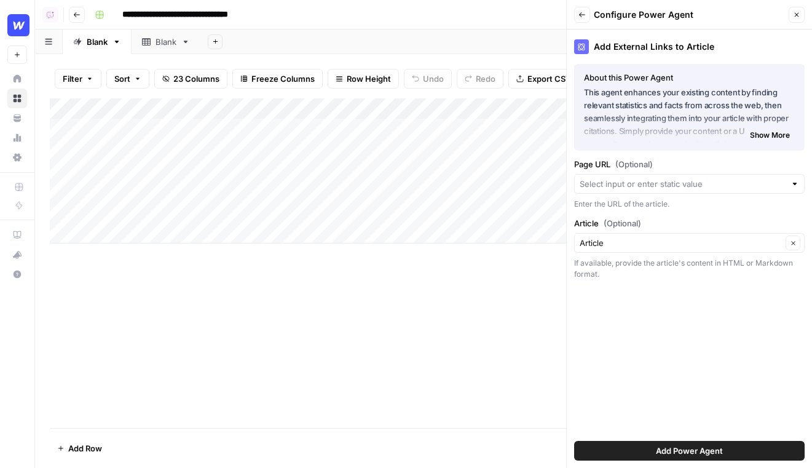
click at [580, 17] on icon "button" at bounding box center [581, 14] width 7 height 7
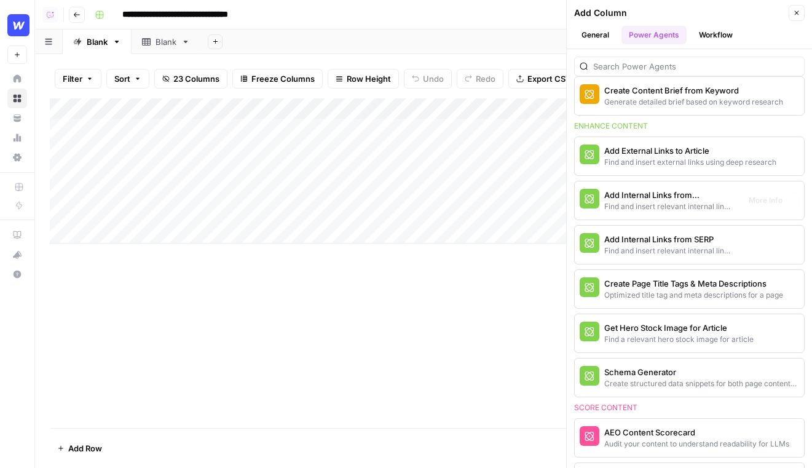
scroll to position [259, 0]
click at [653, 324] on div "Get Hero Stock Image for Article" at bounding box center [668, 327] width 129 height 12
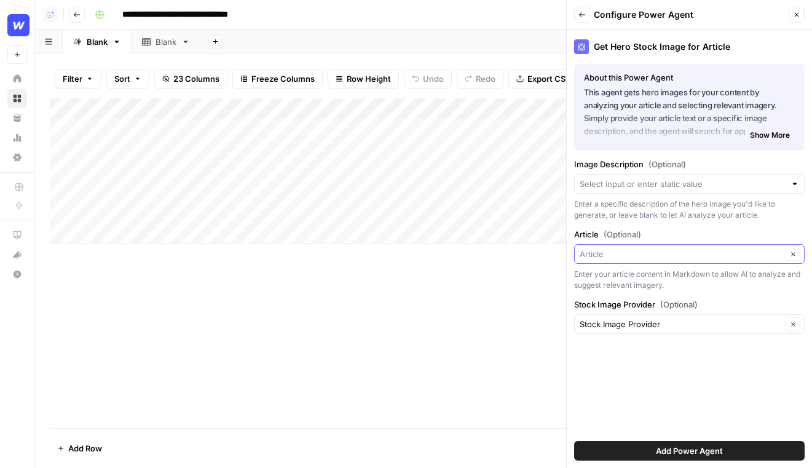
click at [663, 252] on input "Article (Optional)" at bounding box center [681, 254] width 202 height 12
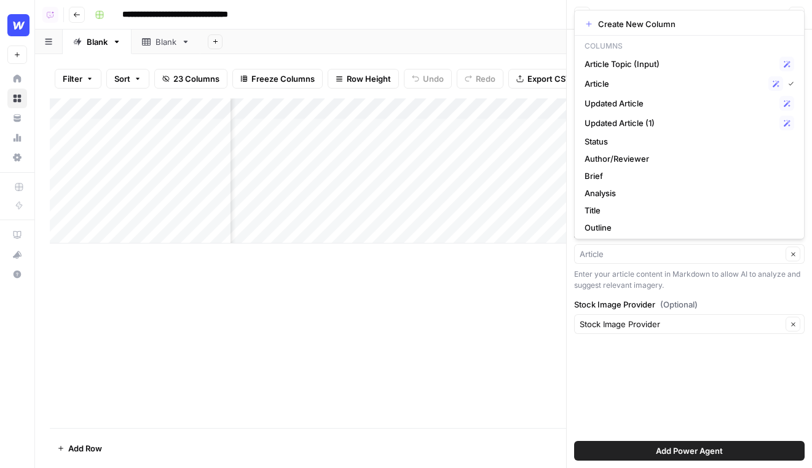
scroll to position [0, 260]
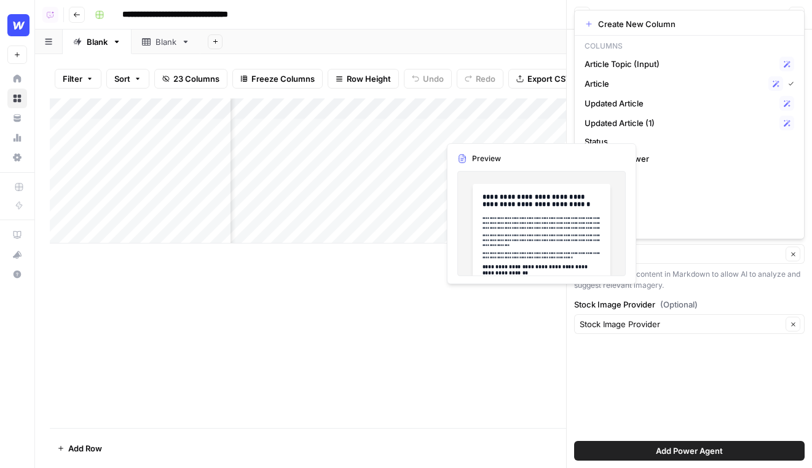
type input "Article"
click at [707, 273] on div "Enter your article content in Markdown to allow AI to analyze and suggest relev…" at bounding box center [689, 280] width 230 height 22
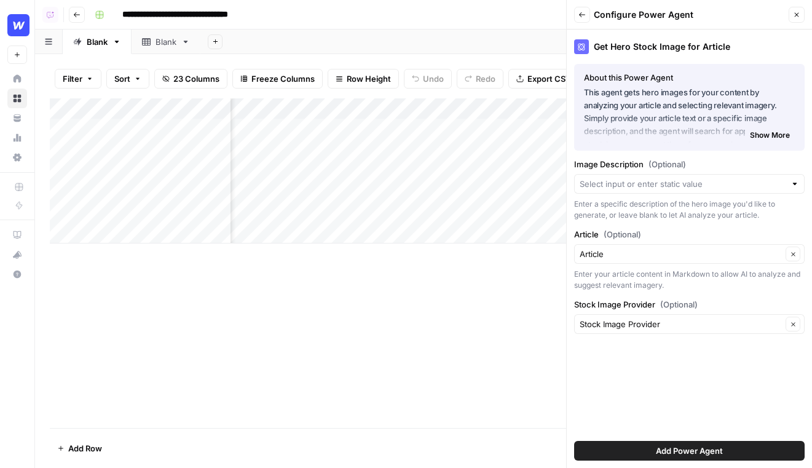
click at [702, 242] on div "Article (Optional) Article Clear Enter your article content in Markdown to allo…" at bounding box center [689, 259] width 230 height 63
click at [682, 259] on input "Article (Optional)" at bounding box center [681, 254] width 202 height 12
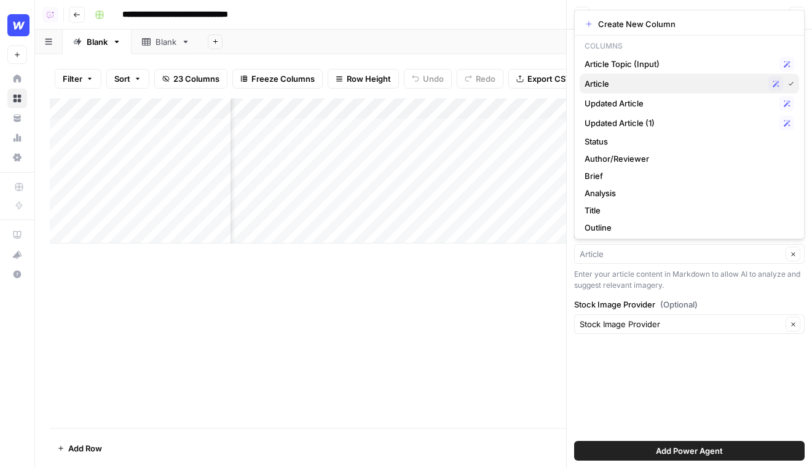
click at [628, 81] on span "Article" at bounding box center [673, 83] width 179 height 12
type input "Article"
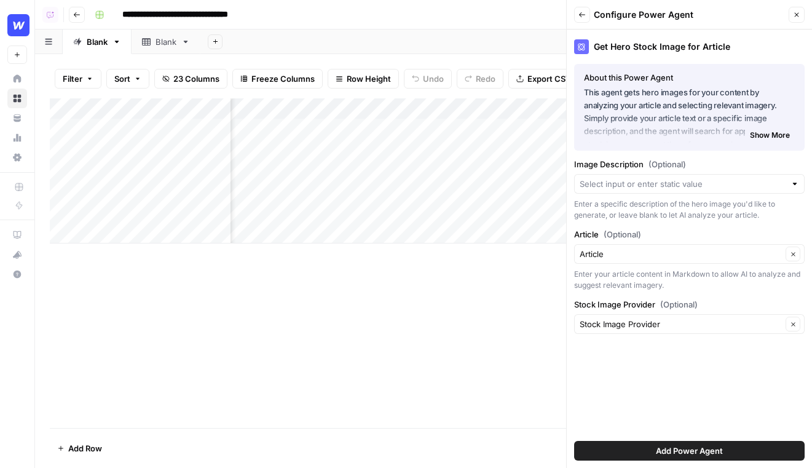
click at [718, 446] on span "Add Power Agent" at bounding box center [689, 450] width 67 height 12
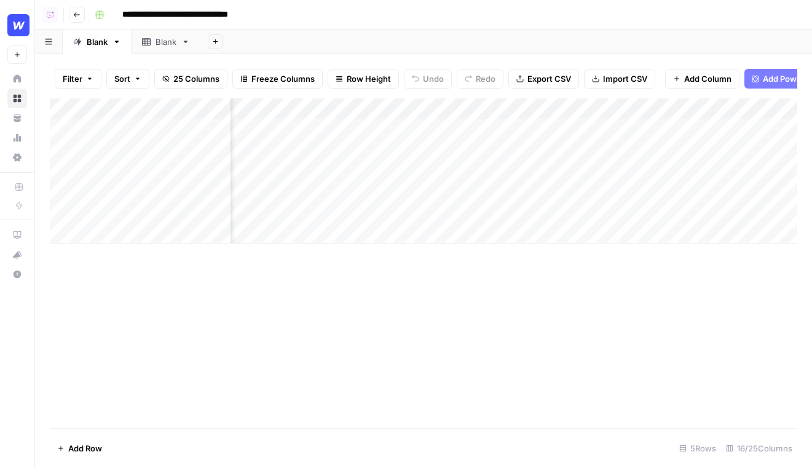
scroll to position [0, 1299]
click at [558, 124] on div "Add Column" at bounding box center [423, 170] width 747 height 145
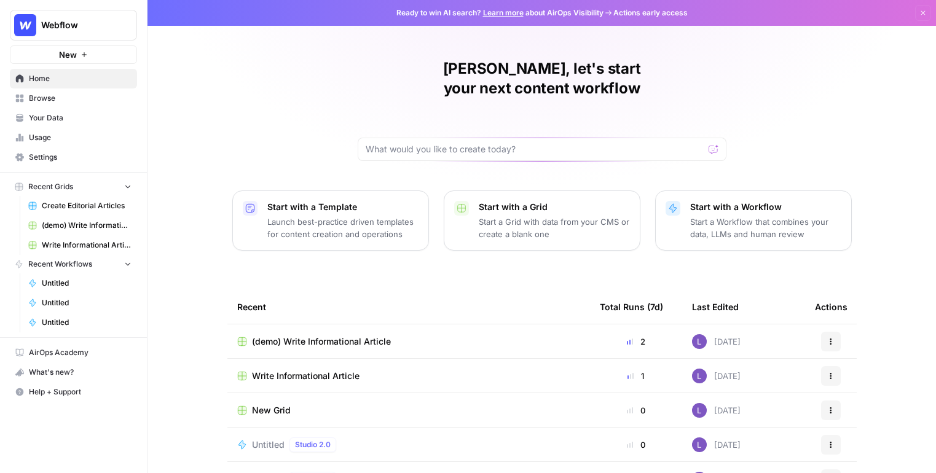
click at [74, 141] on span "Usage" at bounding box center [80, 137] width 103 height 11
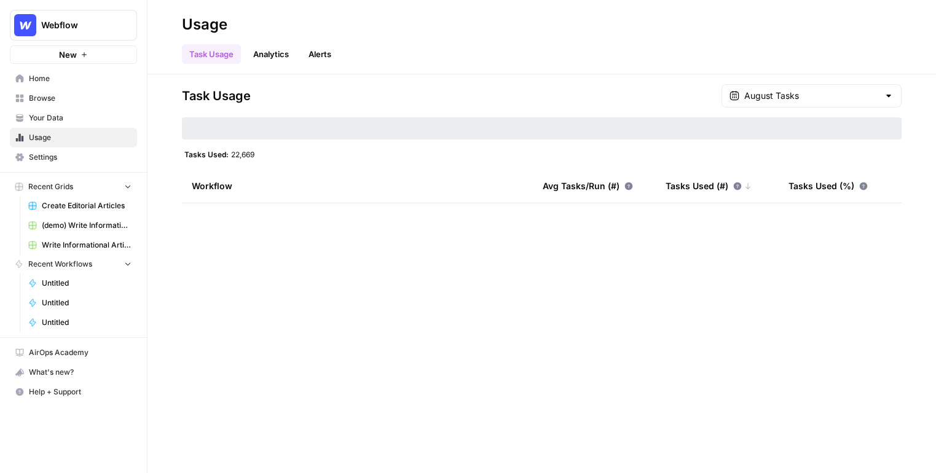
click at [74, 148] on link "Settings" at bounding box center [73, 157] width 127 height 20
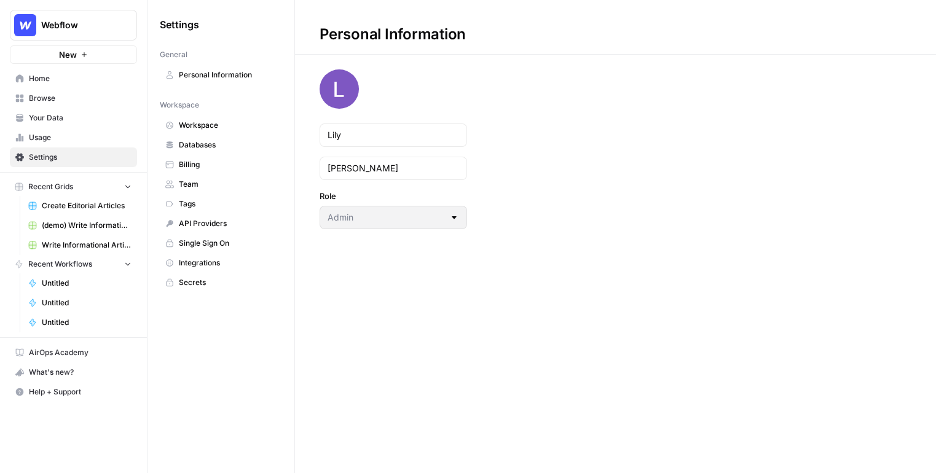
click at [212, 181] on span "Team" at bounding box center [228, 184] width 98 height 11
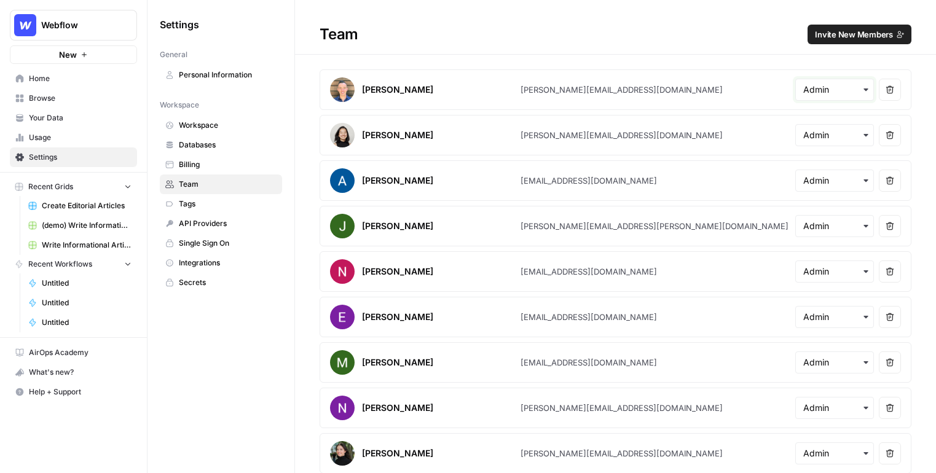
click at [816, 88] on input "text" at bounding box center [834, 90] width 63 height 12
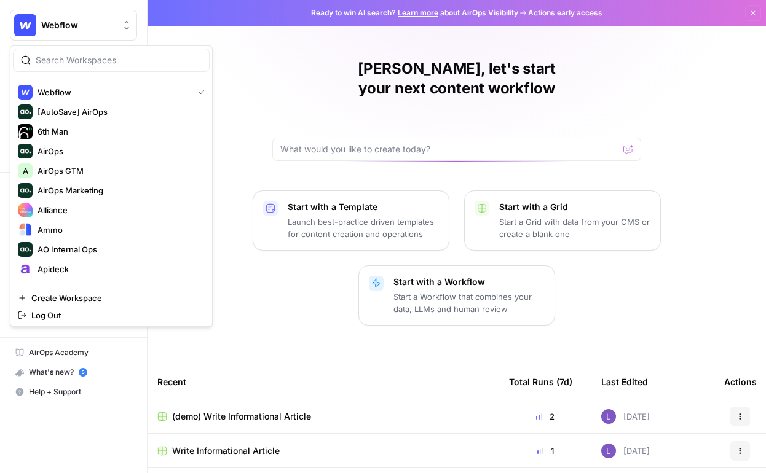
click at [77, 28] on span "Webflow" at bounding box center [78, 25] width 74 height 12
type input "amm"
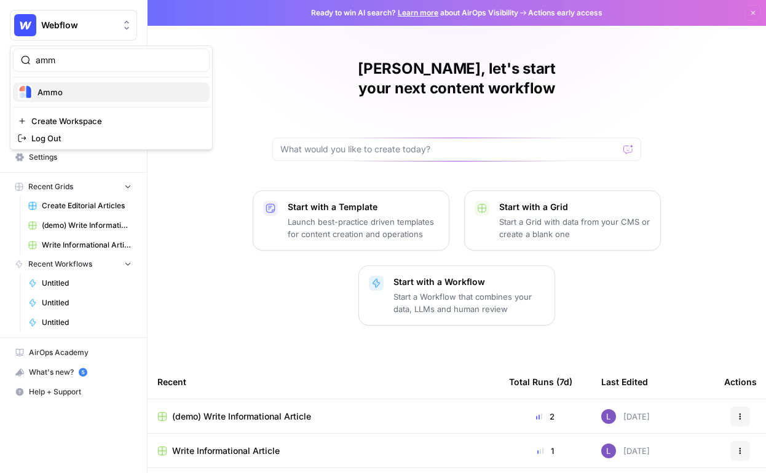
click at [76, 88] on span "Ammo" at bounding box center [118, 92] width 162 height 12
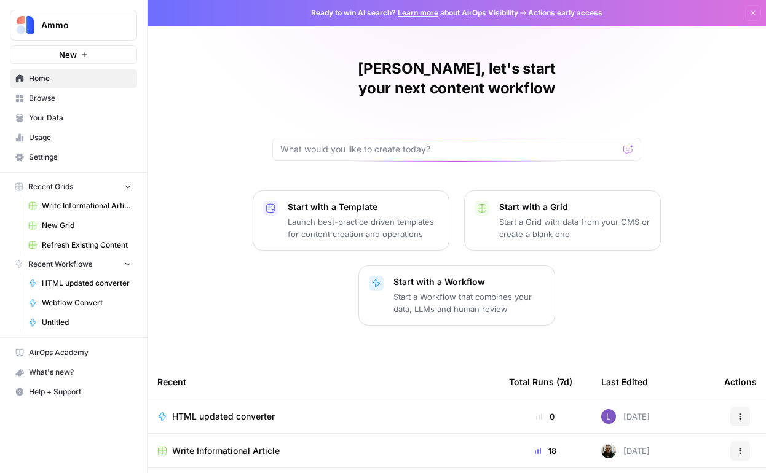
click at [47, 95] on span "Browse" at bounding box center [80, 98] width 103 height 11
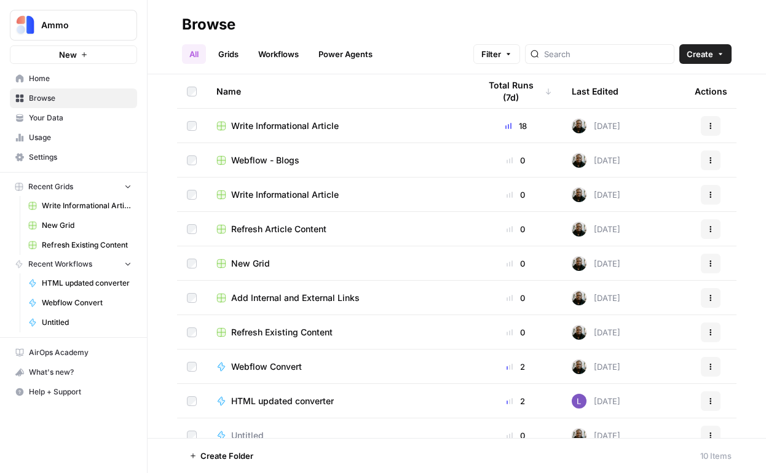
click at [272, 131] on span "Write Informational Article" at bounding box center [285, 126] width 108 height 12
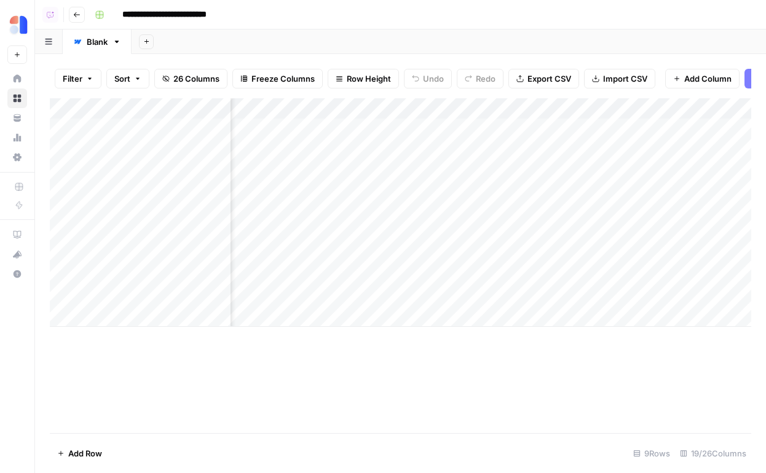
scroll to position [0, 781]
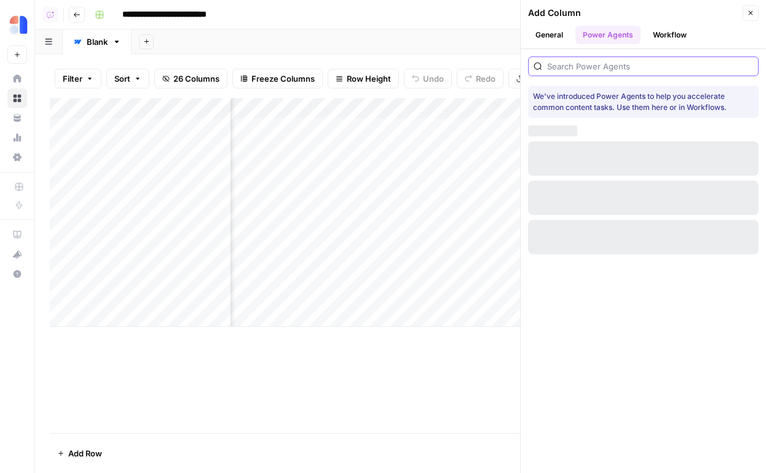
click at [627, 68] on input "search" at bounding box center [650, 66] width 206 height 12
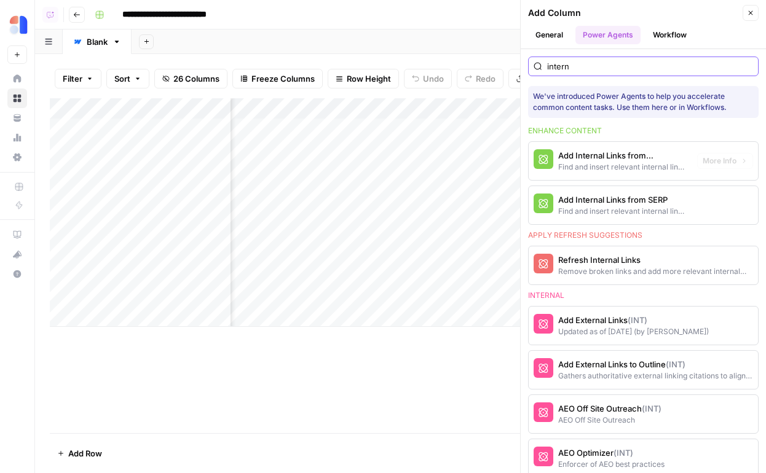
type input "intern"
click at [720, 158] on span "More Info" at bounding box center [719, 160] width 34 height 11
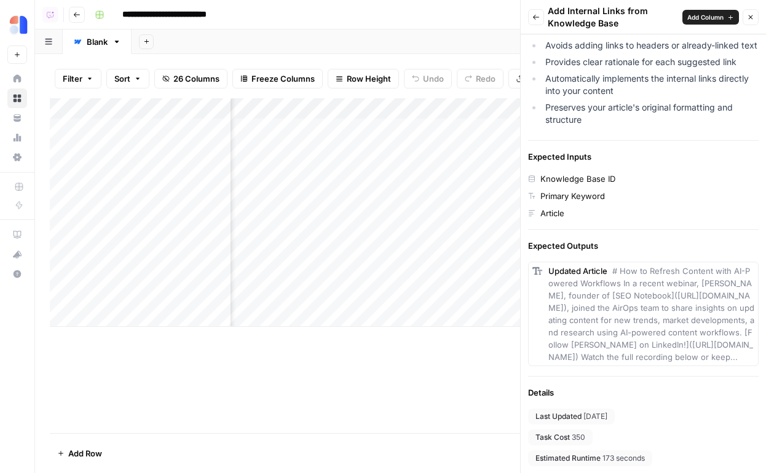
scroll to position [0, 1069]
click at [538, 18] on icon "button" at bounding box center [535, 17] width 7 height 7
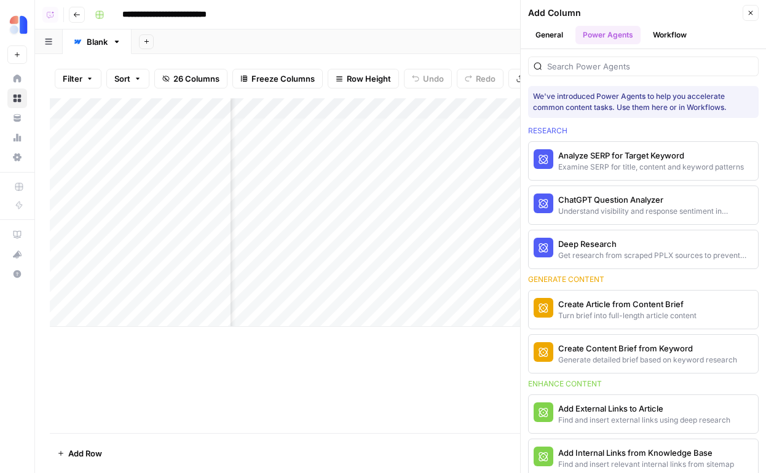
click at [538, 18] on div "Add Column" at bounding box center [633, 13] width 211 height 12
click at [597, 60] on div at bounding box center [643, 67] width 230 height 20
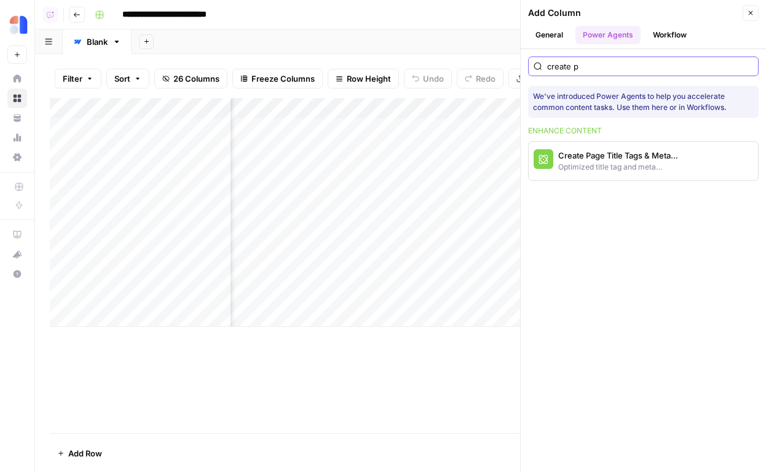
type input "create p"
click at [736, 162] on span "More Info" at bounding box center [719, 160] width 34 height 11
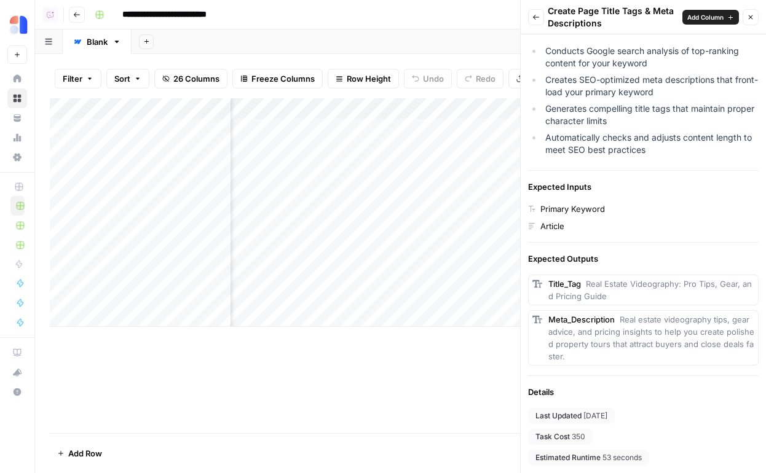
scroll to position [0, 1459]
click at [382, 110] on div "Add Column" at bounding box center [400, 212] width 701 height 229
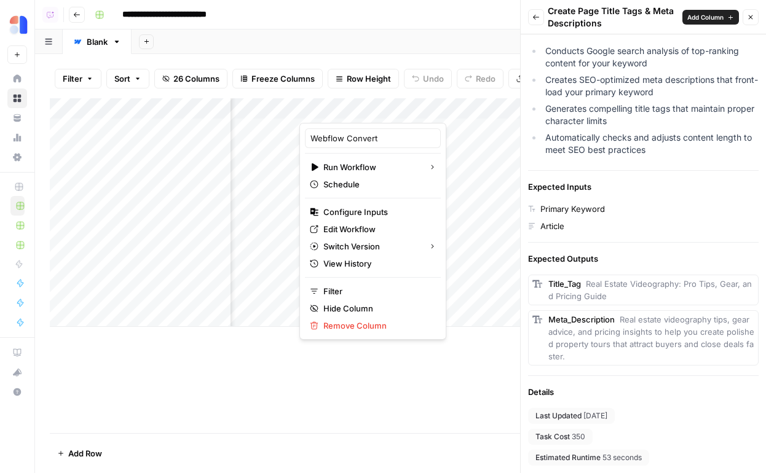
click at [453, 39] on div "Add Sheet" at bounding box center [449, 41] width 634 height 25
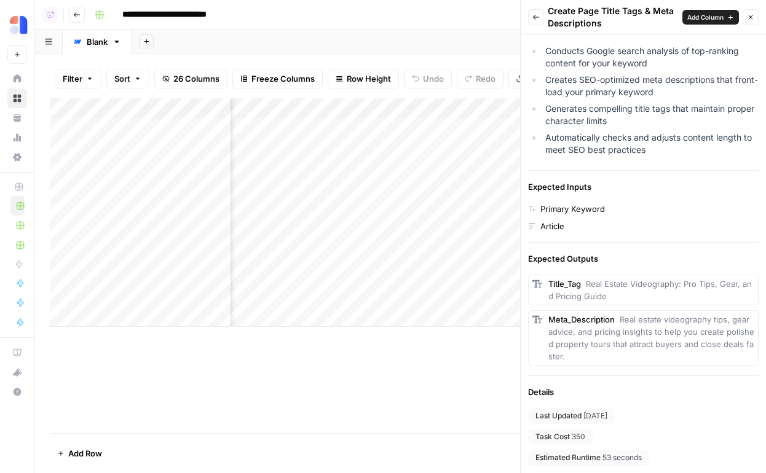
click at [383, 149] on div "Add Column" at bounding box center [400, 212] width 701 height 229
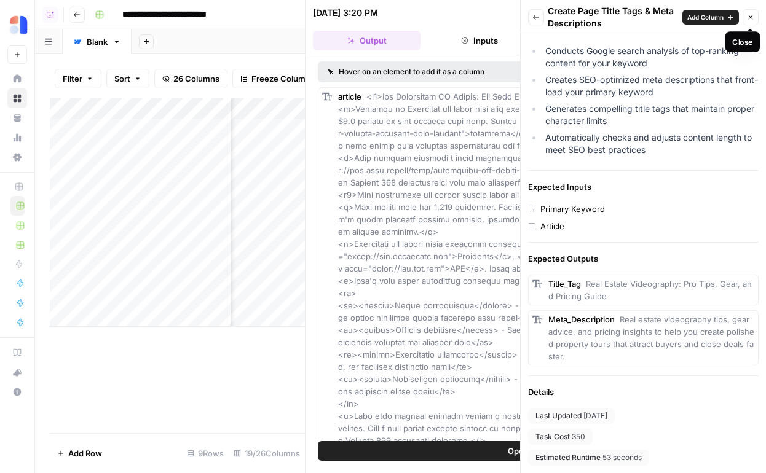
click at [755, 15] on button "Close" at bounding box center [750, 17] width 16 height 16
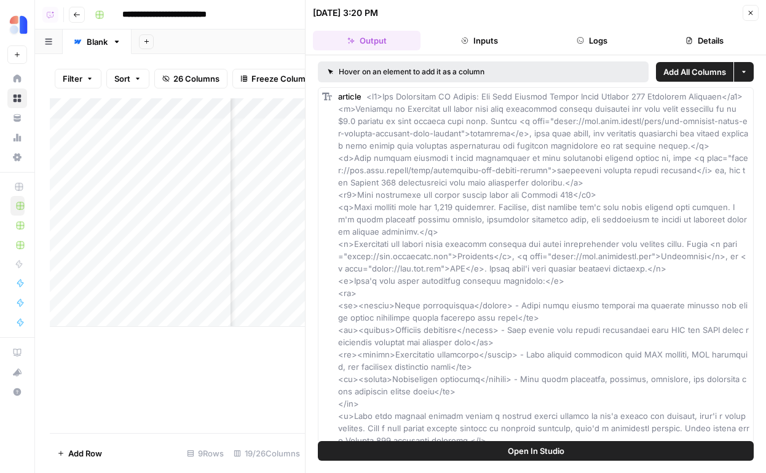
click at [689, 33] on button "Details" at bounding box center [705, 41] width 108 height 20
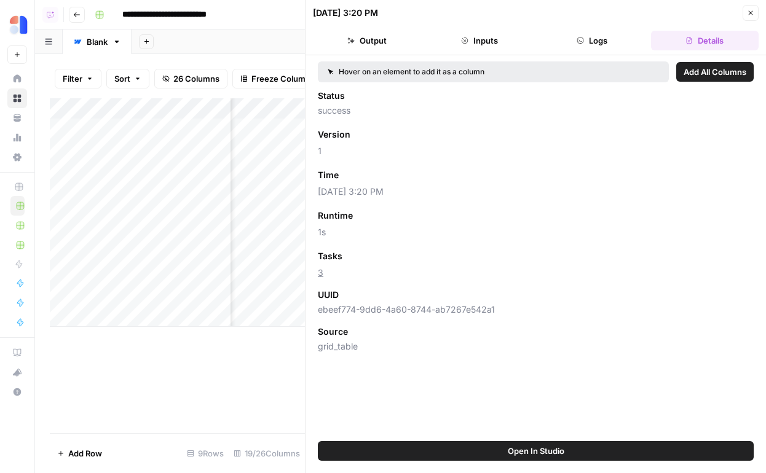
click at [754, 11] on button "Close" at bounding box center [750, 13] width 16 height 16
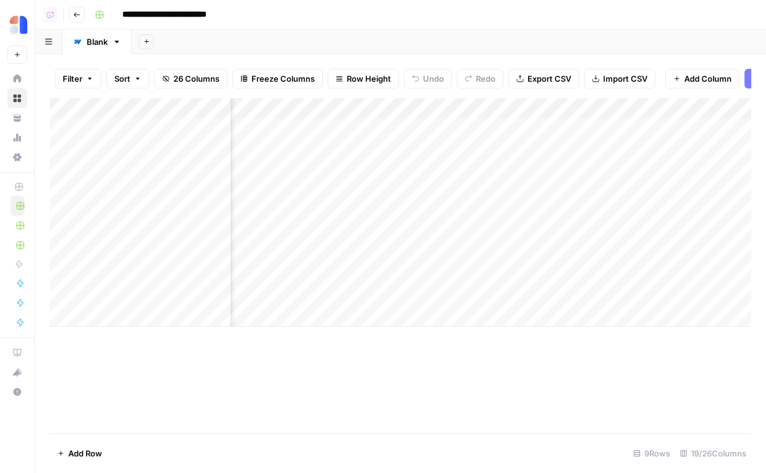
scroll to position [0, 1632]
click at [430, 148] on div "Add Column" at bounding box center [400, 212] width 701 height 229
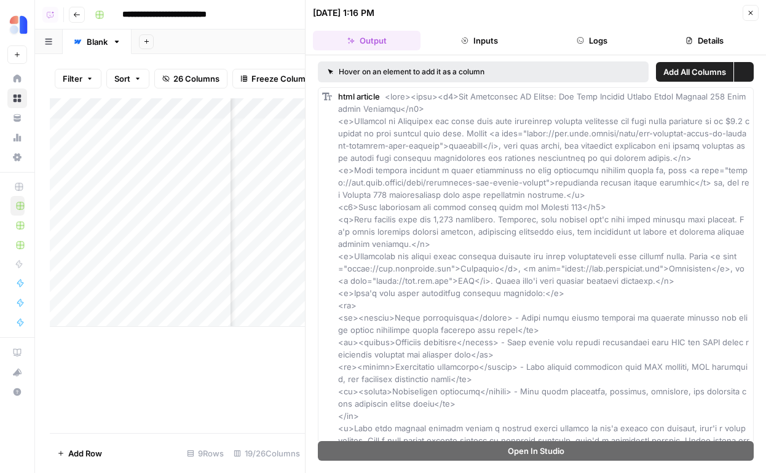
click at [730, 42] on button "Details" at bounding box center [705, 41] width 108 height 20
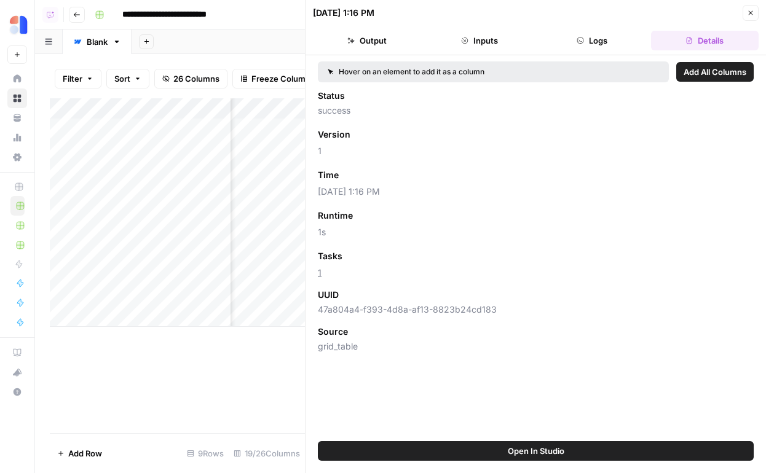
click at [747, 18] on button "Close" at bounding box center [750, 13] width 16 height 16
click at [747, 18] on div "[DATE] 1:16 PM Close" at bounding box center [536, 13] width 446 height 16
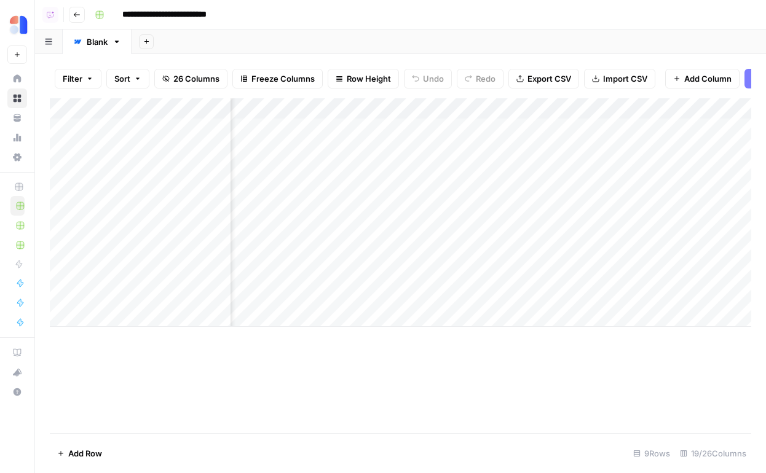
scroll to position [0, 1738]
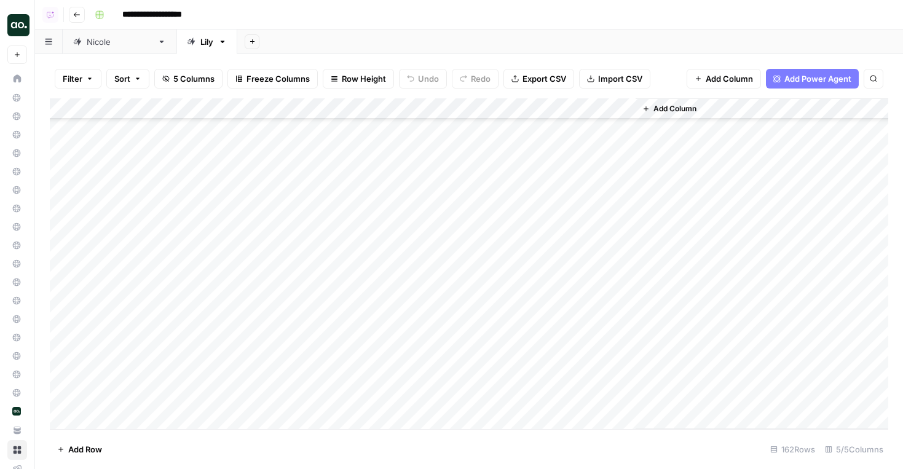
scroll to position [2514, 0]
click at [453, 224] on div "Add Column" at bounding box center [469, 263] width 838 height 331
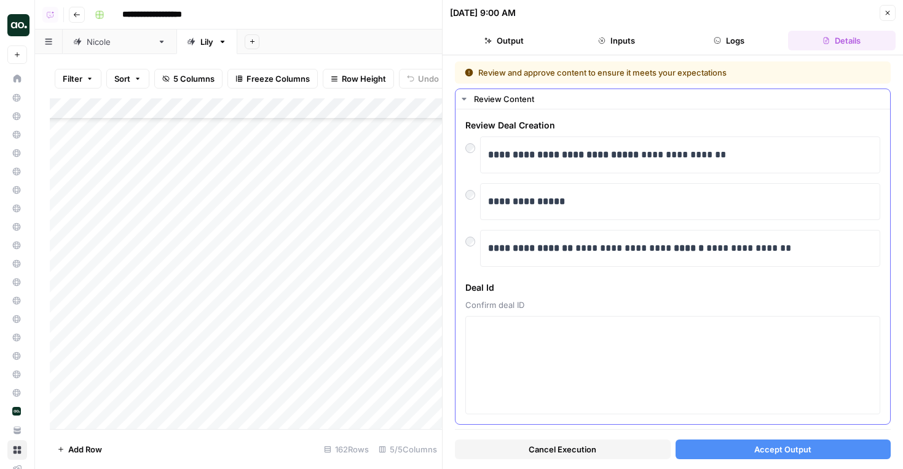
click at [473, 245] on div at bounding box center [472, 238] width 15 height 17
click at [733, 458] on button "Accept Output" at bounding box center [783, 449] width 216 height 20
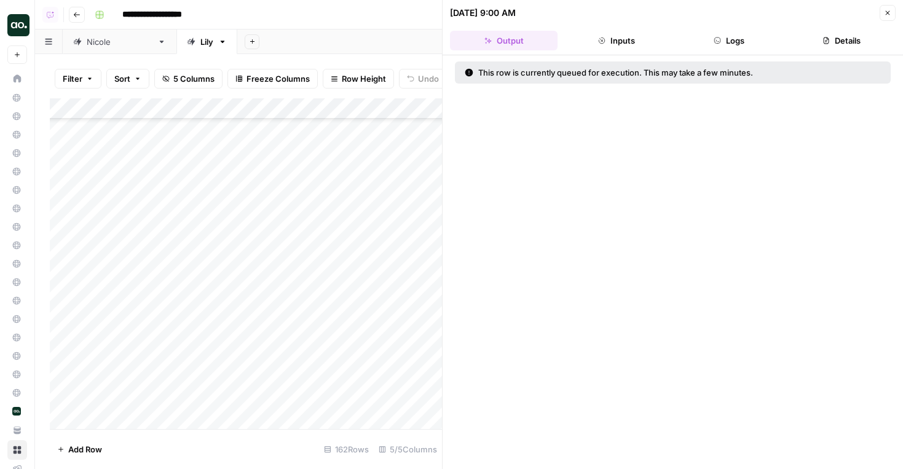
click at [423, 250] on div "Add Column" at bounding box center [246, 263] width 392 height 331
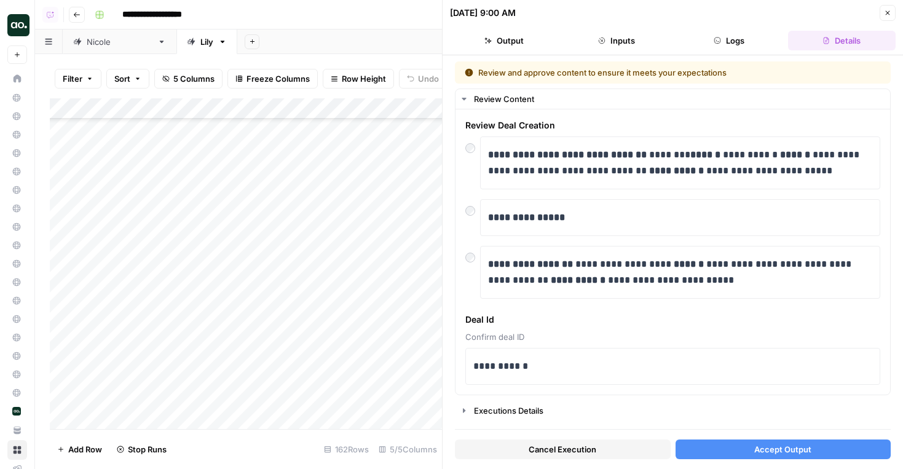
click at [750, 443] on button "Accept Output" at bounding box center [783, 449] width 216 height 20
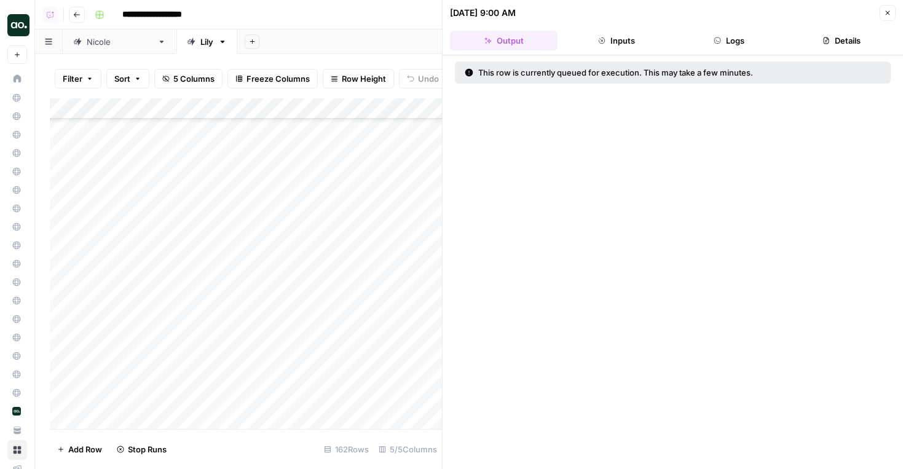
click at [414, 262] on div "Add Column" at bounding box center [246, 263] width 392 height 331
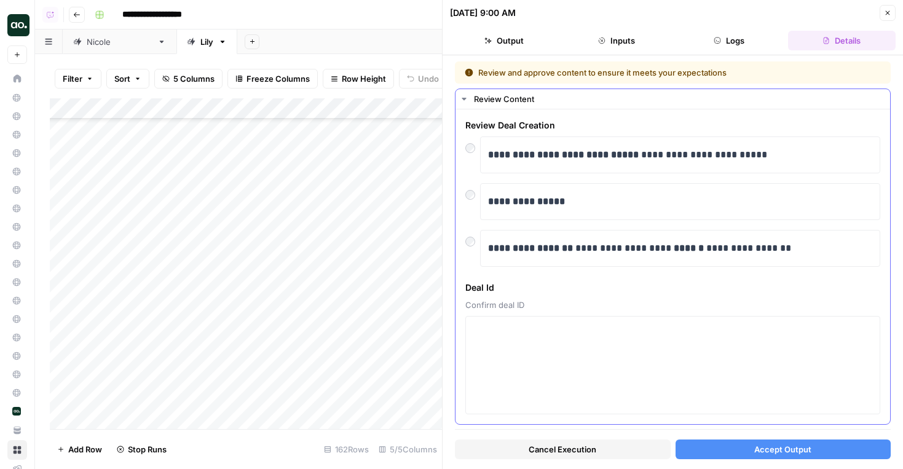
click at [465, 239] on div "**********" at bounding box center [672, 266] width 435 height 315
click at [691, 448] on button "Accept Output" at bounding box center [783, 449] width 216 height 20
click at [421, 285] on div "Add Column" at bounding box center [246, 263] width 392 height 331
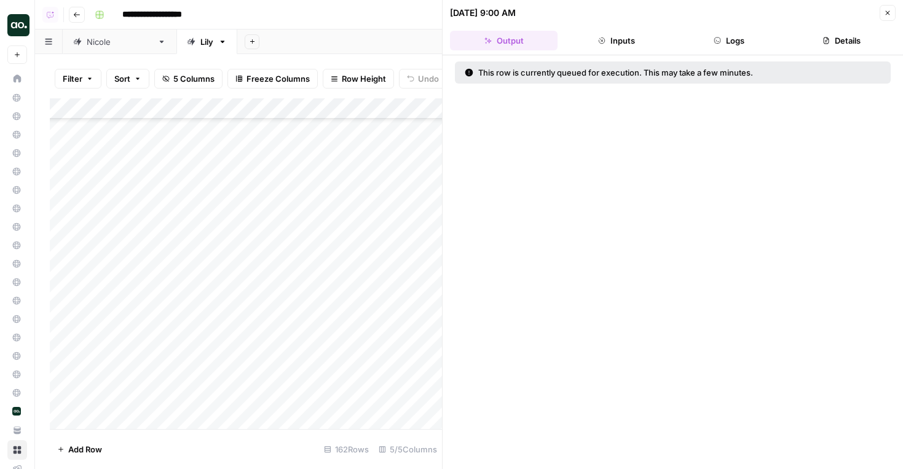
click at [421, 285] on div "Add Column" at bounding box center [246, 263] width 392 height 331
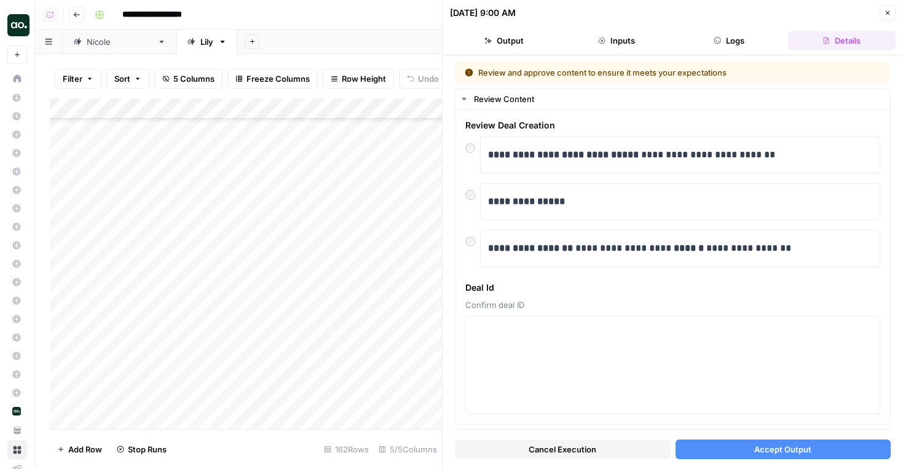
click at [768, 451] on span "Accept Output" at bounding box center [782, 449] width 57 height 12
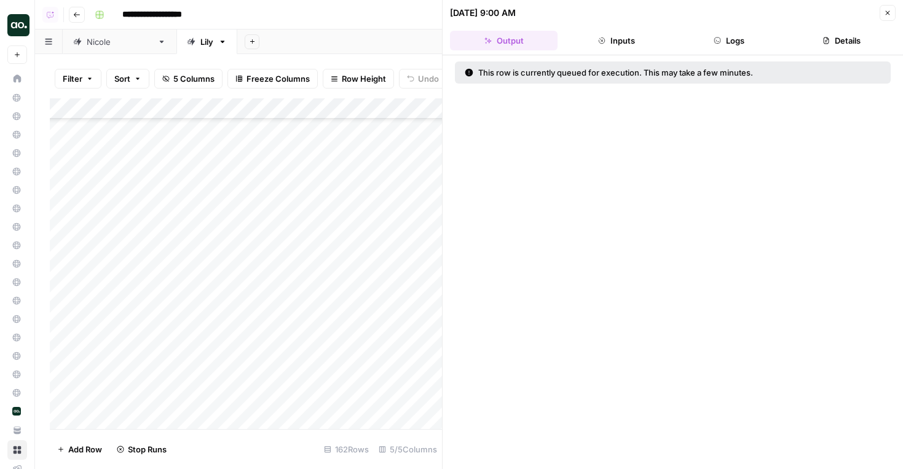
click at [416, 315] on div "Add Column" at bounding box center [246, 263] width 392 height 331
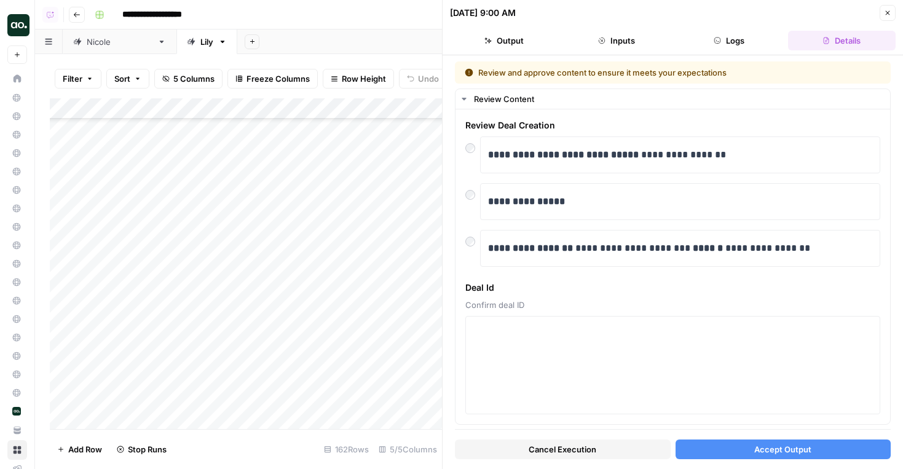
click at [777, 449] on span "Accept Output" at bounding box center [782, 449] width 57 height 12
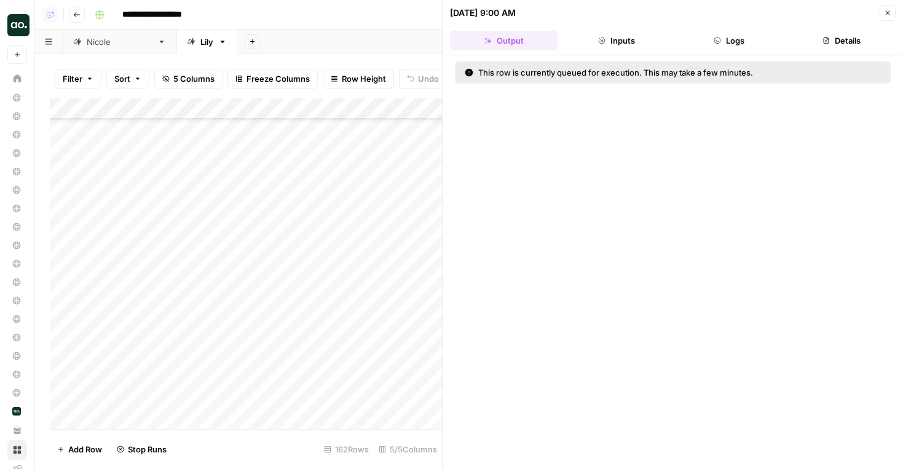
click at [423, 332] on div "Add Column" at bounding box center [246, 263] width 392 height 331
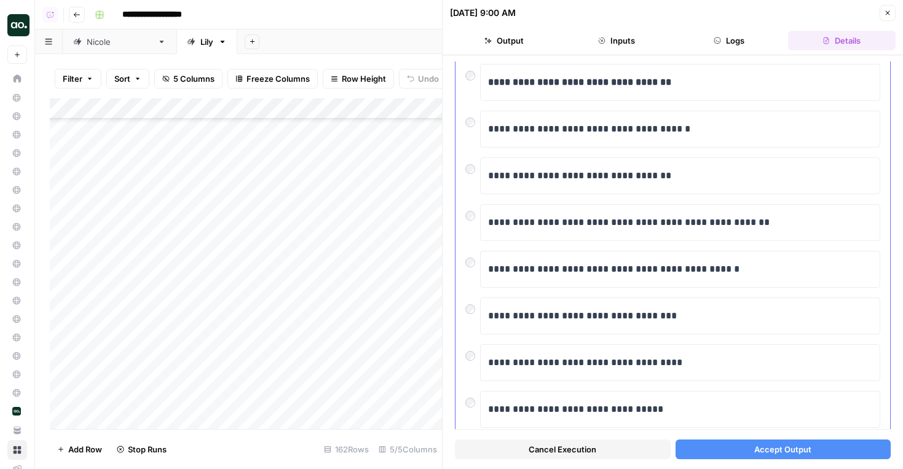
scroll to position [103, 0]
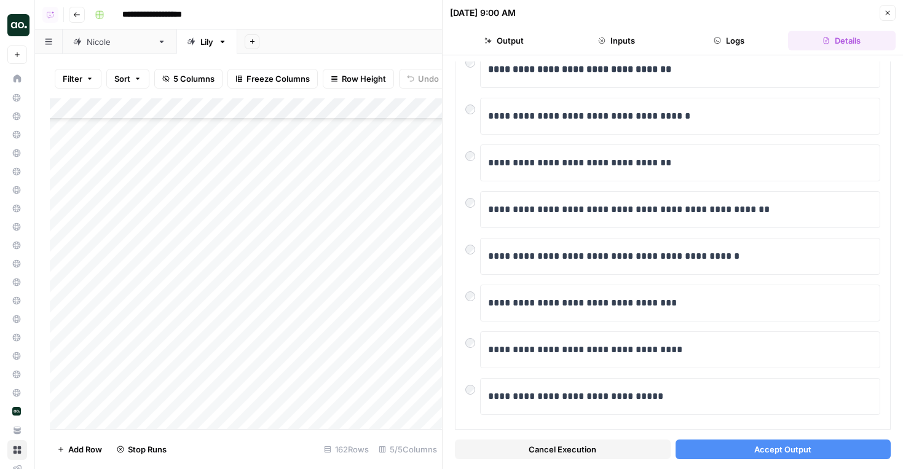
click at [747, 446] on button "Accept Output" at bounding box center [783, 449] width 216 height 20
click at [422, 351] on div "Add Column" at bounding box center [246, 263] width 392 height 331
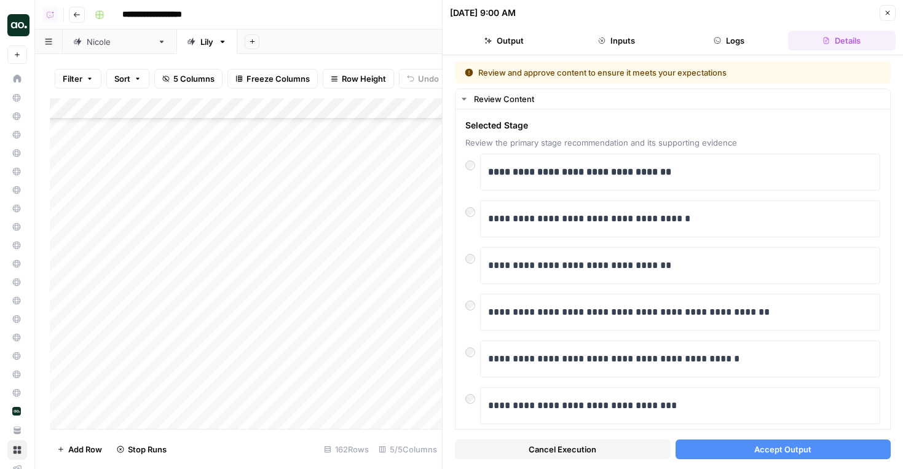
click at [749, 443] on button "Accept Output" at bounding box center [783, 449] width 216 height 20
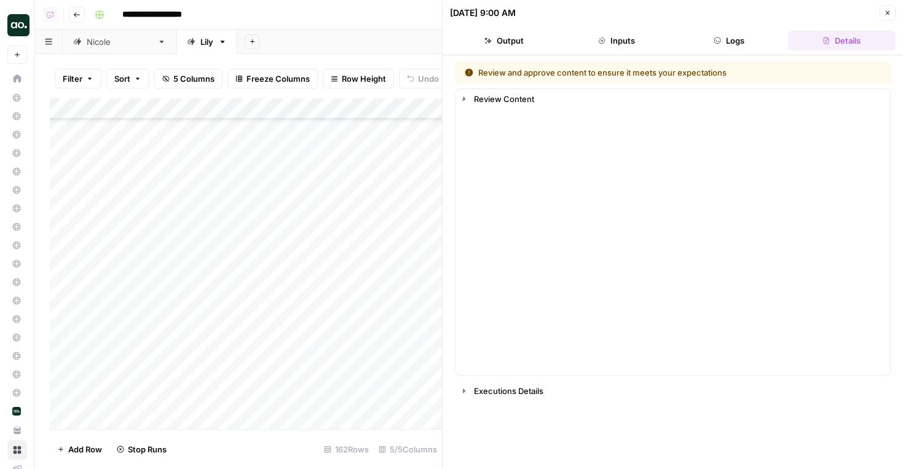
click at [427, 375] on div "Add Column" at bounding box center [246, 263] width 392 height 331
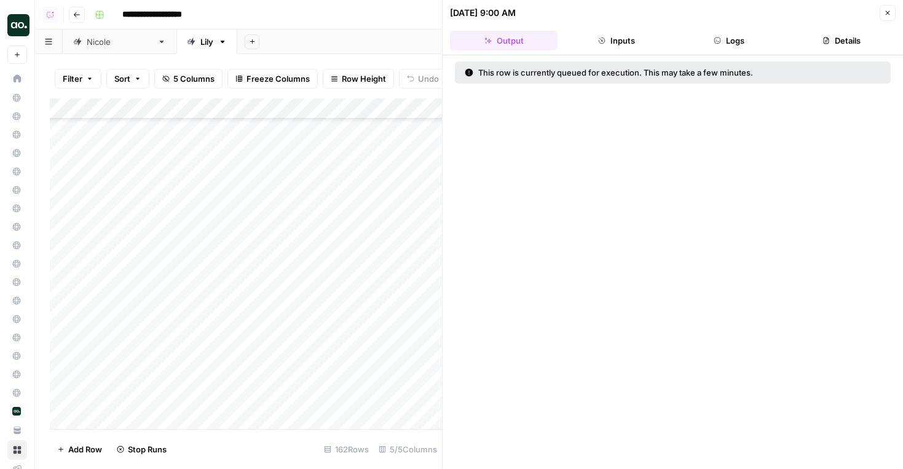
click at [427, 375] on div "Add Column" at bounding box center [246, 263] width 392 height 331
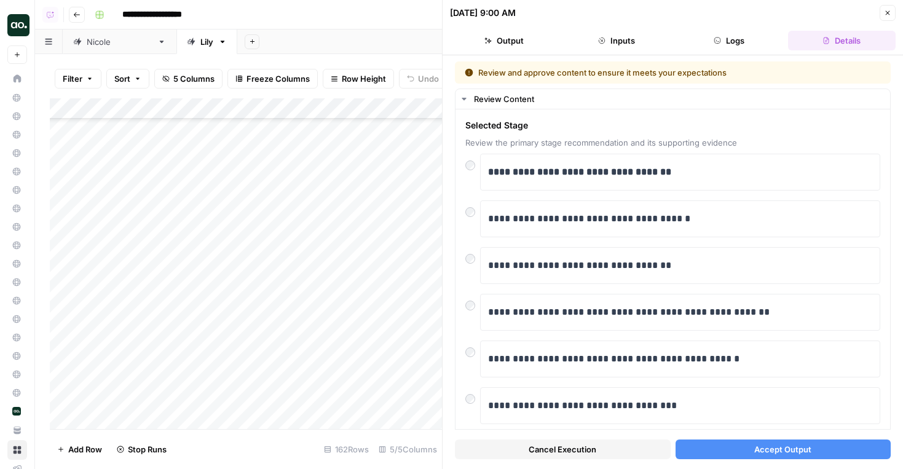
click at [709, 447] on button "Accept Output" at bounding box center [783, 449] width 216 height 20
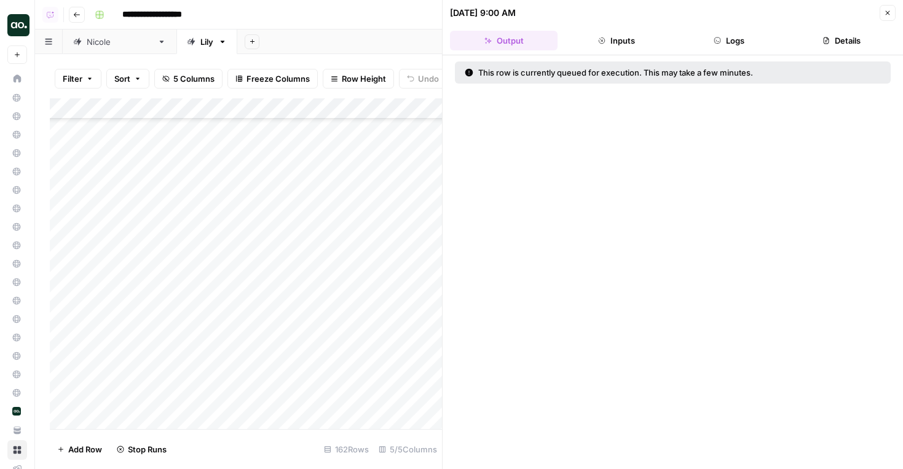
click at [424, 391] on div "Add Column" at bounding box center [246, 263] width 392 height 331
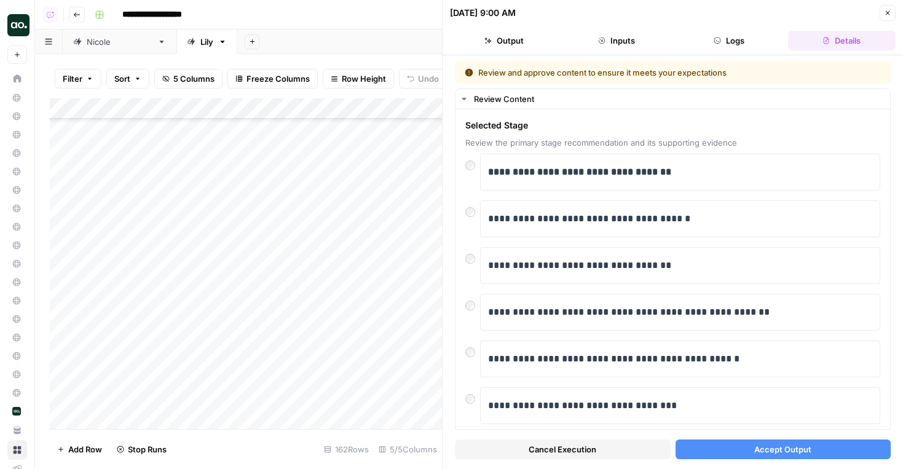
click at [752, 452] on button "Accept Output" at bounding box center [783, 449] width 216 height 20
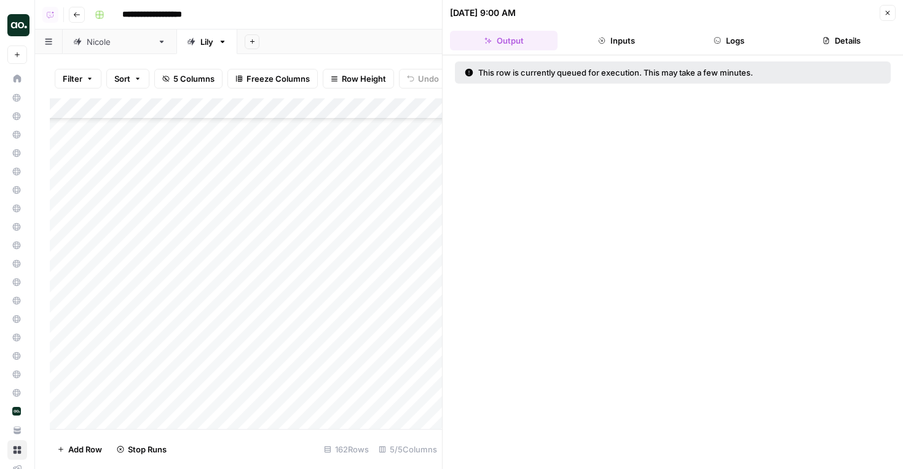
click at [413, 420] on div "Add Column" at bounding box center [246, 263] width 392 height 331
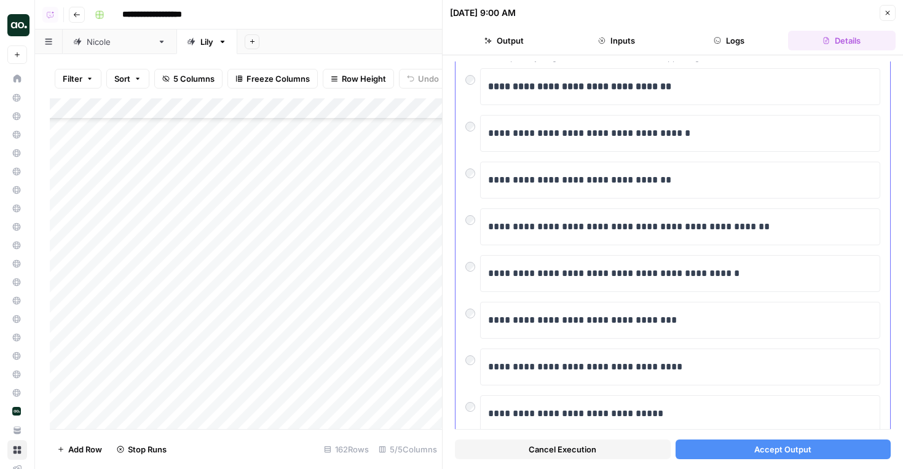
scroll to position [123, 0]
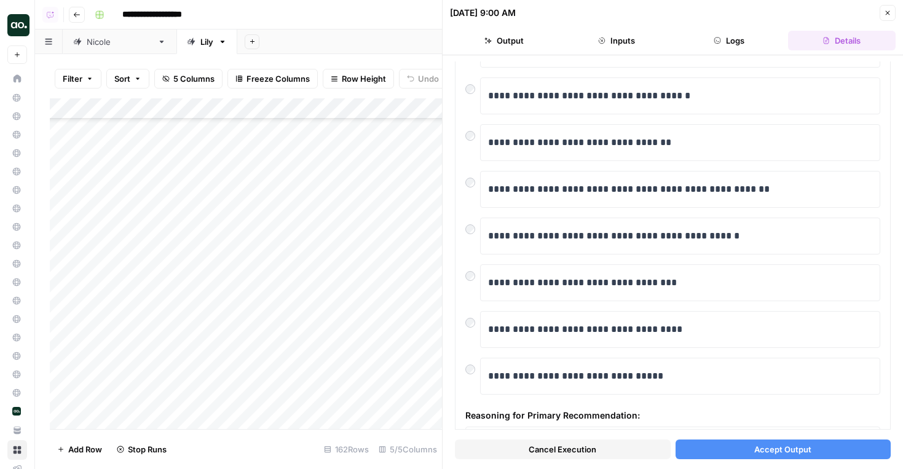
click at [728, 442] on button "Accept Output" at bounding box center [783, 449] width 216 height 20
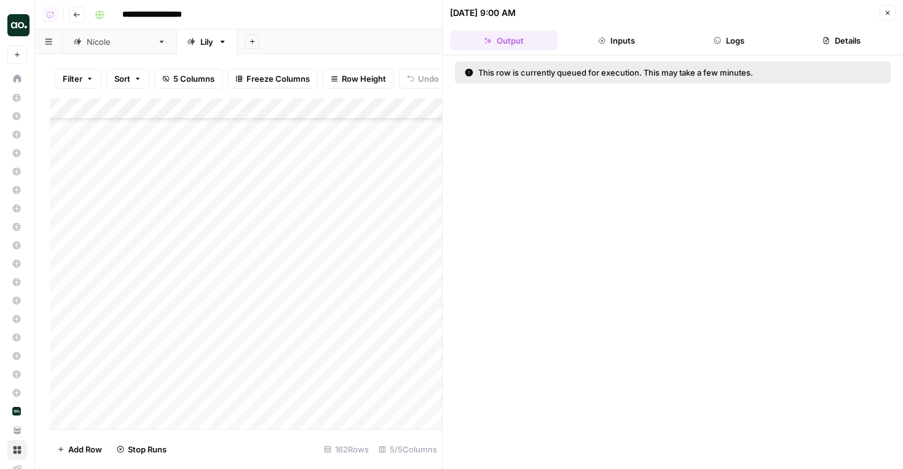
scroll to position [2584, 0]
click at [430, 362] on div "Add Column" at bounding box center [246, 263] width 392 height 331
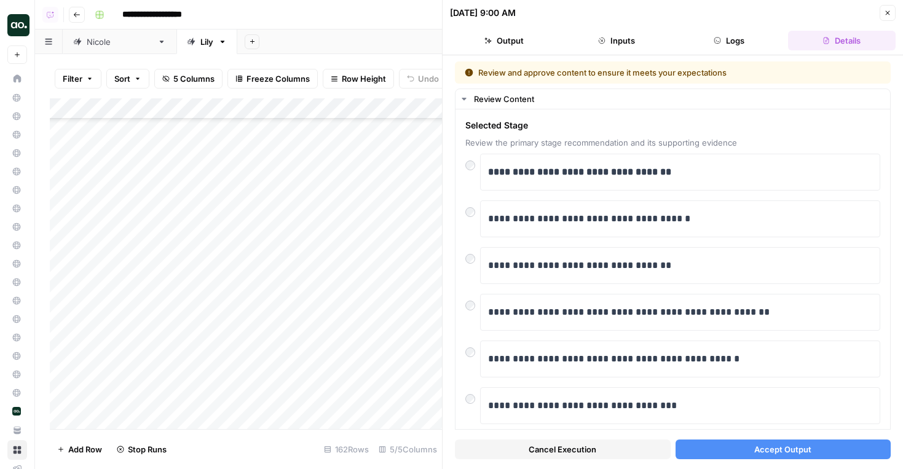
click at [744, 447] on button "Accept Output" at bounding box center [783, 449] width 216 height 20
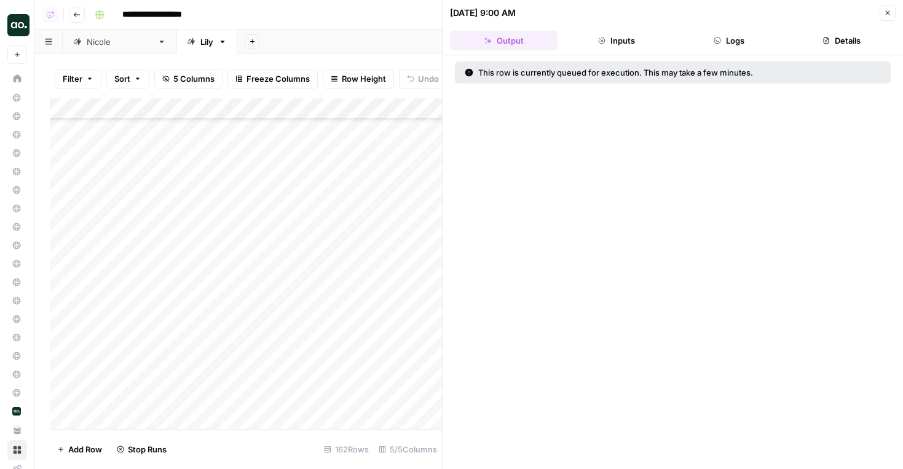
click at [433, 385] on div "Add Column" at bounding box center [246, 263] width 392 height 331
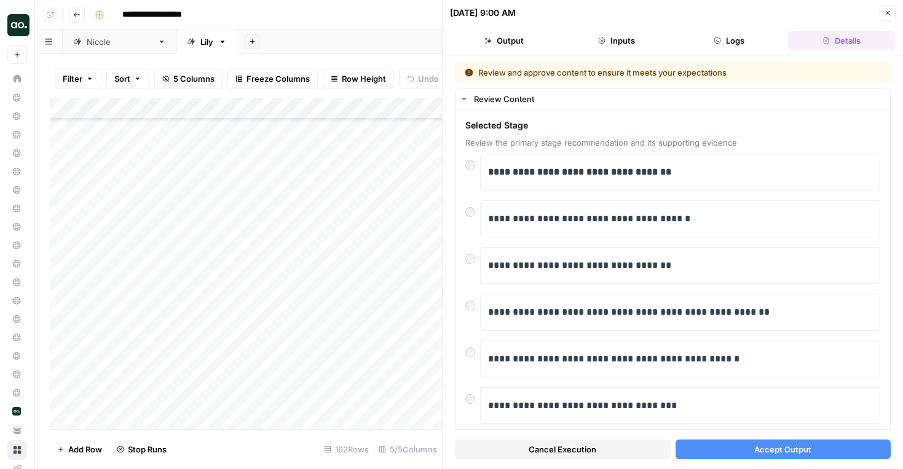
click at [735, 440] on button "Accept Output" at bounding box center [783, 449] width 216 height 20
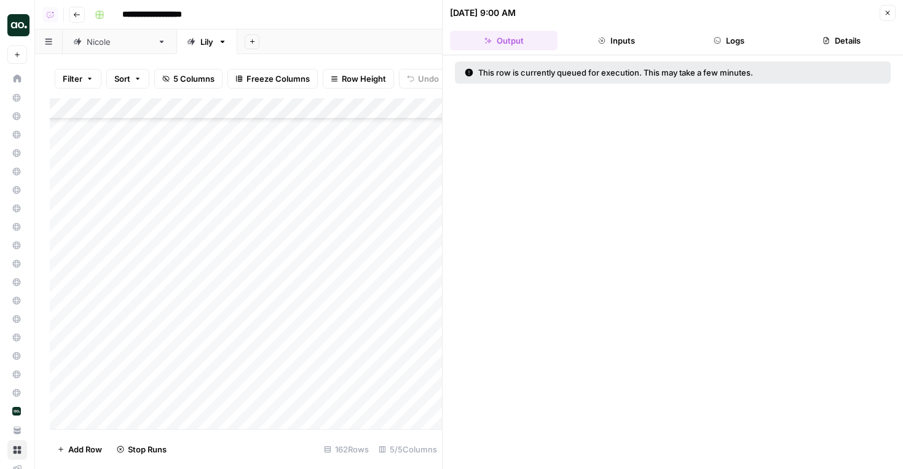
click at [418, 404] on div "Add Column" at bounding box center [246, 263] width 392 height 331
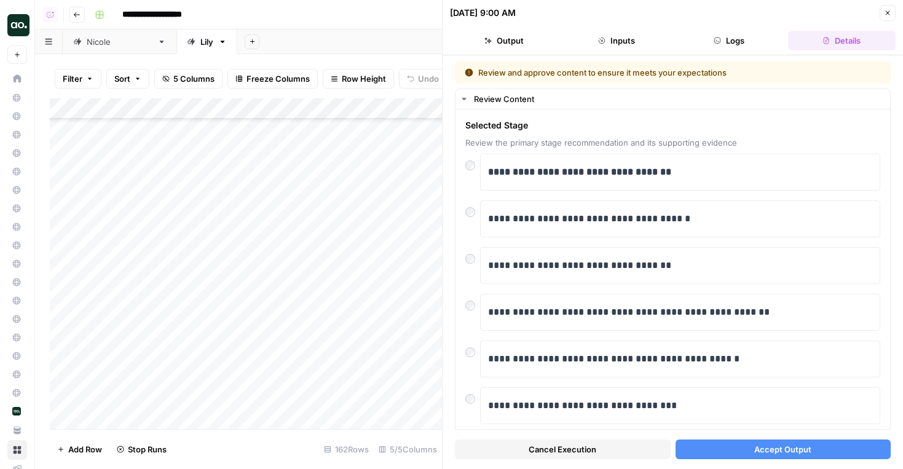
click at [753, 444] on button "Accept Output" at bounding box center [783, 449] width 216 height 20
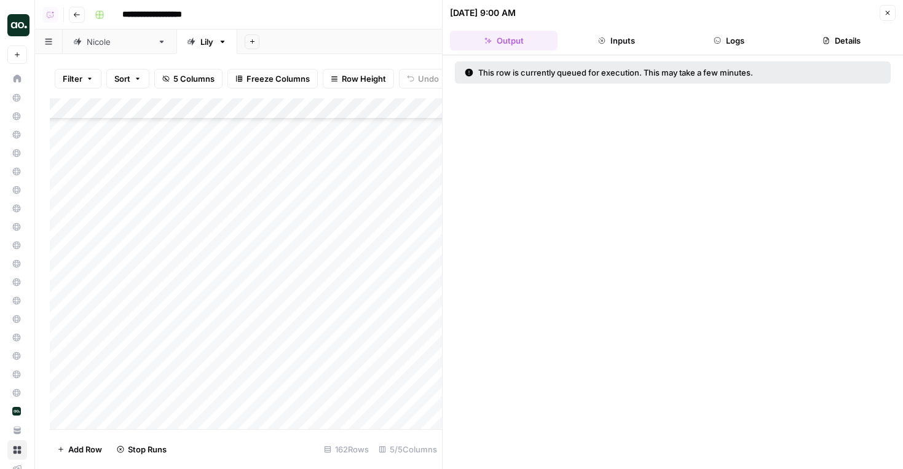
scroll to position [2696, 0]
click at [428, 317] on div "Add Column" at bounding box center [246, 263] width 392 height 331
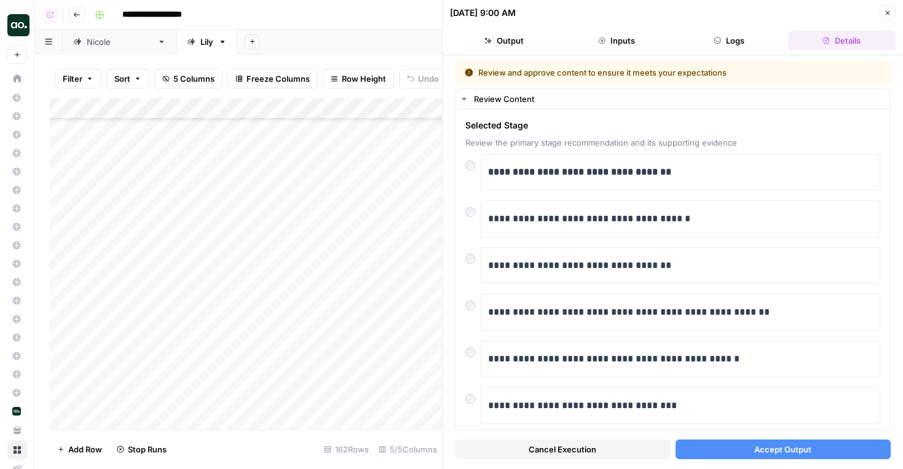
click at [755, 431] on div "Cancel Execution Accept Output" at bounding box center [673, 446] width 436 height 33
click at [759, 448] on span "Accept Output" at bounding box center [782, 449] width 57 height 12
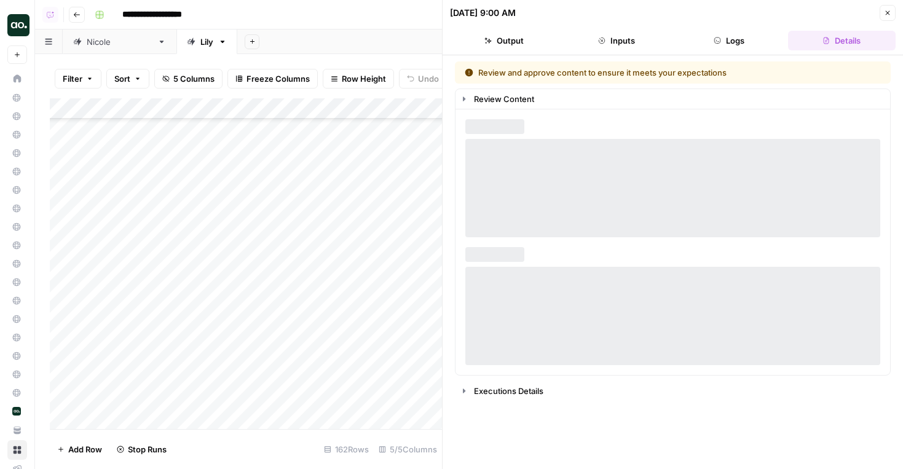
click at [419, 340] on div "Add Column" at bounding box center [246, 263] width 392 height 331
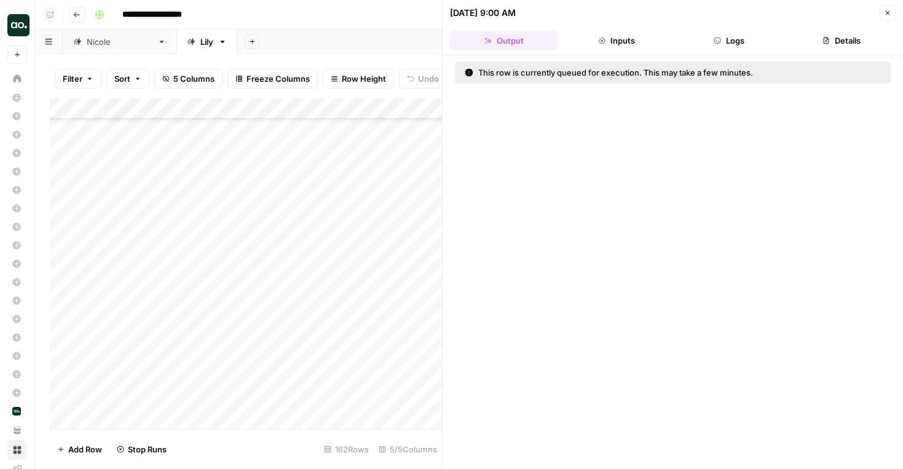
click at [419, 340] on div "Add Column" at bounding box center [246, 263] width 392 height 331
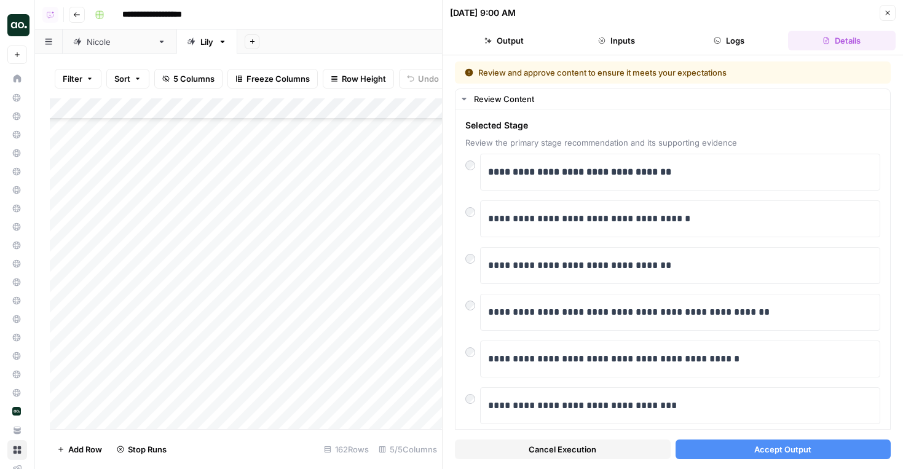
click at [785, 452] on span "Accept Output" at bounding box center [782, 449] width 57 height 12
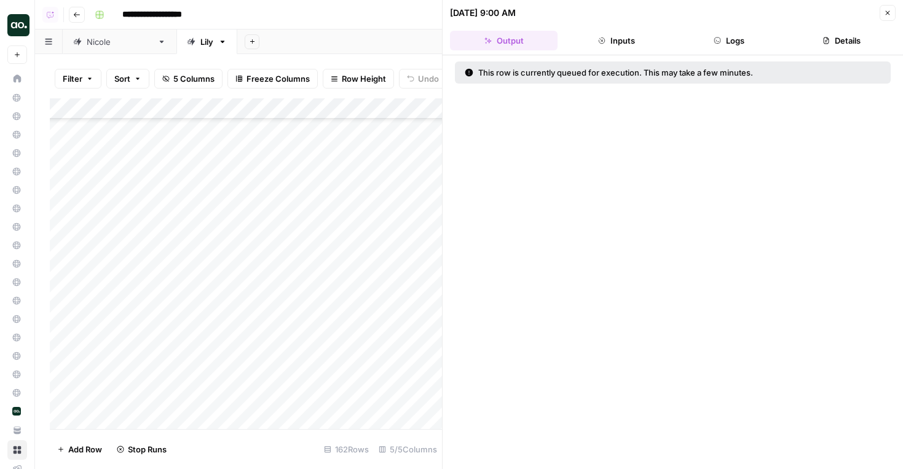
click at [425, 364] on div "Add Column" at bounding box center [246, 263] width 392 height 331
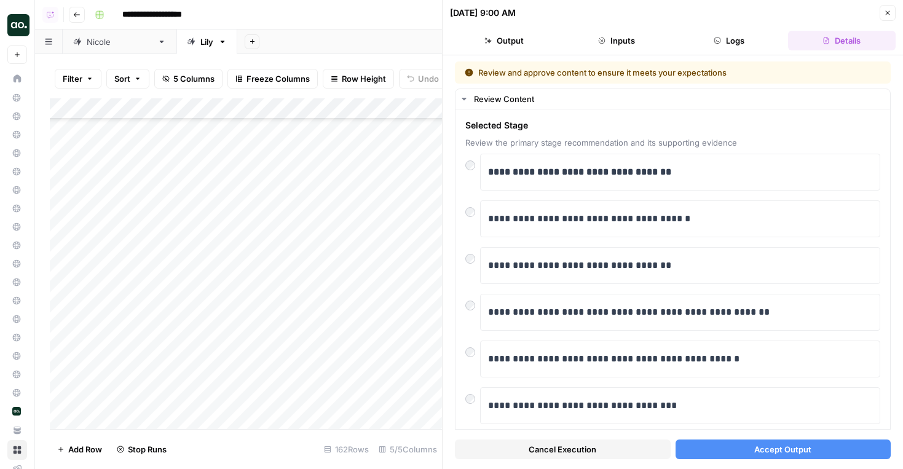
click at [731, 446] on button "Accept Output" at bounding box center [783, 449] width 216 height 20
click at [426, 380] on div "Add Column" at bounding box center [246, 263] width 392 height 331
click at [763, 449] on span "Accept Output" at bounding box center [782, 449] width 57 height 12
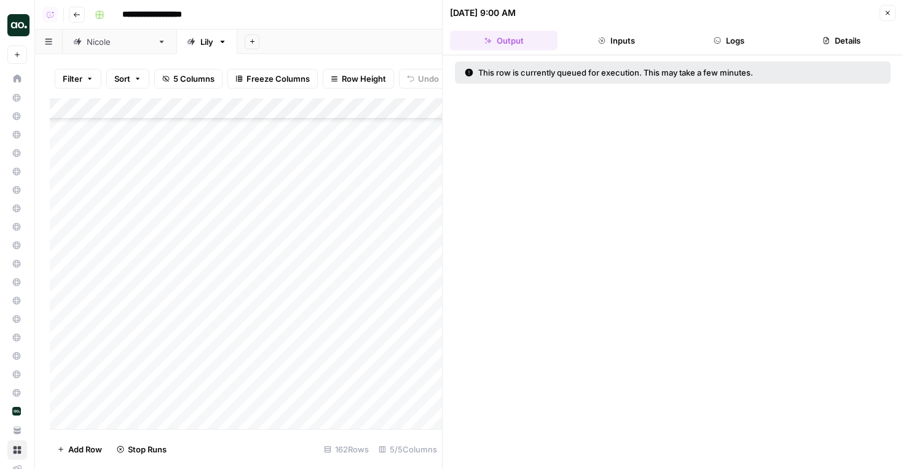
click at [423, 403] on div "Add Column" at bounding box center [246, 263] width 392 height 331
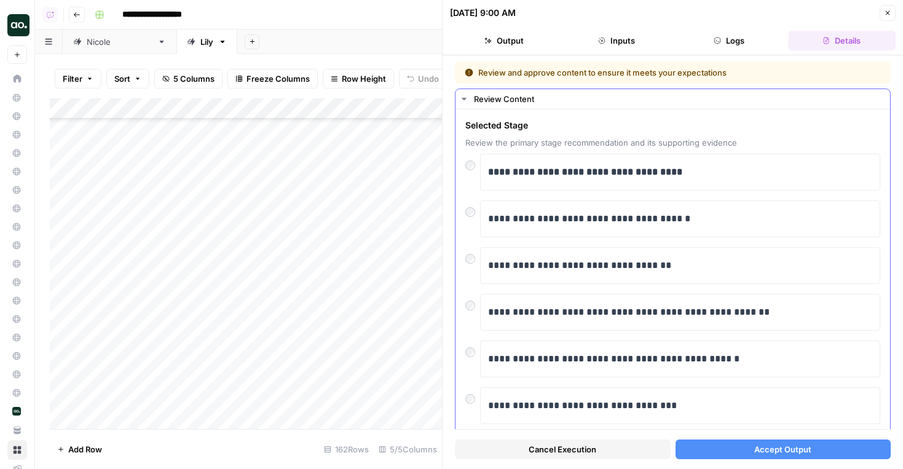
scroll to position [34, 0]
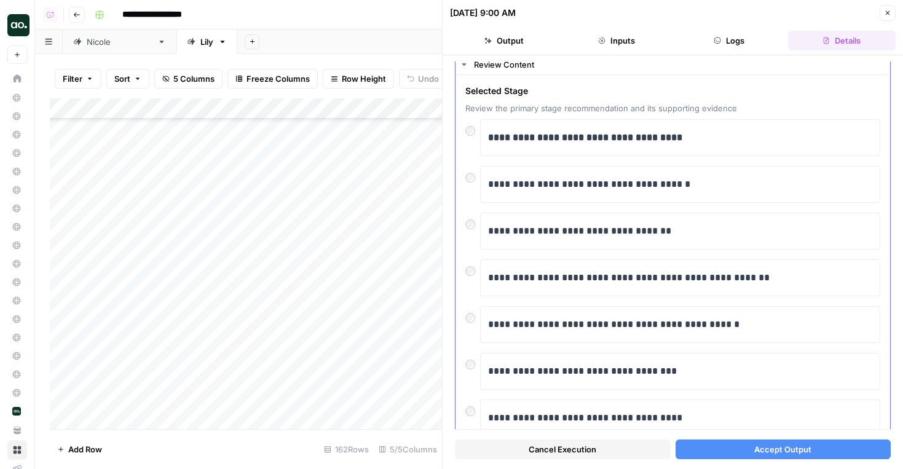
click at [476, 179] on div at bounding box center [472, 174] width 15 height 17
click at [475, 178] on div at bounding box center [472, 174] width 15 height 17
click at [721, 457] on button "Accept Output" at bounding box center [783, 449] width 216 height 20
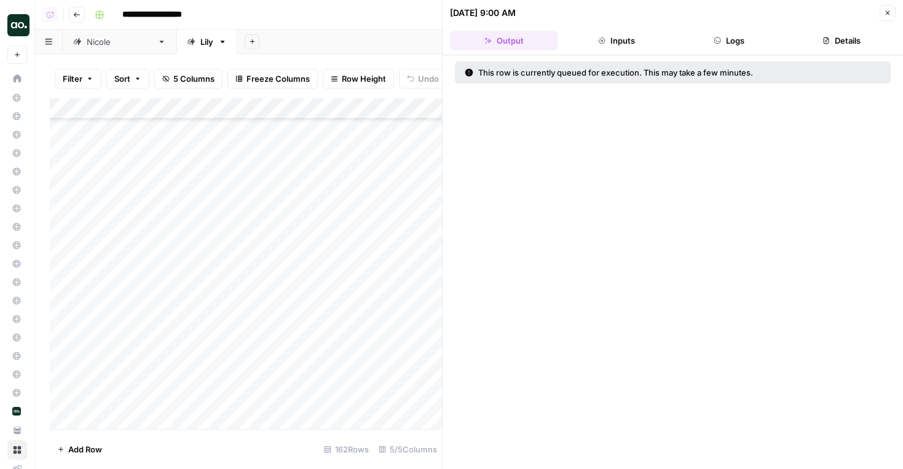
scroll to position [2801, 0]
click at [415, 321] on div "Add Column" at bounding box center [246, 263] width 392 height 331
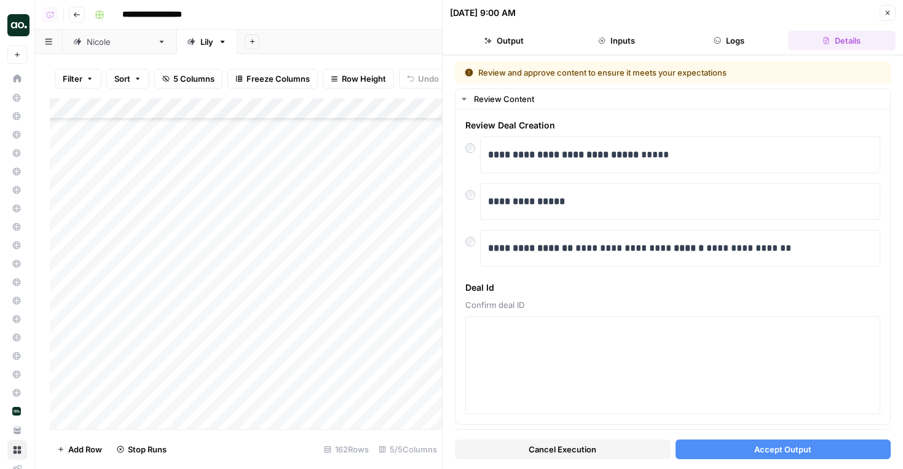
click at [757, 449] on span "Accept Output" at bounding box center [782, 449] width 57 height 12
click at [423, 335] on div "Add Column" at bounding box center [246, 263] width 392 height 331
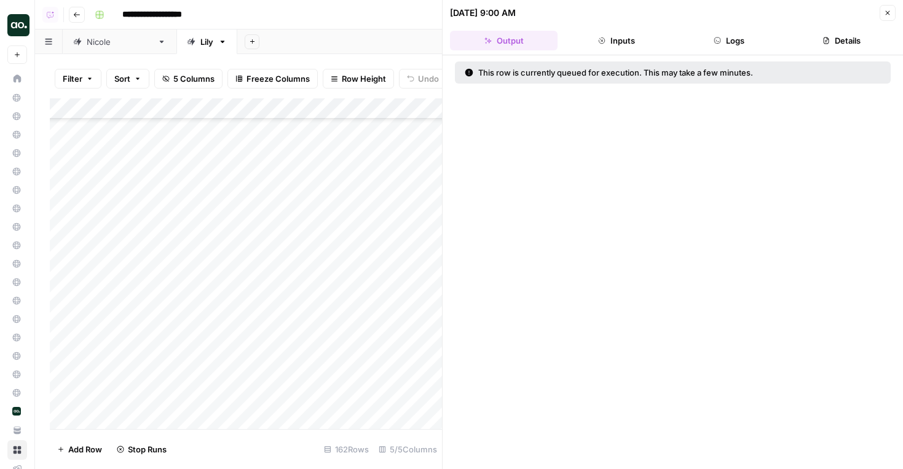
click at [423, 335] on div "Add Column" at bounding box center [246, 263] width 392 height 331
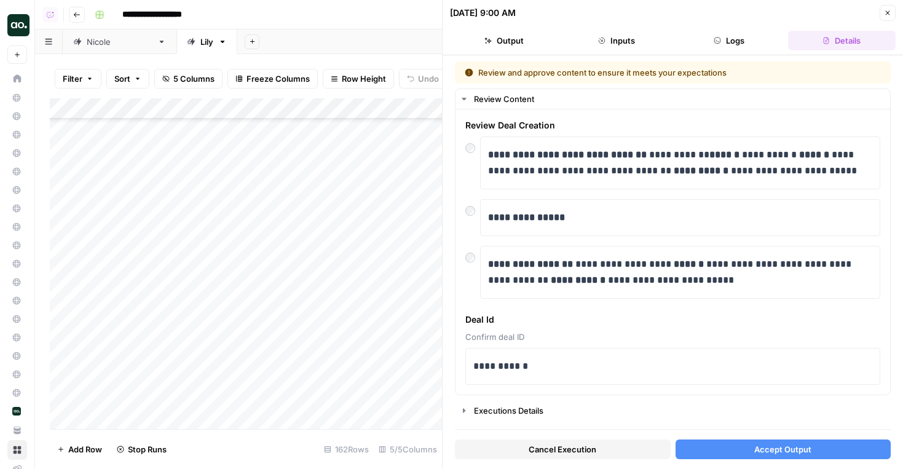
click at [753, 444] on button "Accept Output" at bounding box center [783, 449] width 216 height 20
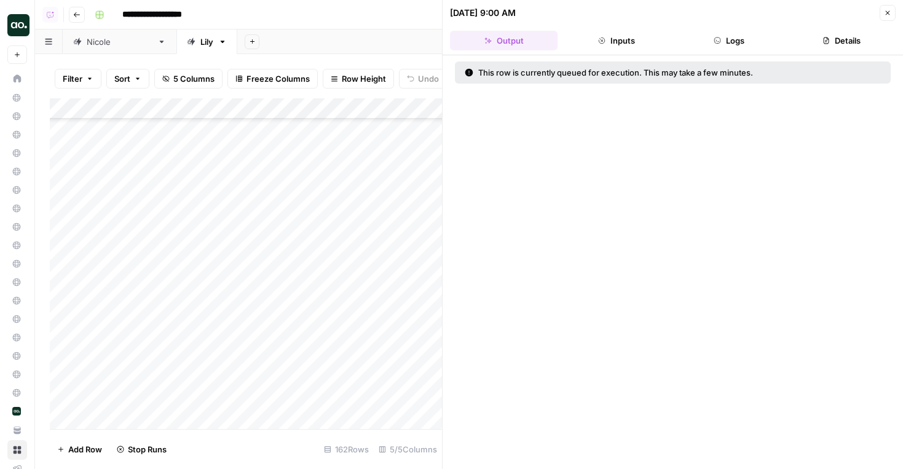
click at [425, 358] on div "Add Column" at bounding box center [246, 263] width 392 height 331
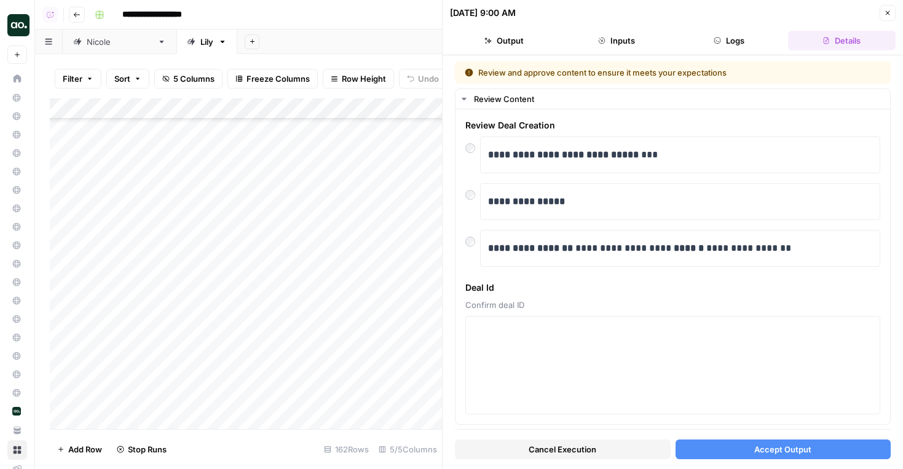
click at [738, 449] on button "Accept Output" at bounding box center [783, 449] width 216 height 20
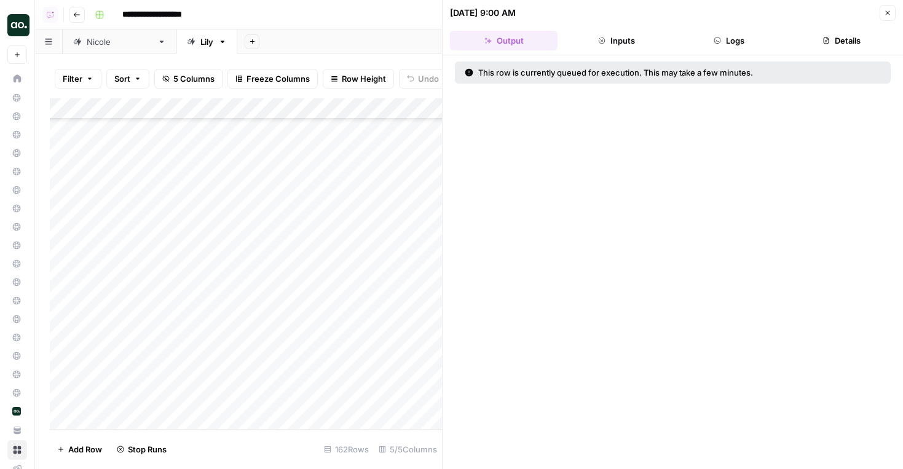
click at [423, 374] on div "Add Column" at bounding box center [246, 263] width 392 height 331
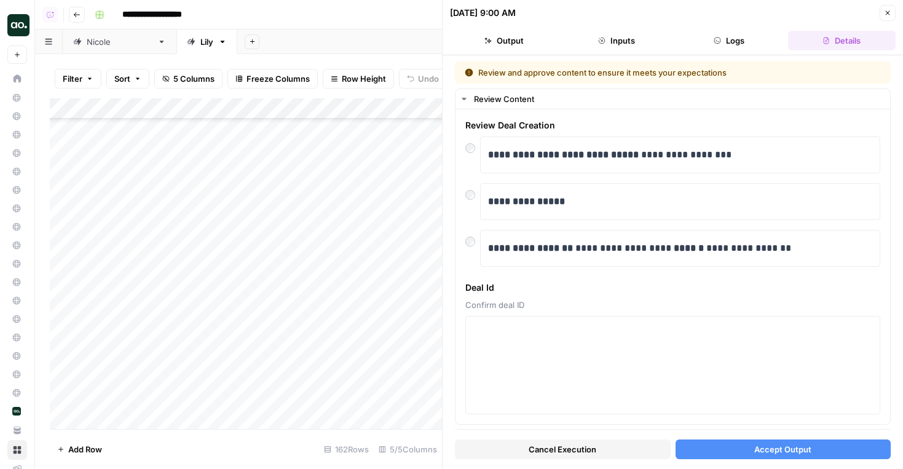
click at [751, 446] on button "Accept Output" at bounding box center [783, 449] width 216 height 20
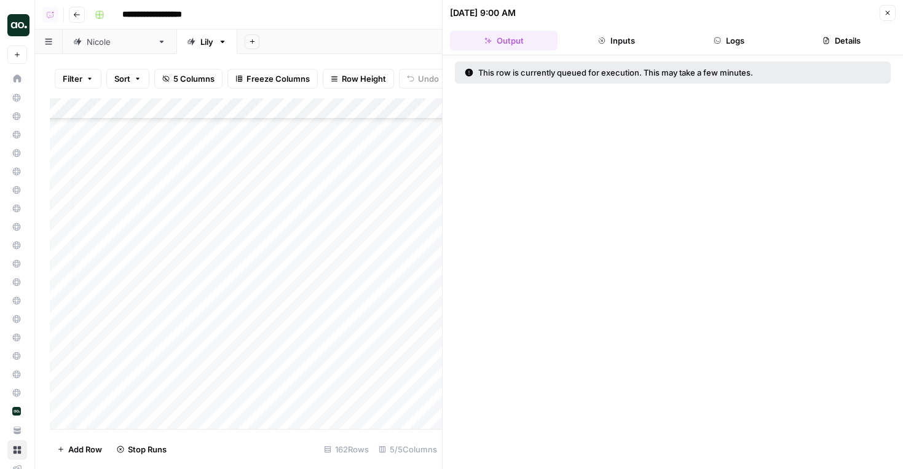
scroll to position [2872, 8]
click at [419, 319] on div "Add Column" at bounding box center [246, 263] width 392 height 331
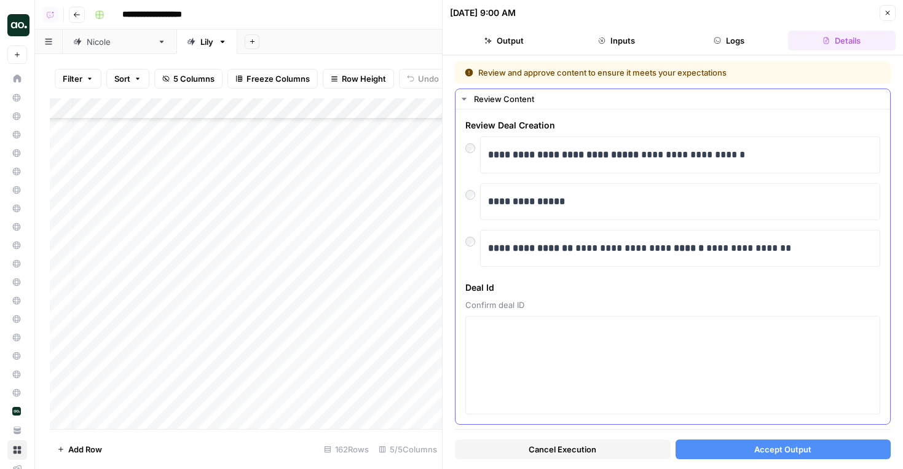
click at [472, 250] on div "**********" at bounding box center [672, 248] width 415 height 37
click at [815, 453] on button "Accept Output" at bounding box center [783, 449] width 216 height 20
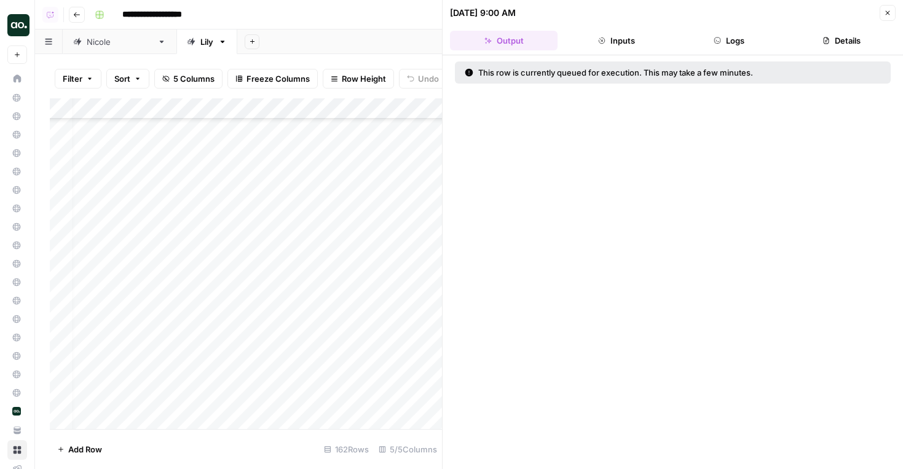
click at [425, 350] on div "Add Column" at bounding box center [246, 263] width 392 height 331
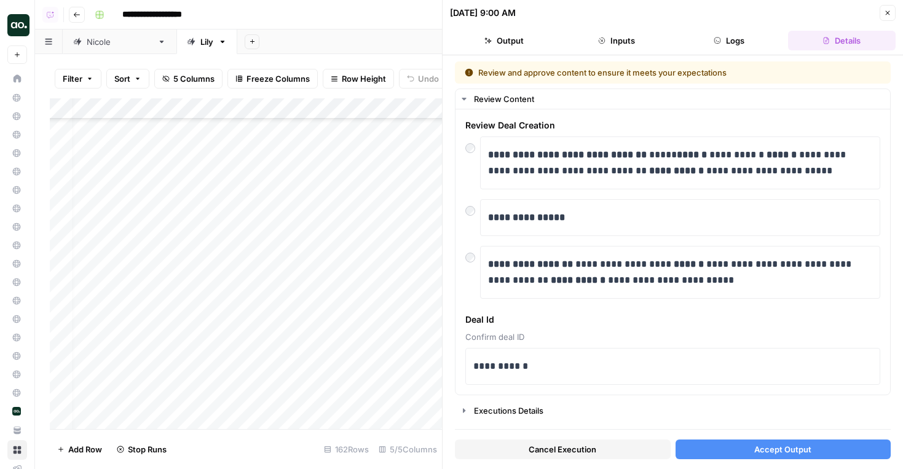
click at [777, 439] on button "Accept Output" at bounding box center [783, 449] width 216 height 20
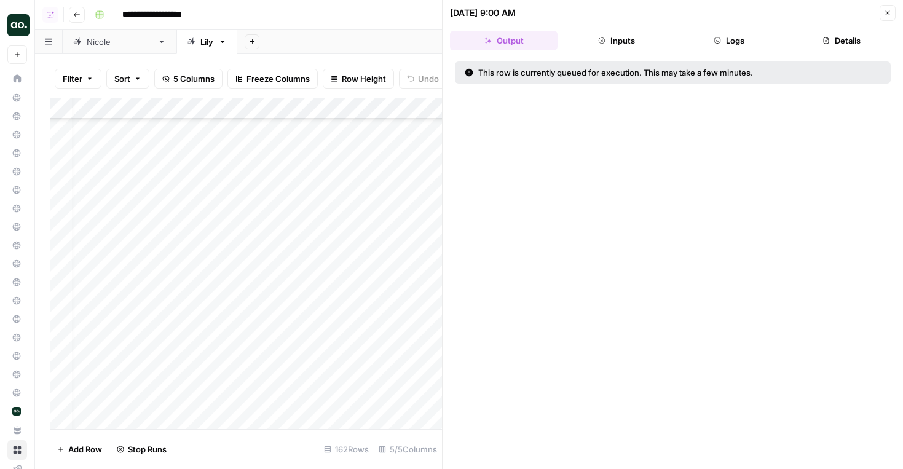
click at [419, 370] on div "Add Column" at bounding box center [246, 263] width 392 height 331
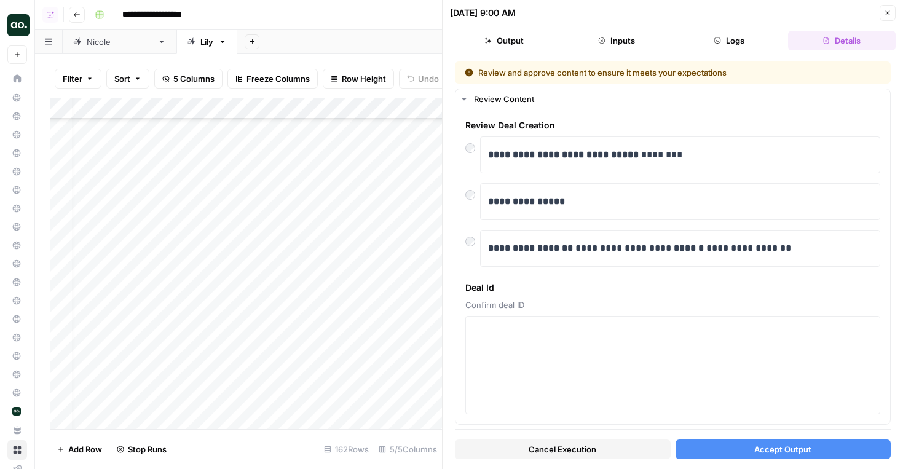
click at [745, 465] on div "**********" at bounding box center [672, 262] width 460 height 414
click at [729, 455] on button "Accept Output" at bounding box center [783, 449] width 216 height 20
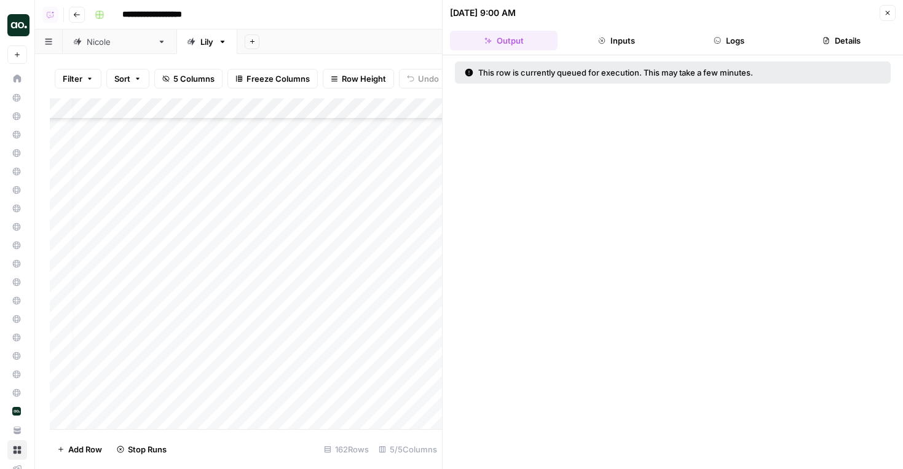
click at [410, 391] on div "Add Column" at bounding box center [246, 263] width 392 height 331
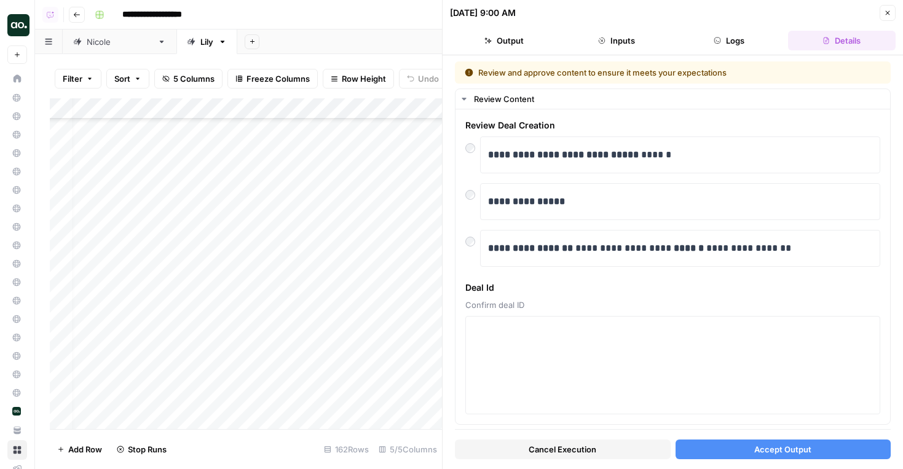
click at [774, 449] on span "Accept Output" at bounding box center [782, 449] width 57 height 12
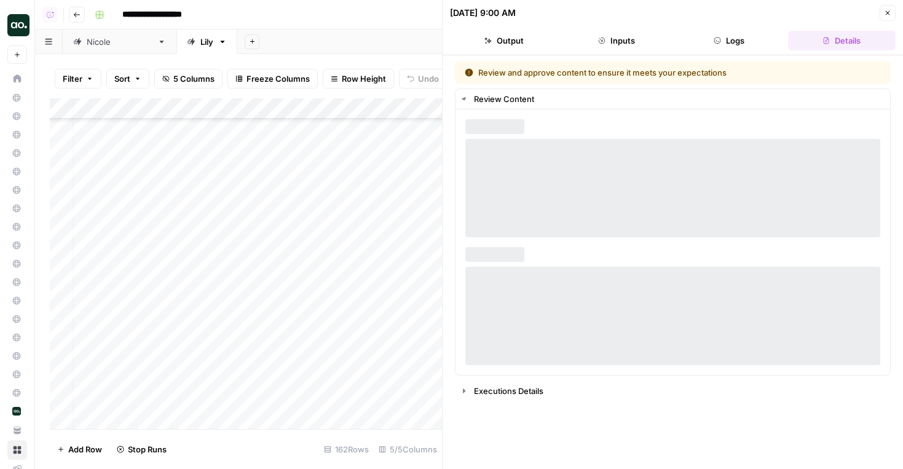
click at [401, 409] on div "Add Column" at bounding box center [246, 263] width 392 height 331
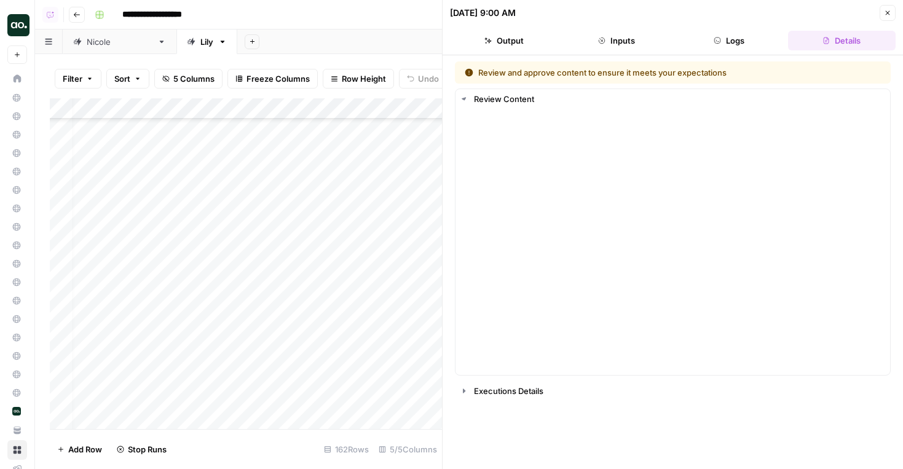
click at [401, 409] on div "Add Column" at bounding box center [246, 263] width 392 height 331
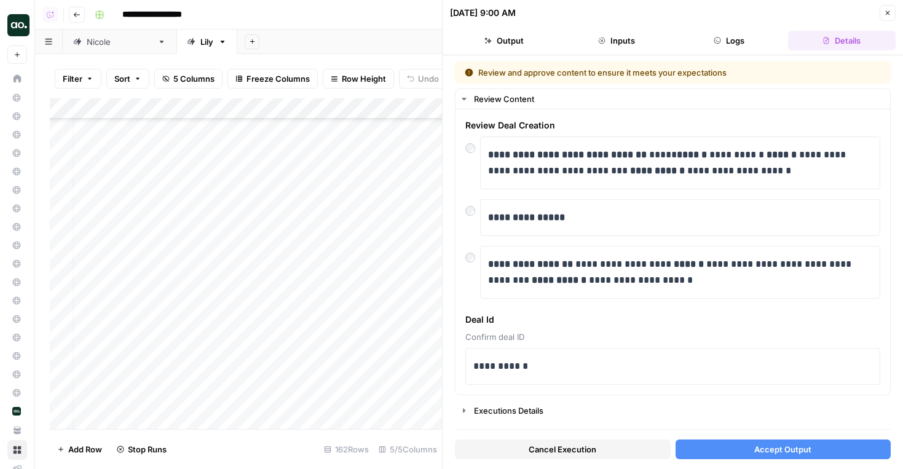
click at [737, 446] on button "Accept Output" at bounding box center [783, 449] width 216 height 20
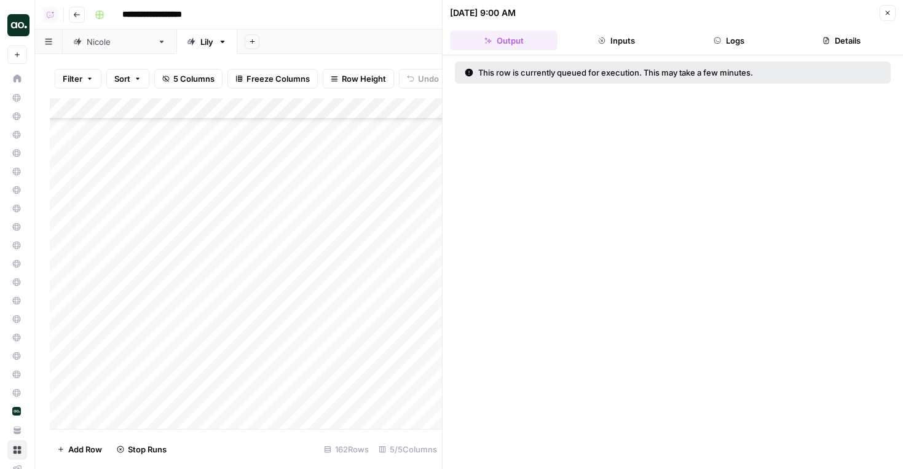
scroll to position [2970, 8]
click at [422, 336] on div "Add Column" at bounding box center [246, 263] width 392 height 331
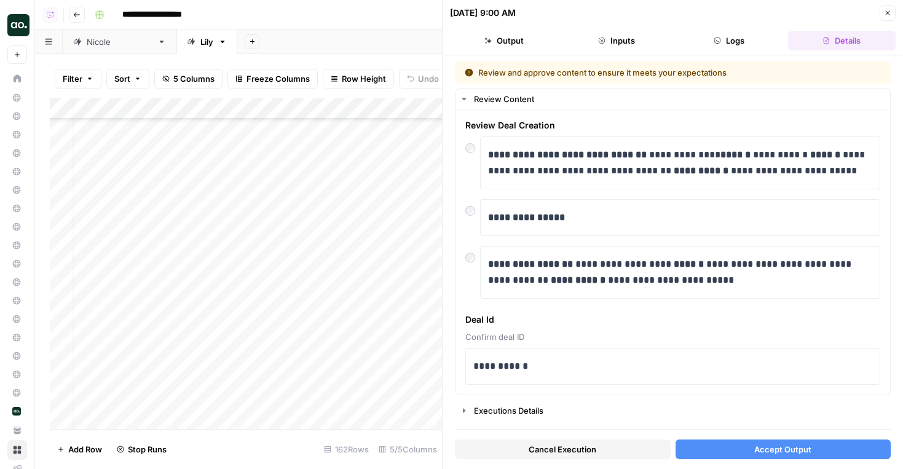
click at [737, 446] on button "Accept Output" at bounding box center [783, 449] width 216 height 20
click at [431, 366] on div "Add Column" at bounding box center [246, 263] width 392 height 331
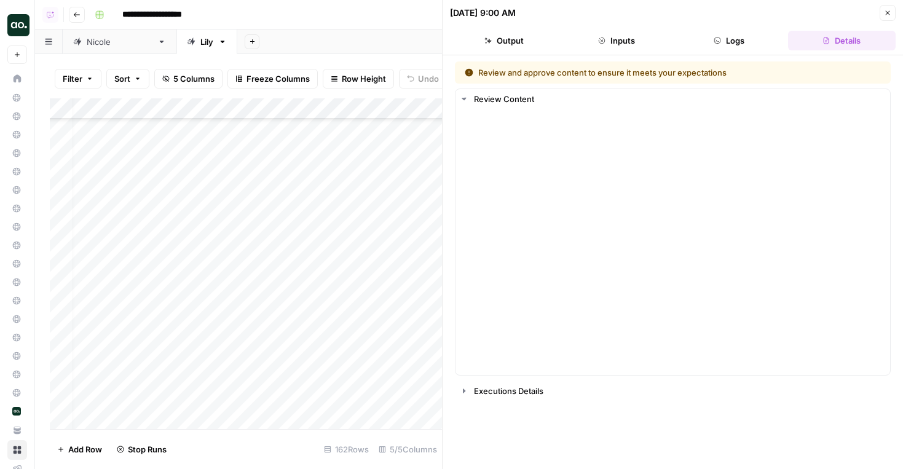
click at [431, 366] on div "Add Column" at bounding box center [246, 263] width 392 height 331
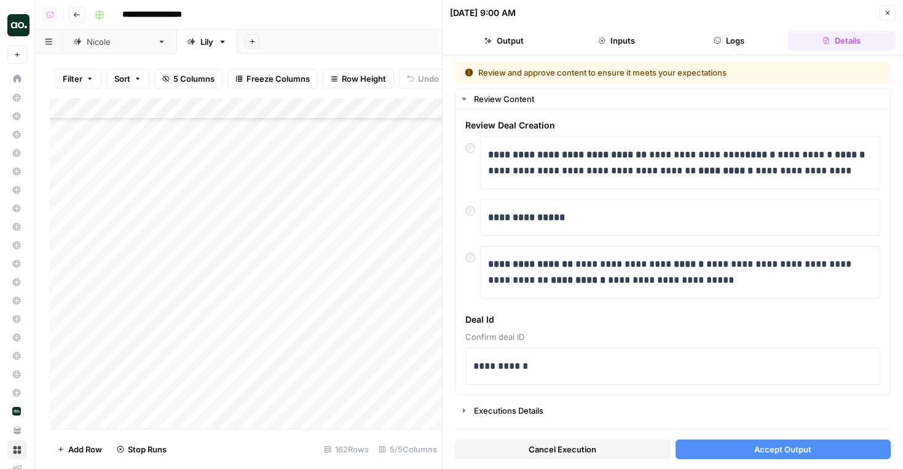
click at [762, 449] on span "Accept Output" at bounding box center [782, 449] width 57 height 12
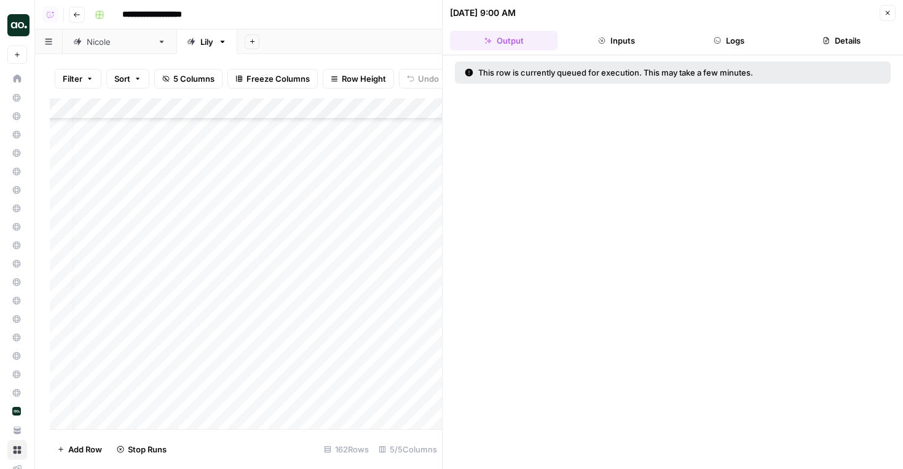
click at [422, 377] on div "Add Column" at bounding box center [246, 263] width 392 height 331
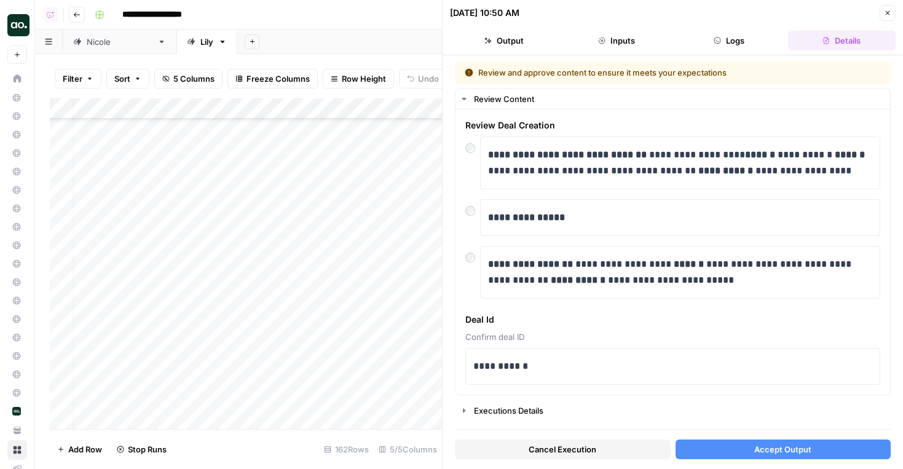
click at [740, 452] on button "Accept Output" at bounding box center [783, 449] width 216 height 20
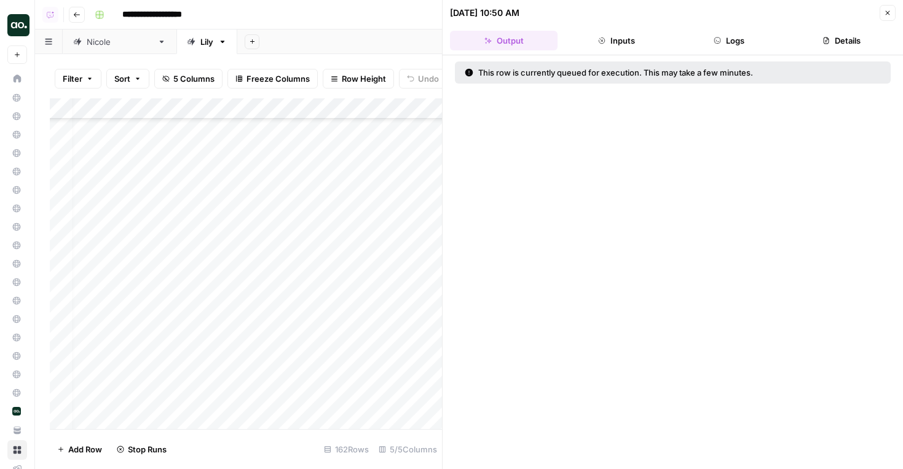
click at [418, 398] on div "Add Column" at bounding box center [246, 263] width 392 height 331
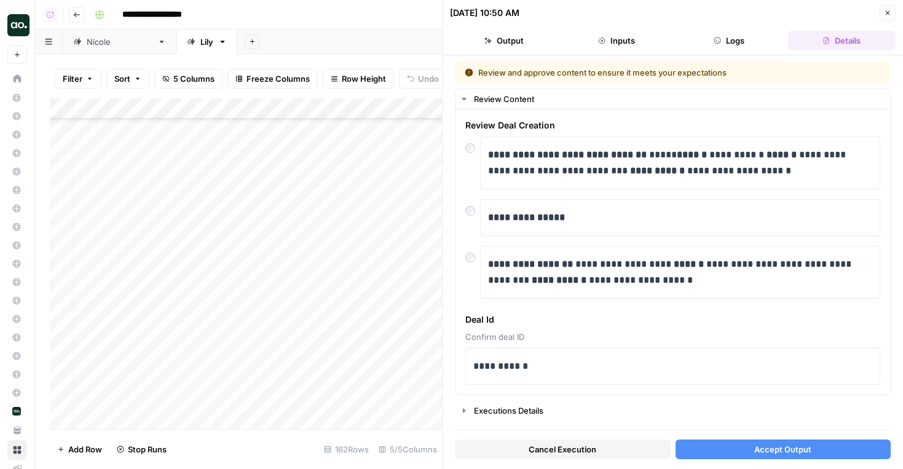
click at [780, 452] on span "Accept Output" at bounding box center [782, 449] width 57 height 12
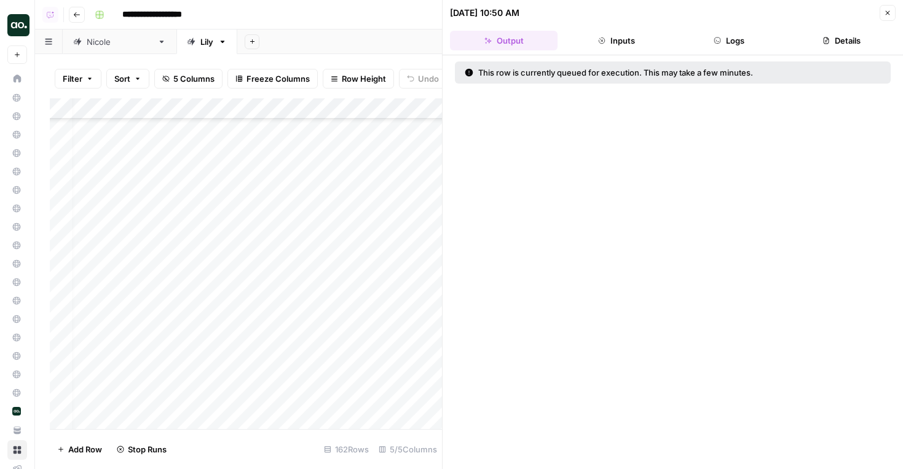
click at [435, 418] on div "Add Column" at bounding box center [246, 263] width 392 height 331
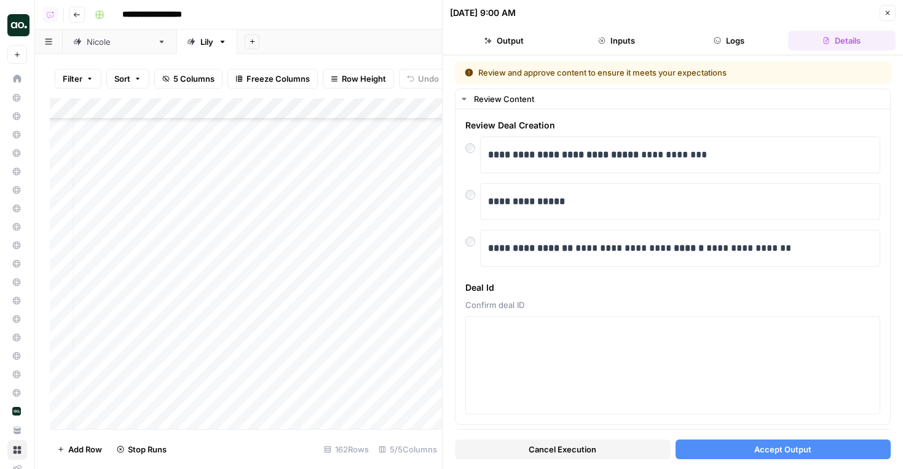
click at [761, 444] on span "Accept Output" at bounding box center [782, 449] width 57 height 12
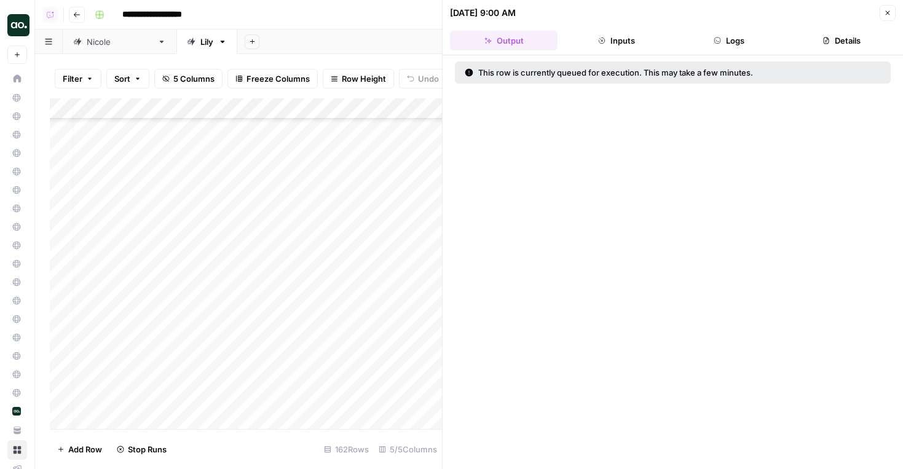
scroll to position [2876, 8]
click at [420, 240] on div "Add Column" at bounding box center [246, 263] width 392 height 331
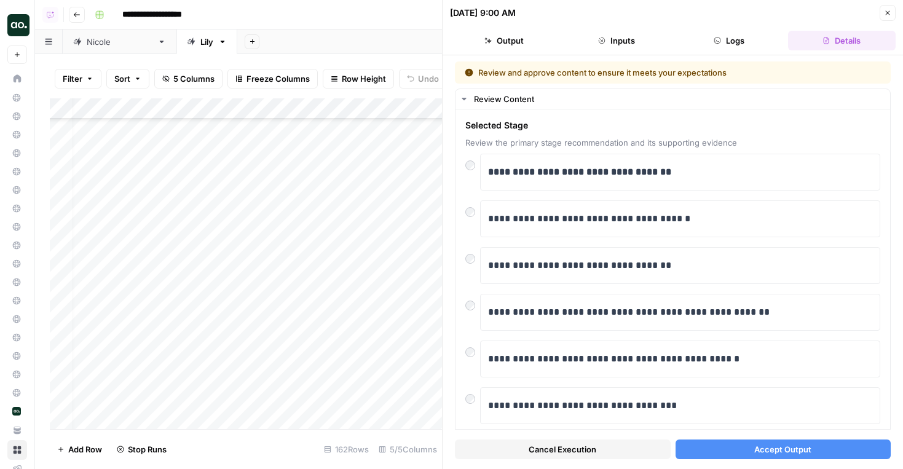
click at [755, 445] on span "Accept Output" at bounding box center [782, 449] width 57 height 12
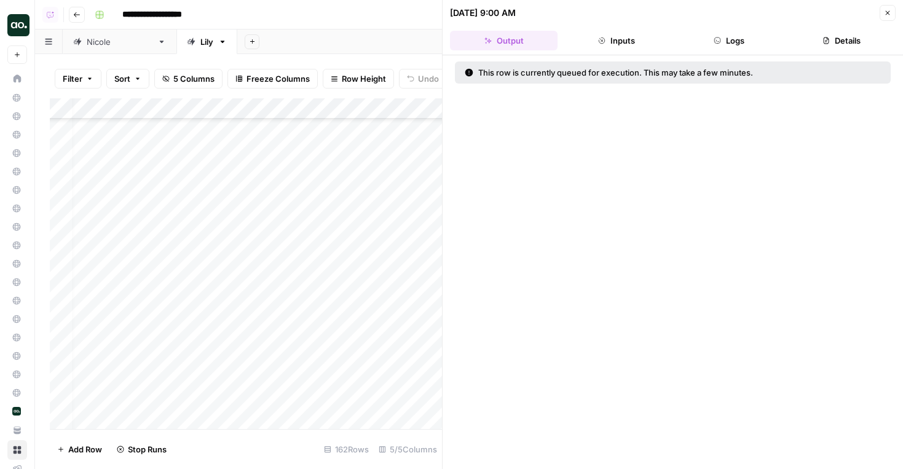
click at [431, 255] on div "Add Column" at bounding box center [246, 263] width 392 height 331
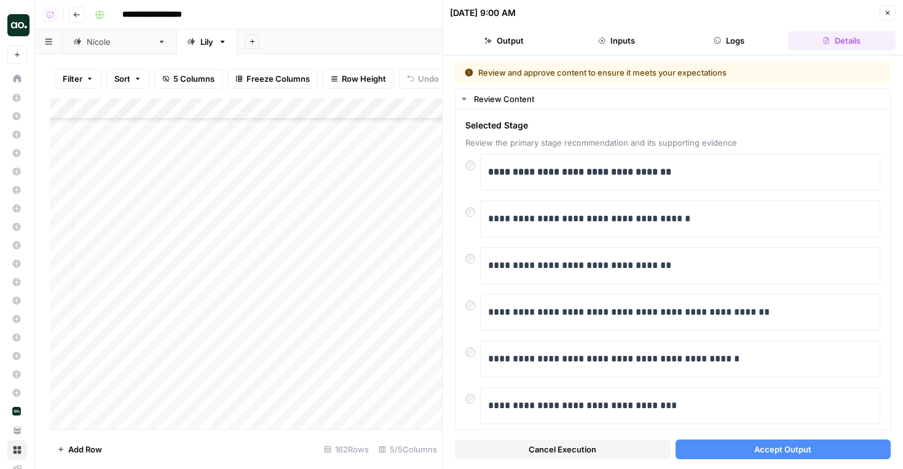
click at [757, 456] on button "Accept Output" at bounding box center [783, 449] width 216 height 20
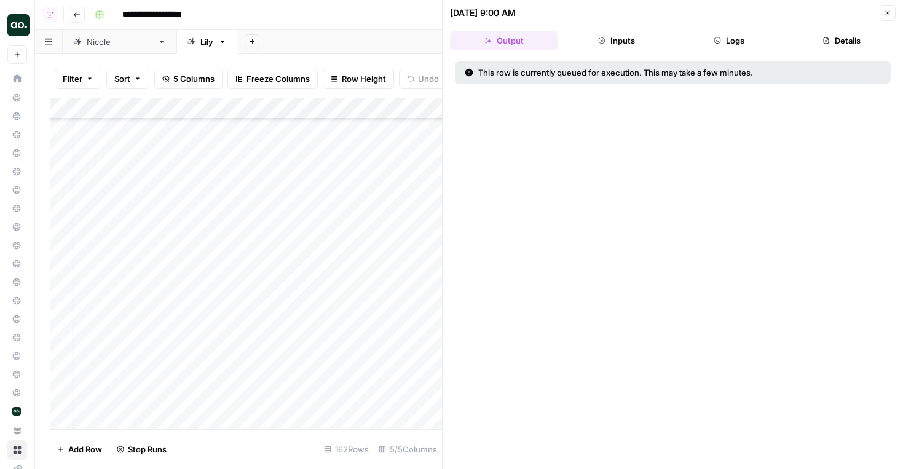
click at [414, 280] on div "Add Column" at bounding box center [246, 263] width 392 height 331
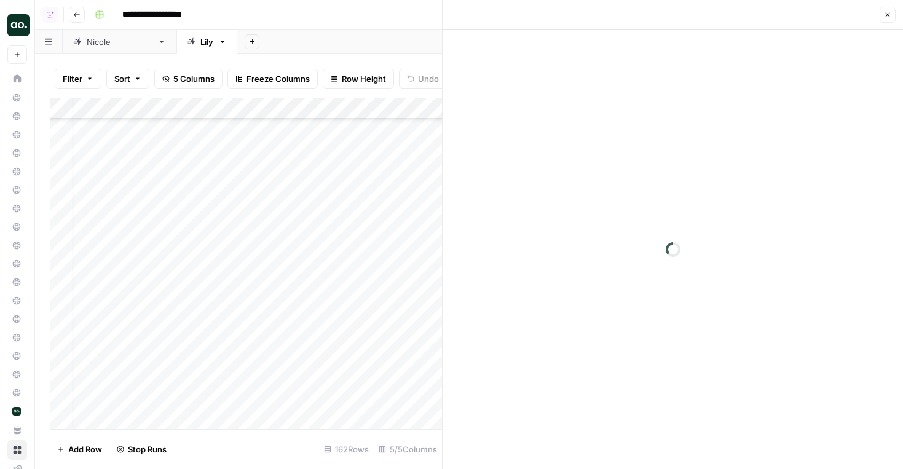
click at [414, 280] on div at bounding box center [456, 282] width 122 height 23
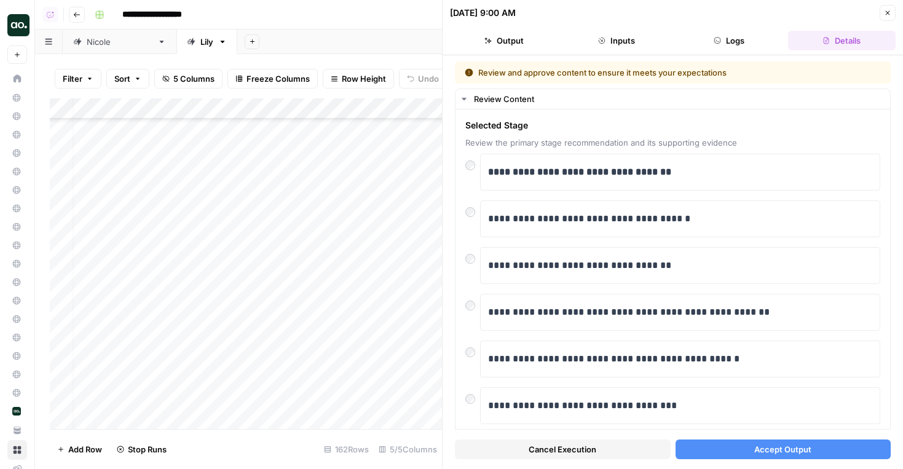
click at [798, 447] on span "Accept Output" at bounding box center [782, 449] width 57 height 12
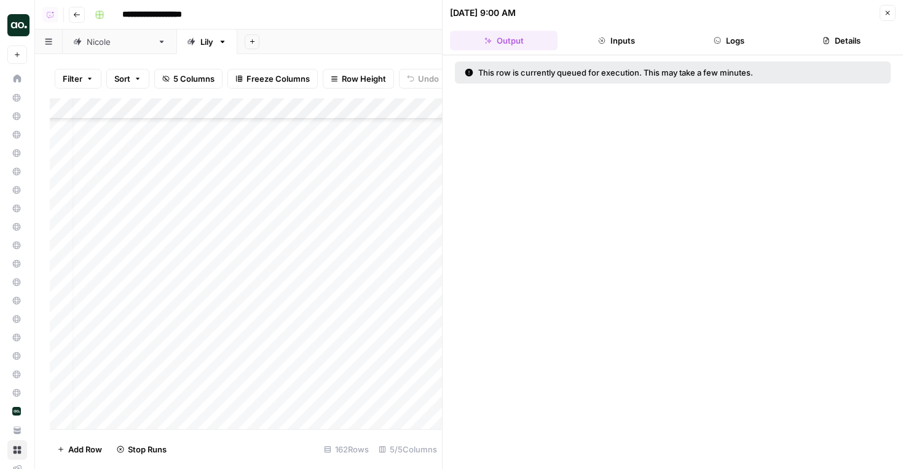
click at [420, 302] on div "Add Column" at bounding box center [246, 263] width 392 height 331
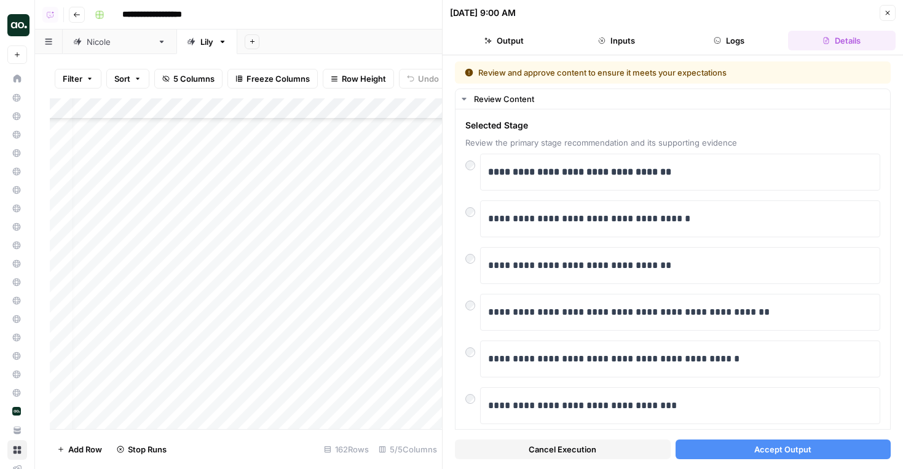
click at [825, 446] on button "Accept Output" at bounding box center [783, 449] width 216 height 20
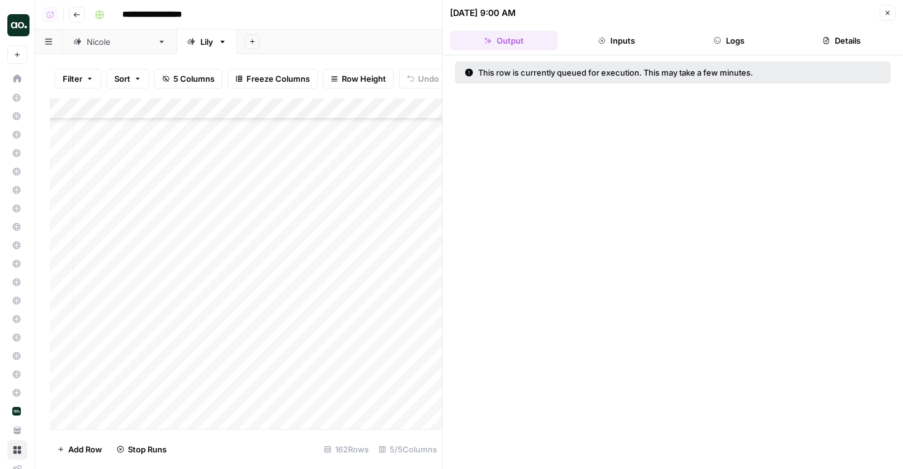
click at [417, 324] on div "Add Column" at bounding box center [246, 263] width 392 height 331
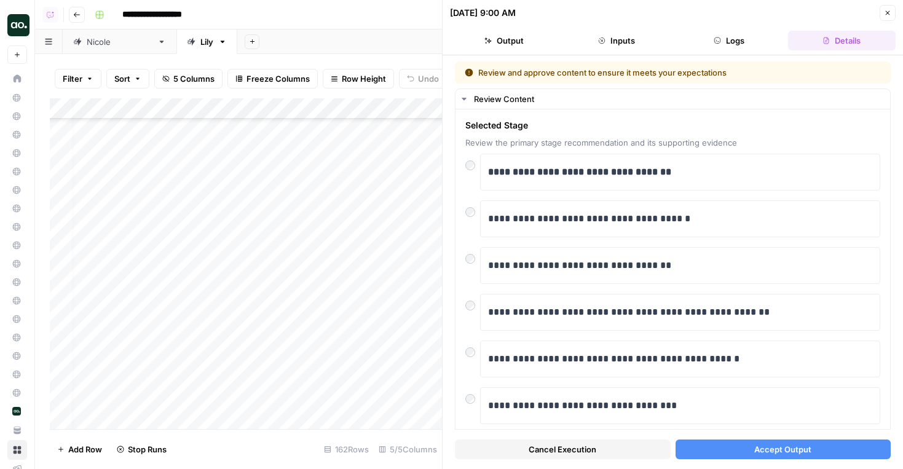
click at [774, 460] on div "Cancel Execution Accept Output" at bounding box center [673, 446] width 436 height 33
click at [787, 452] on span "Accept Output" at bounding box center [782, 449] width 57 height 12
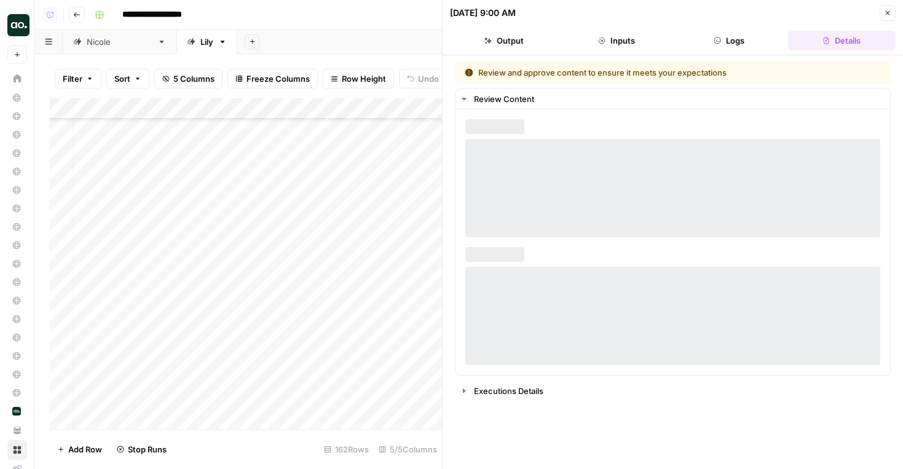
click at [411, 346] on div "Add Column" at bounding box center [246, 263] width 392 height 331
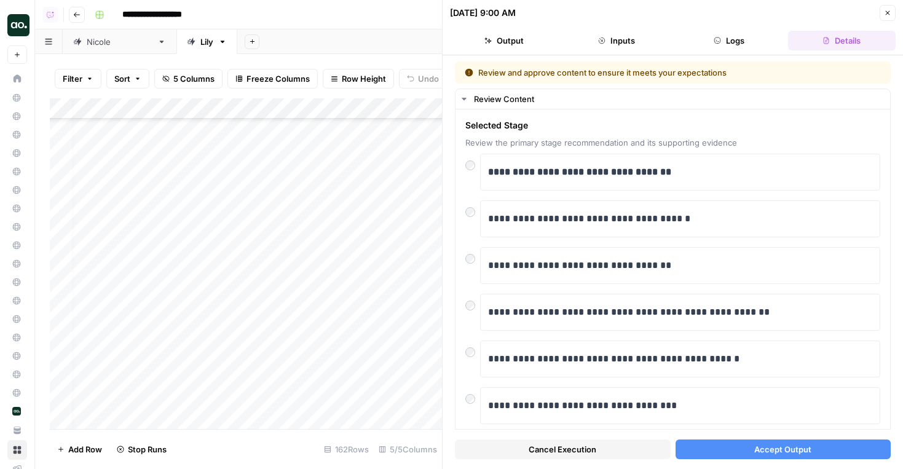
click at [826, 444] on button "Accept Output" at bounding box center [783, 449] width 216 height 20
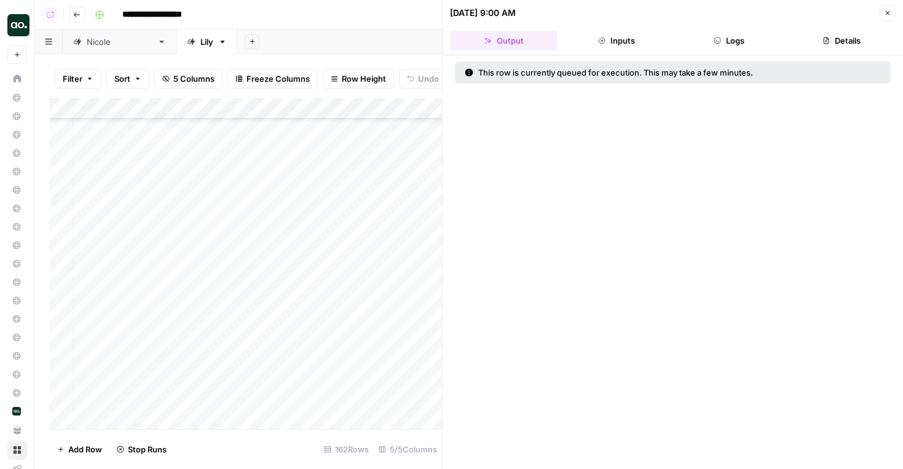
click at [419, 372] on div "Add Column" at bounding box center [246, 263] width 392 height 331
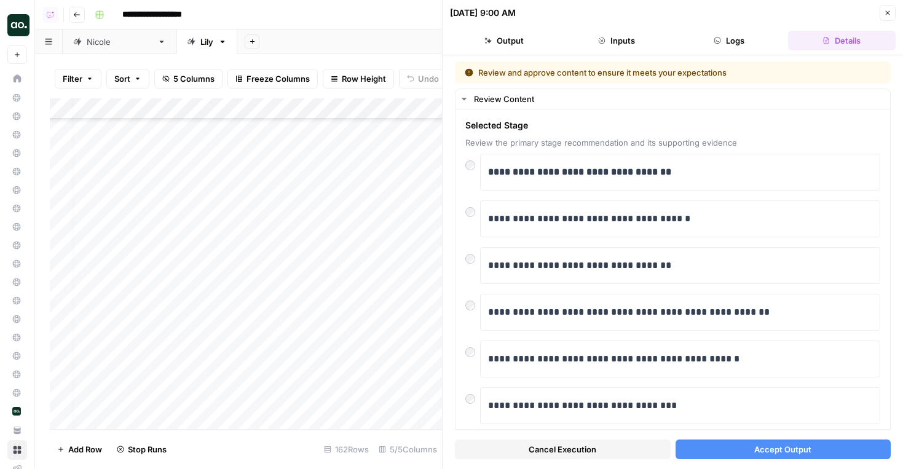
click at [825, 446] on button "Accept Output" at bounding box center [783, 449] width 216 height 20
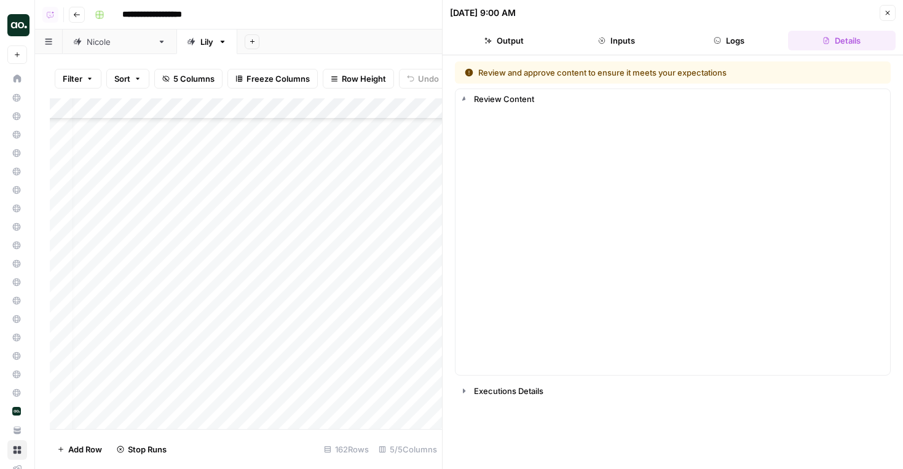
scroll to position [2924, 8]
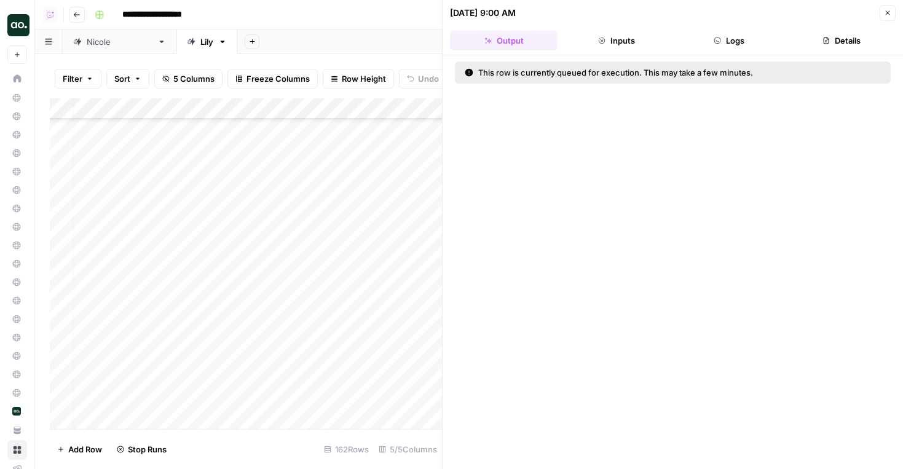
click at [417, 340] on div "Add Column" at bounding box center [246, 263] width 392 height 331
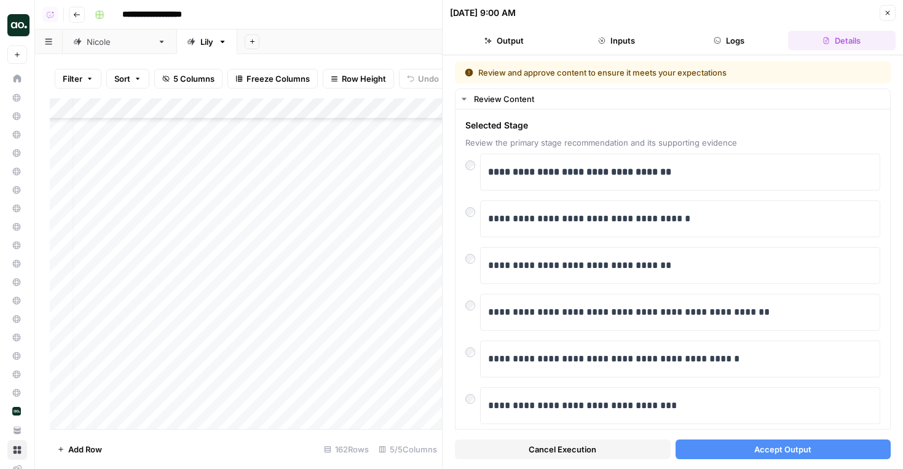
click at [827, 444] on button "Accept Output" at bounding box center [783, 449] width 216 height 20
click at [419, 361] on div "Add Column" at bounding box center [246, 263] width 392 height 331
click at [696, 442] on button "Accept Output" at bounding box center [783, 449] width 216 height 20
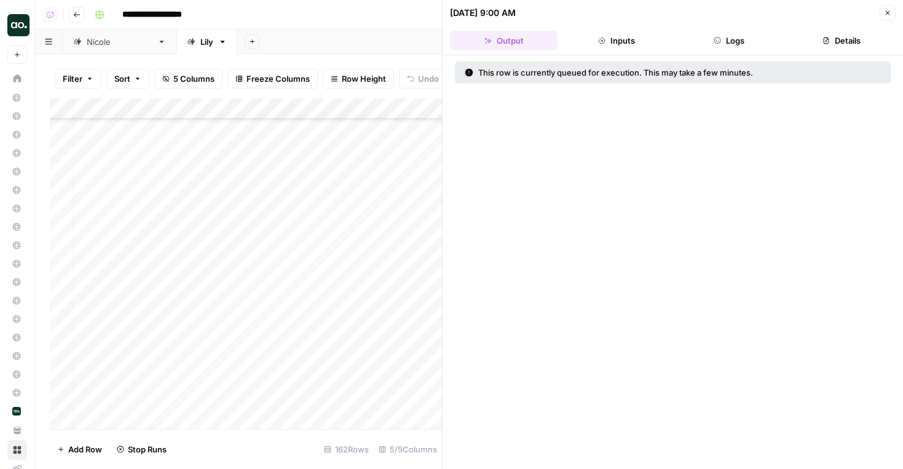
click at [414, 383] on div "Add Column" at bounding box center [246, 263] width 392 height 331
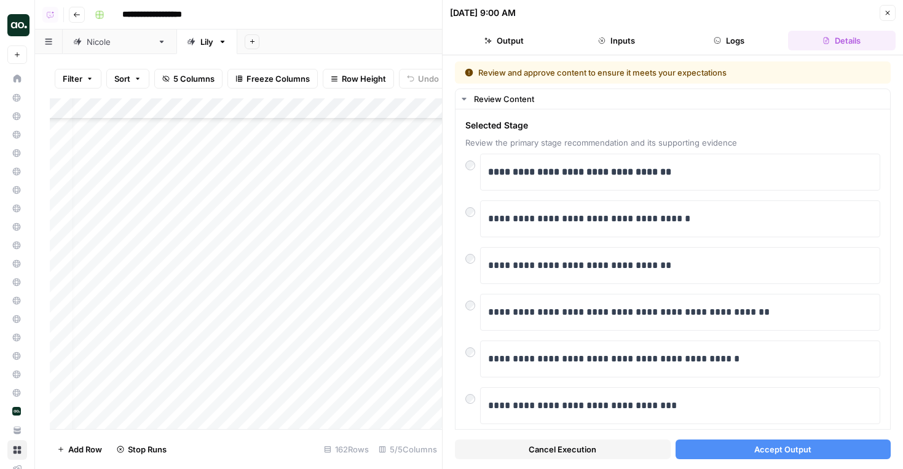
click at [744, 449] on button "Accept Output" at bounding box center [783, 449] width 216 height 20
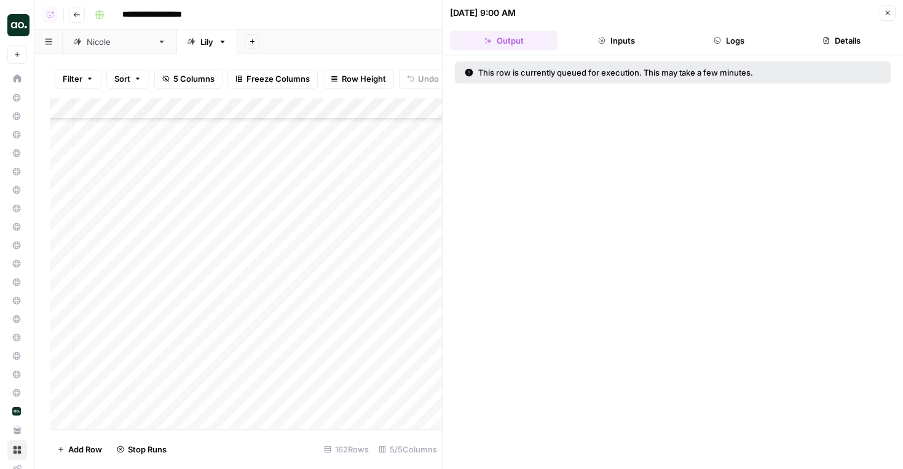
scroll to position [3035, 8]
click at [410, 323] on div "Add Column" at bounding box center [246, 263] width 392 height 331
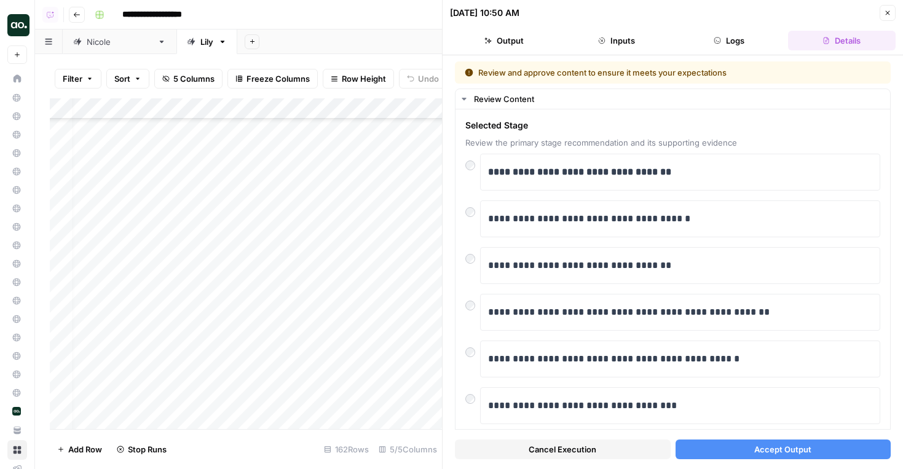
click at [770, 432] on div "Cancel Execution Accept Output" at bounding box center [673, 446] width 436 height 33
click at [770, 452] on span "Accept Output" at bounding box center [782, 449] width 57 height 12
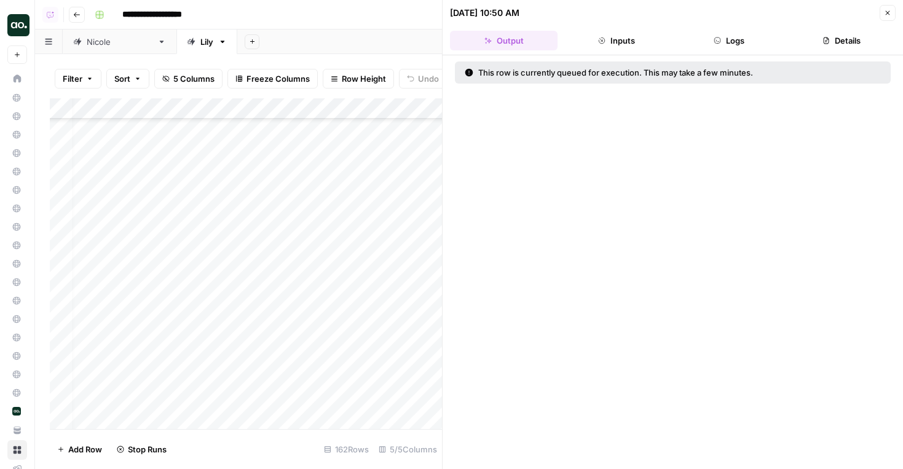
click at [419, 355] on div "Add Column" at bounding box center [246, 263] width 392 height 331
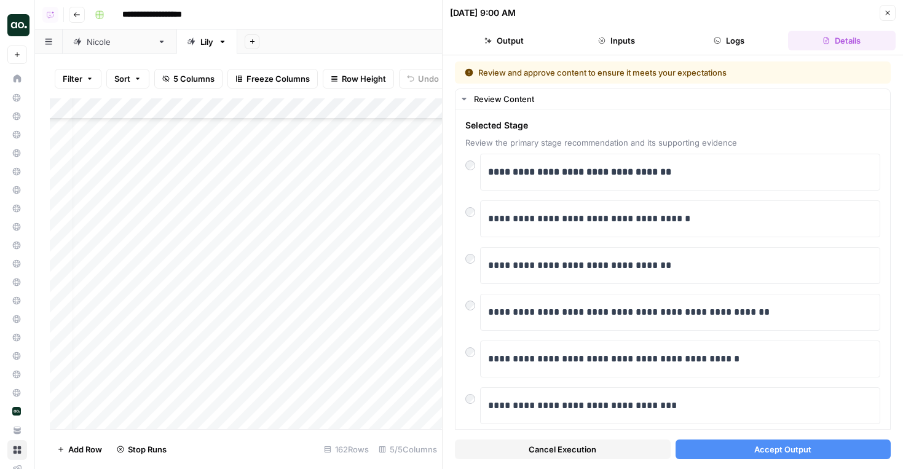
click at [765, 454] on span "Accept Output" at bounding box center [782, 449] width 57 height 12
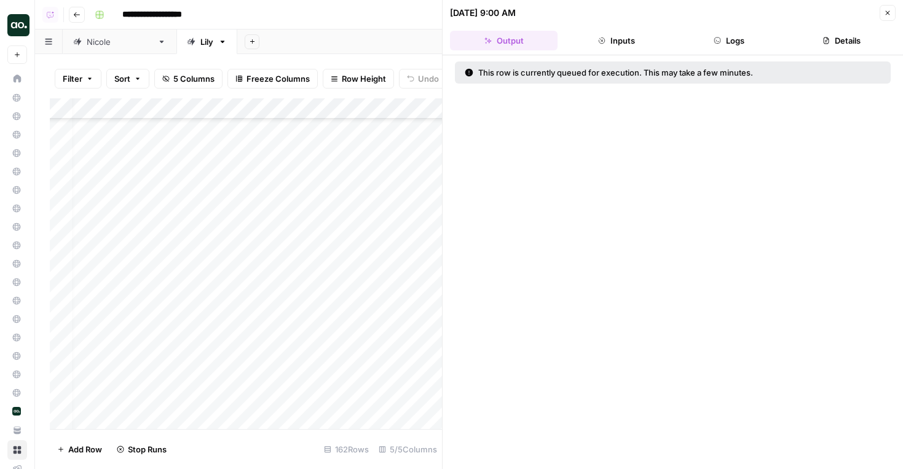
click at [411, 289] on div "Add Column" at bounding box center [246, 263] width 392 height 331
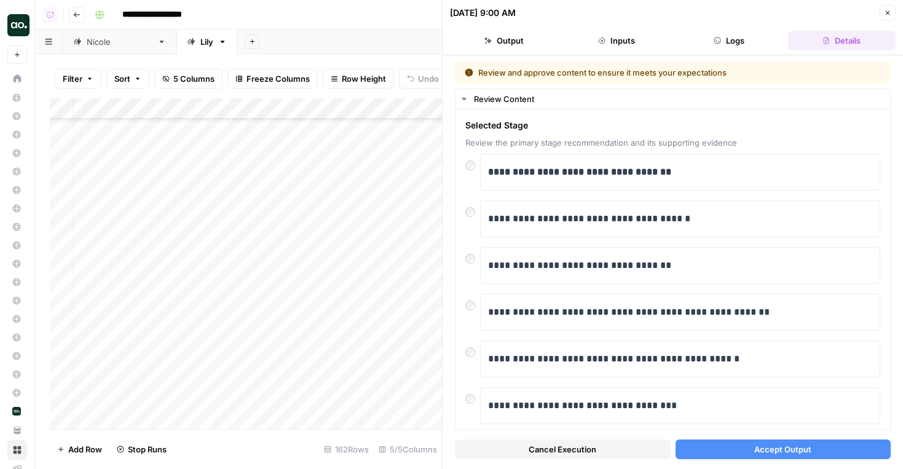
click at [759, 446] on span "Accept Output" at bounding box center [782, 449] width 57 height 12
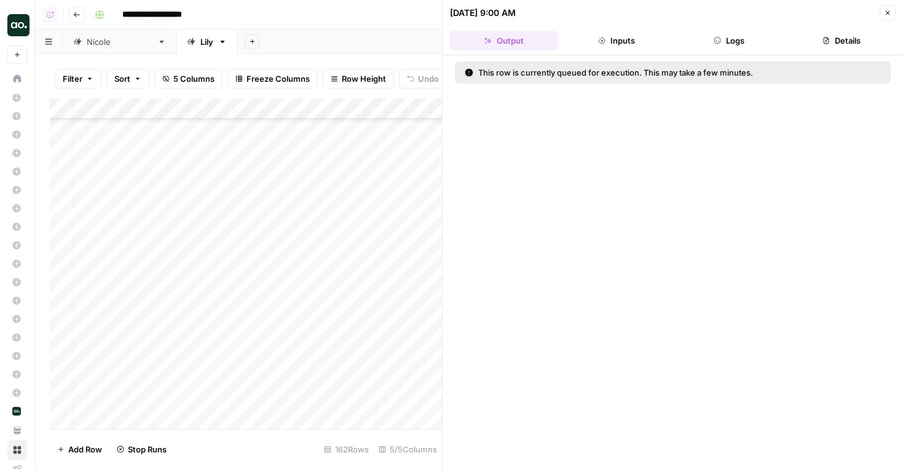
click at [898, 12] on header "[DATE] 9:00 AM Close Output Inputs Logs Details" at bounding box center [672, 27] width 460 height 55
click at [889, 14] on icon "button" at bounding box center [888, 13] width 4 height 4
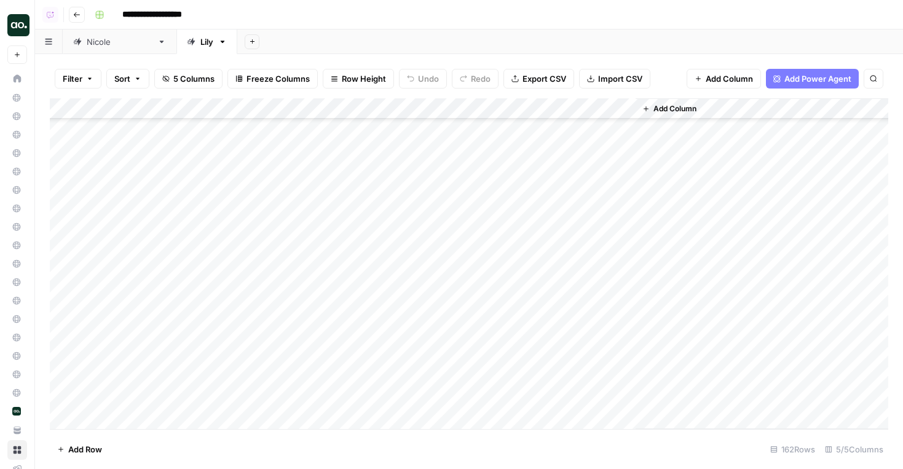
scroll to position [900, 0]
